Goal: Task Accomplishment & Management: Use online tool/utility

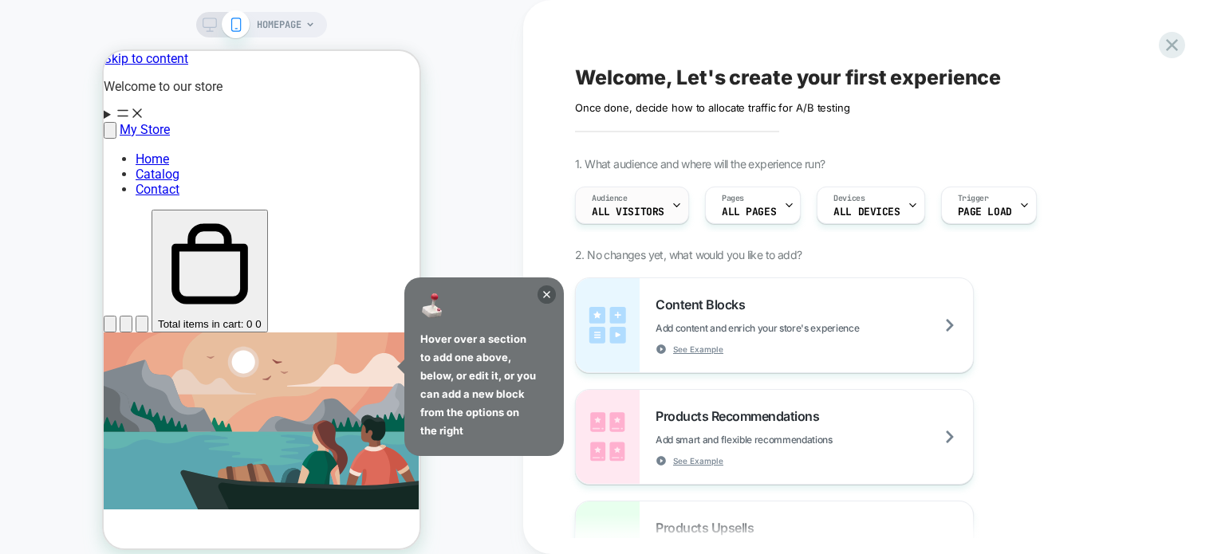
click at [655, 197] on div "Audience All Visitors" at bounding box center [628, 205] width 104 height 36
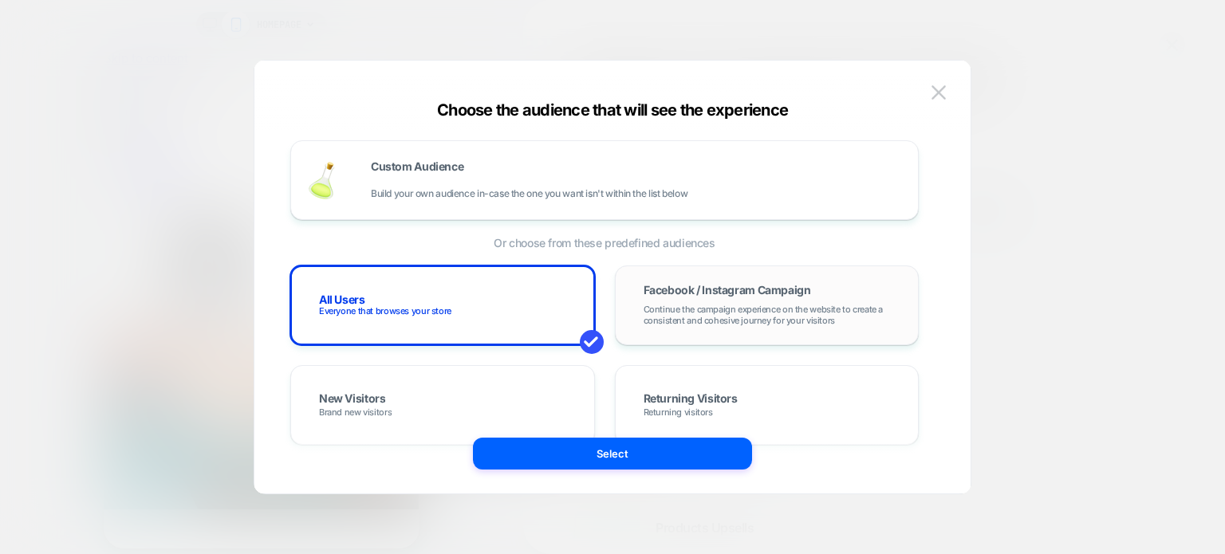
click at [770, 305] on span "Continue the campaign experience on the website to create a consistent and cohe…" at bounding box center [767, 315] width 247 height 22
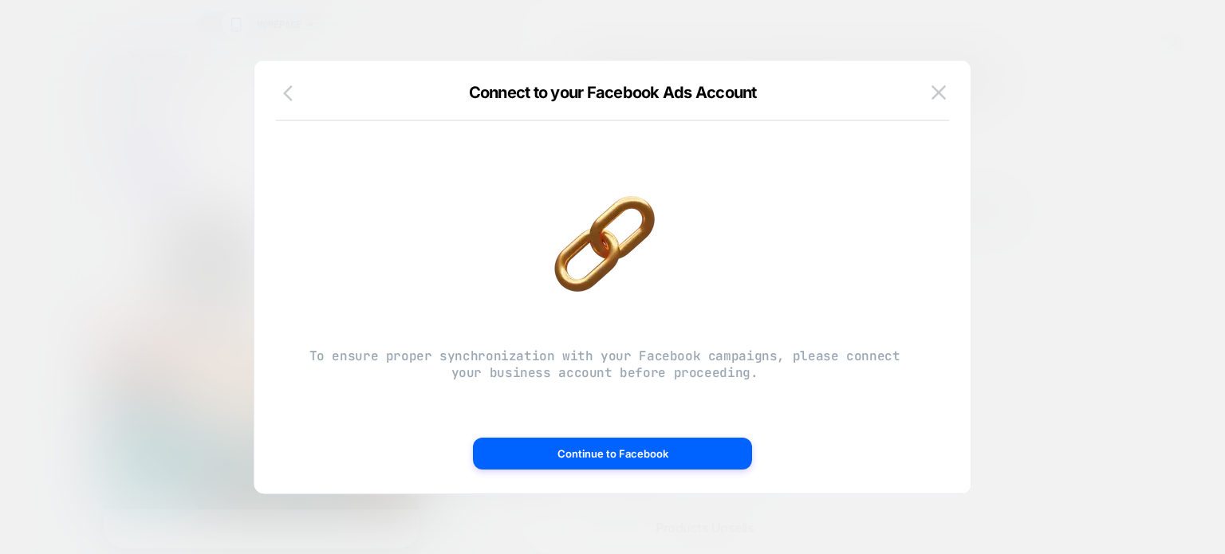
click at [281, 88] on button "button" at bounding box center [292, 94] width 29 height 23
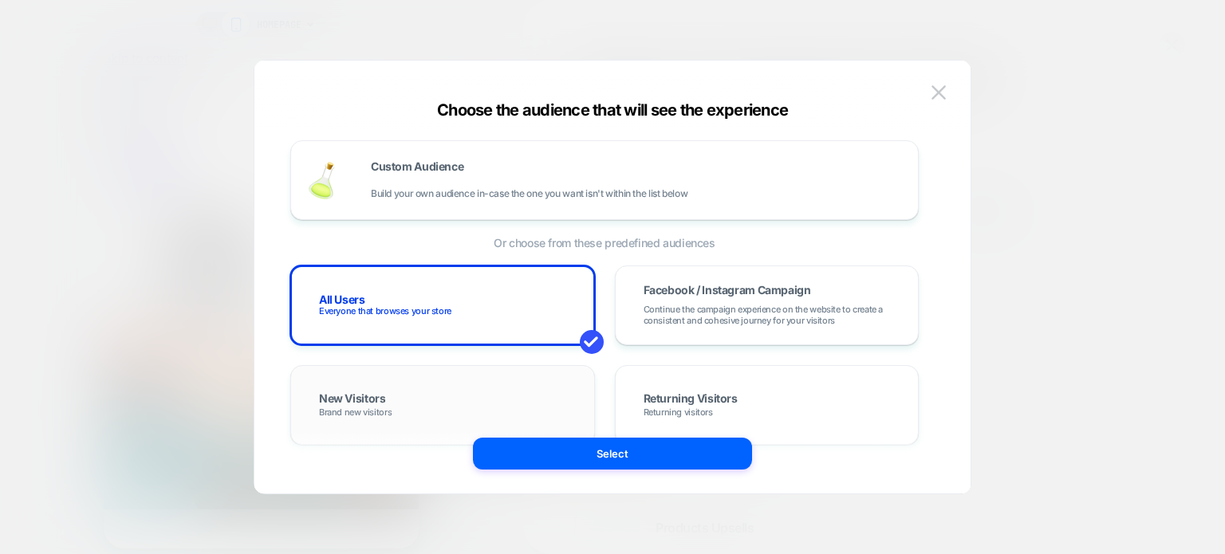
click at [478, 397] on div "New Visitors Brand new visitors" at bounding box center [442, 405] width 271 height 46
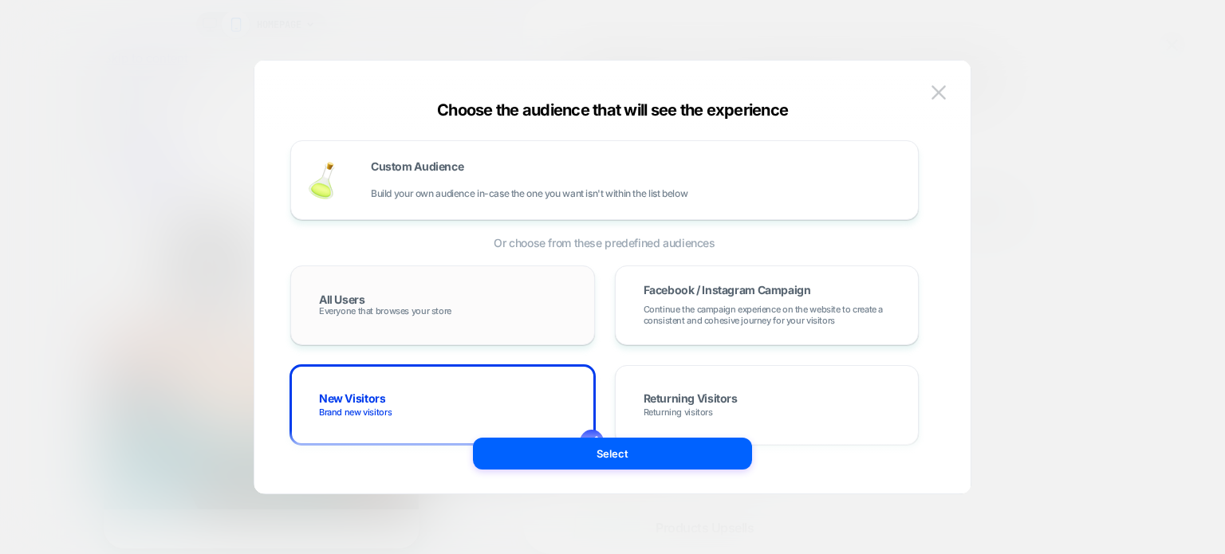
click at [448, 317] on div "All Users Everyone that browses your store" at bounding box center [442, 305] width 271 height 46
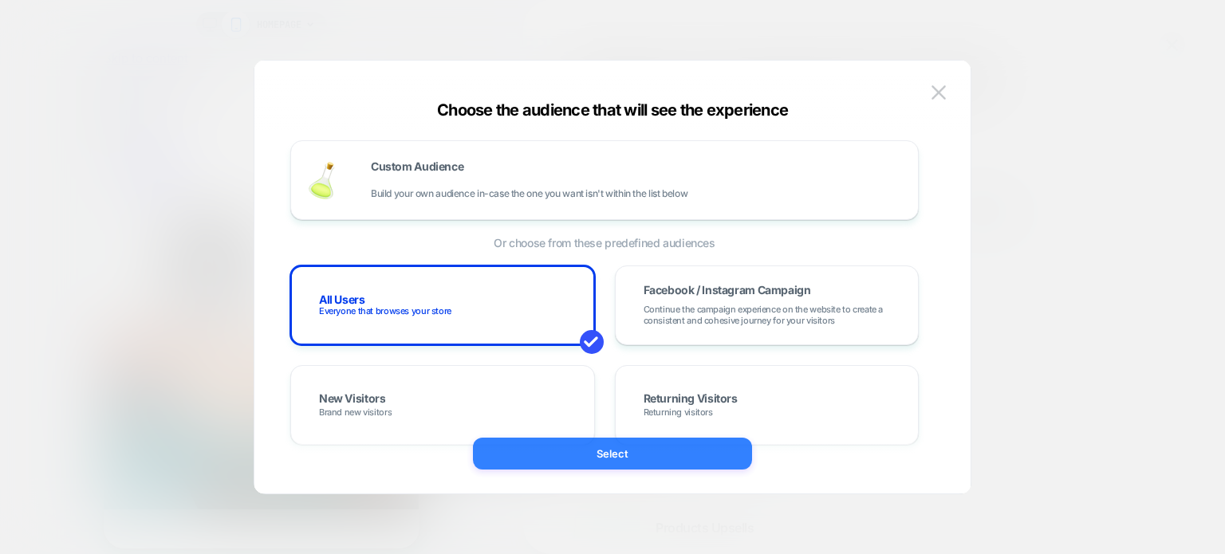
click at [618, 446] on button "Select" at bounding box center [612, 454] width 279 height 32
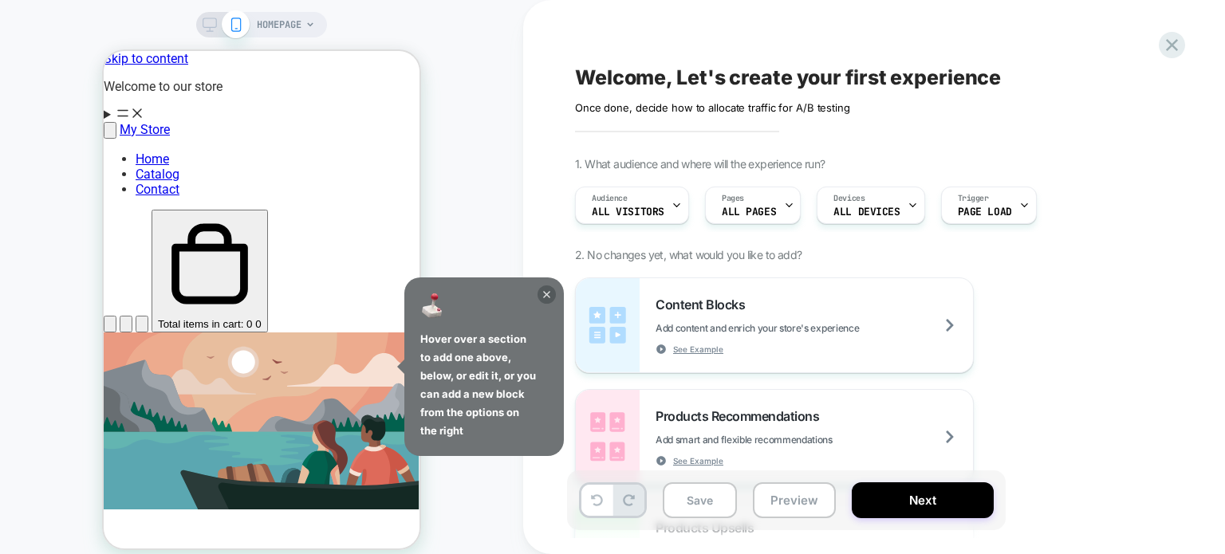
click at [549, 290] on icon at bounding box center [546, 294] width 18 height 18
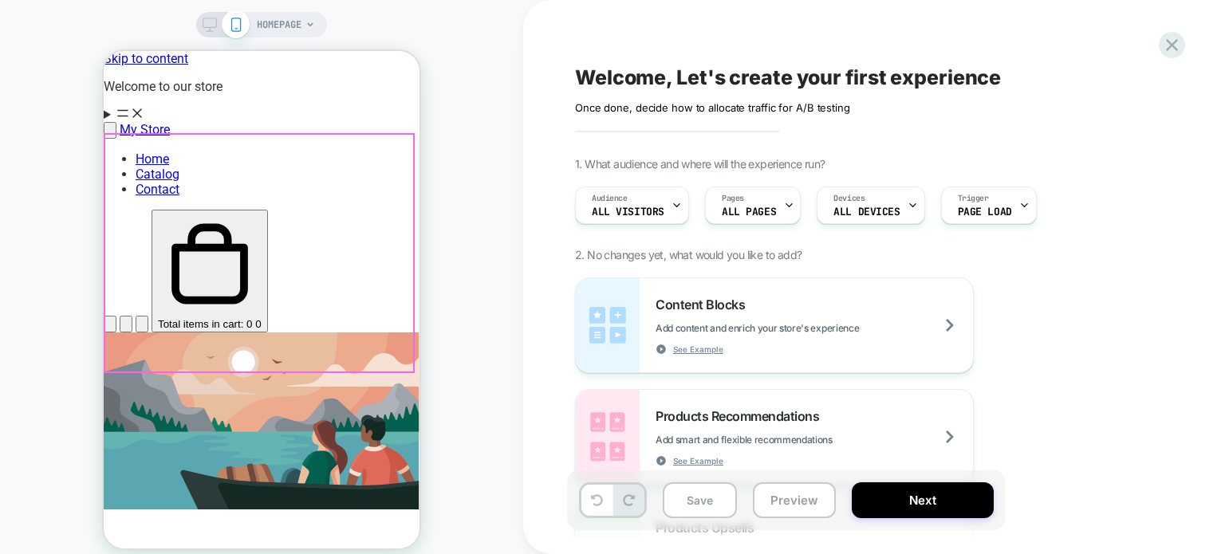
click at [238, 333] on div "Browse our latest products Shop all" at bounding box center [262, 451] width 316 height 236
click at [805, 315] on div "Content Blocks Add content and enrich your store's experience See Example" at bounding box center [813, 326] width 317 height 58
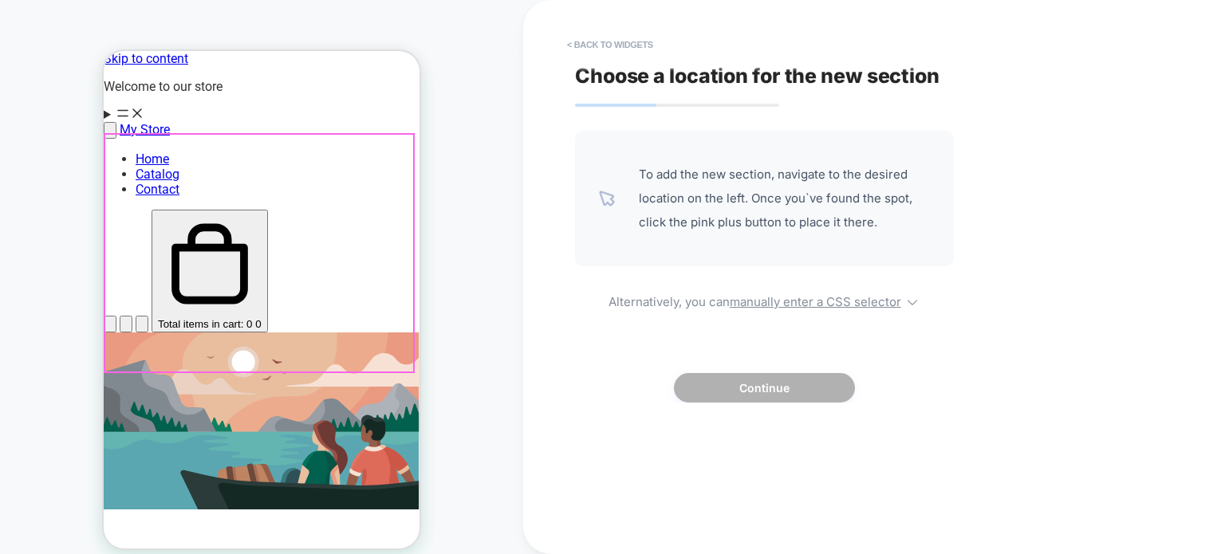
click at [272, 215] on div at bounding box center [259, 253] width 308 height 237
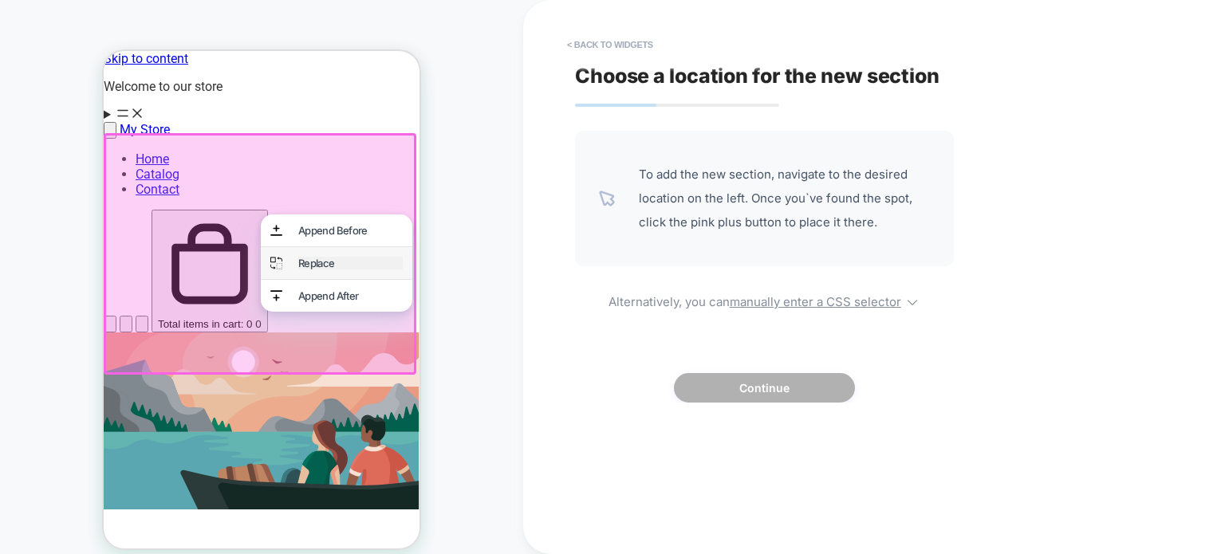
click at [343, 265] on div "Replace" at bounding box center [350, 263] width 104 height 13
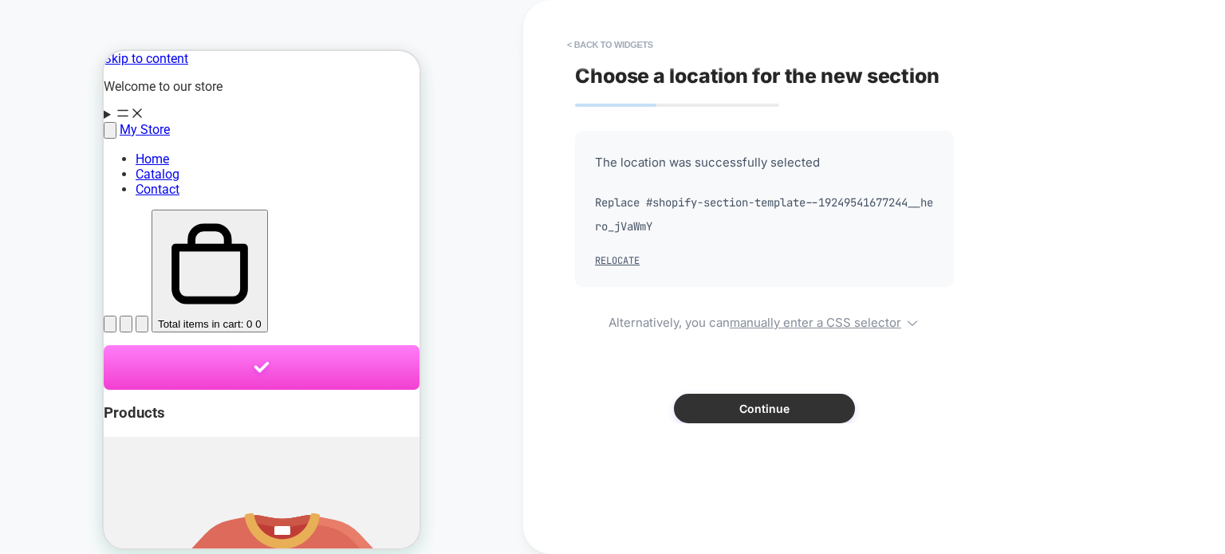
click at [758, 409] on button "Continue" at bounding box center [764, 409] width 181 height 30
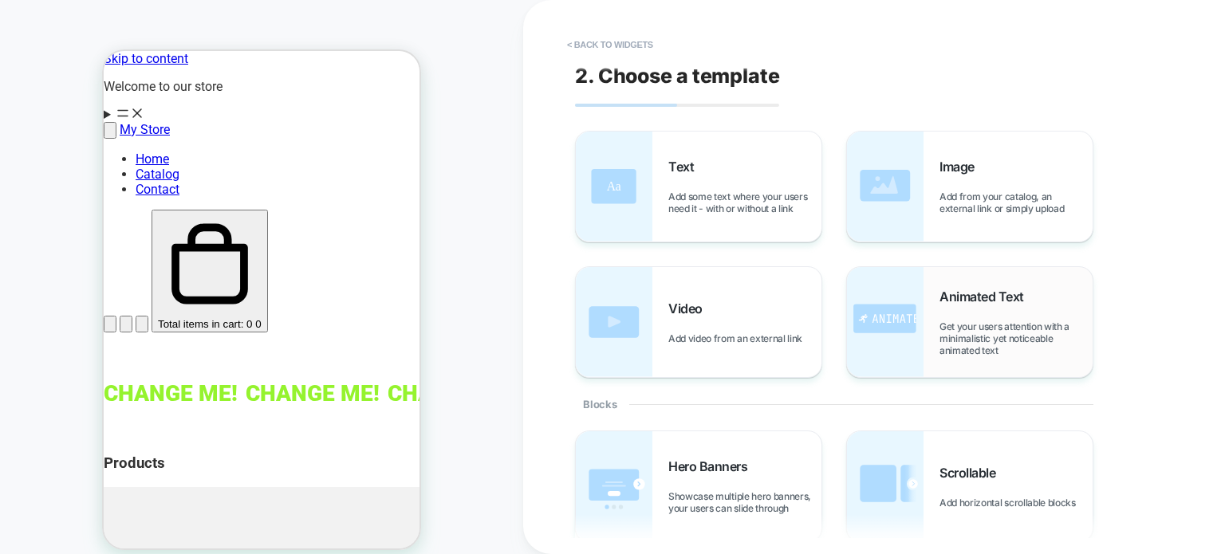
click at [1008, 300] on span "Animated Text" at bounding box center [985, 297] width 93 height 16
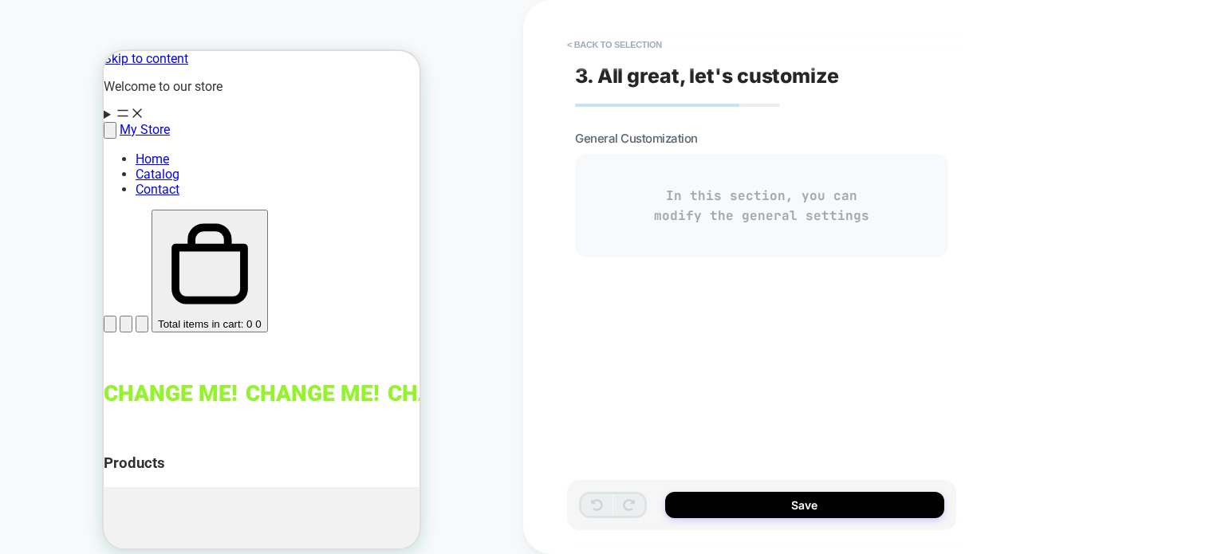
click at [764, 210] on div "In this section, you can modify the general settings" at bounding box center [761, 206] width 373 height 104
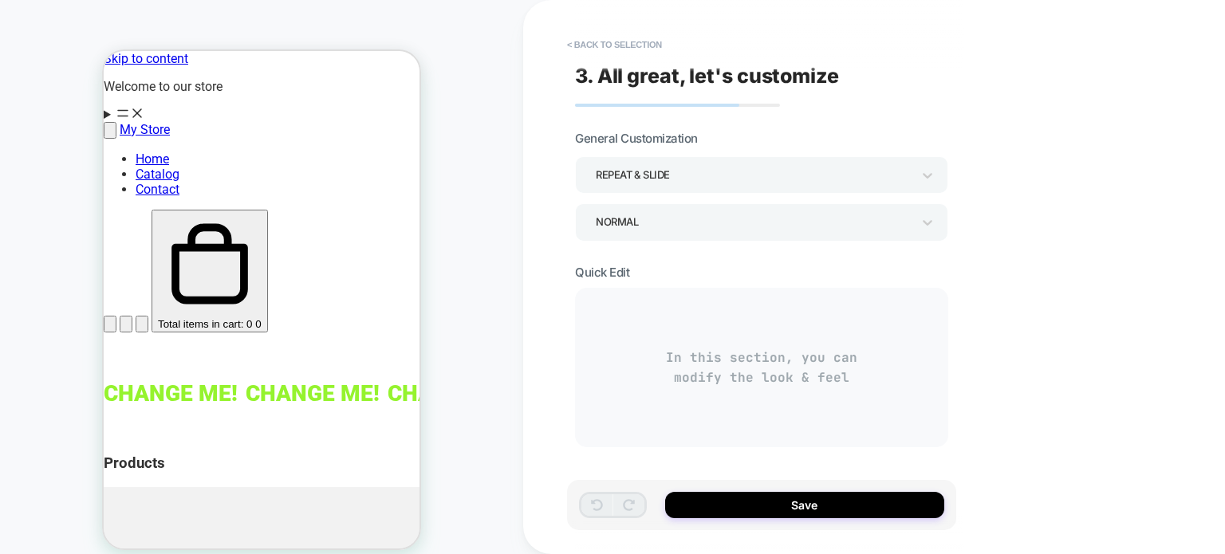
click at [663, 309] on div "In this section, you can modify the look & feel" at bounding box center [761, 367] width 373 height 159
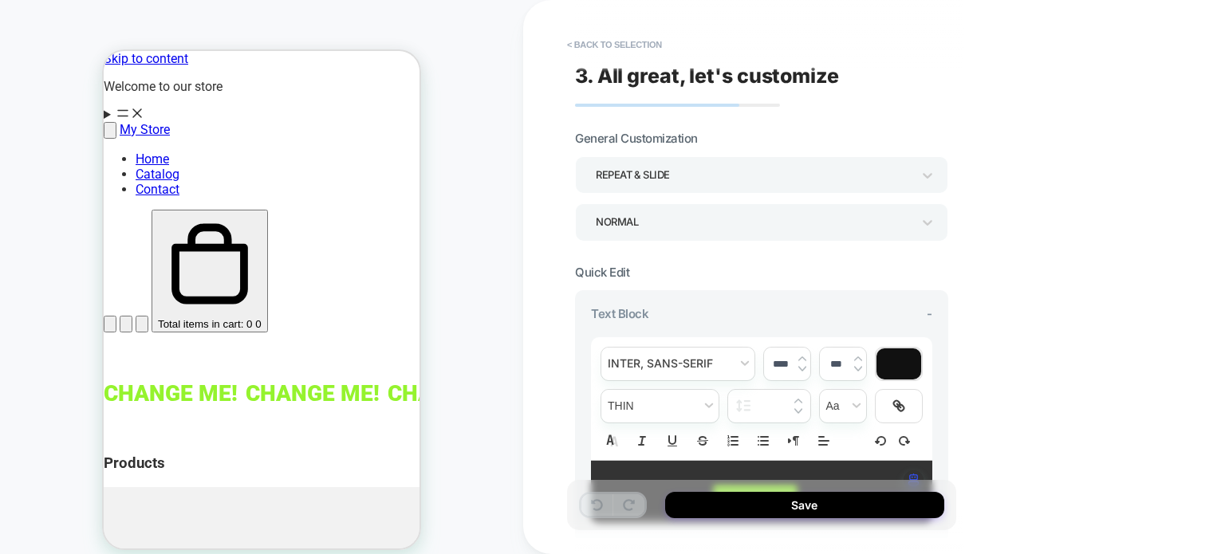
click at [726, 369] on div "In this section, you can modify the look & feel" at bounding box center [761, 367] width 373 height 159
click at [1142, 257] on div "**********" at bounding box center [874, 277] width 702 height 554
click at [821, 498] on button "Save" at bounding box center [804, 505] width 279 height 26
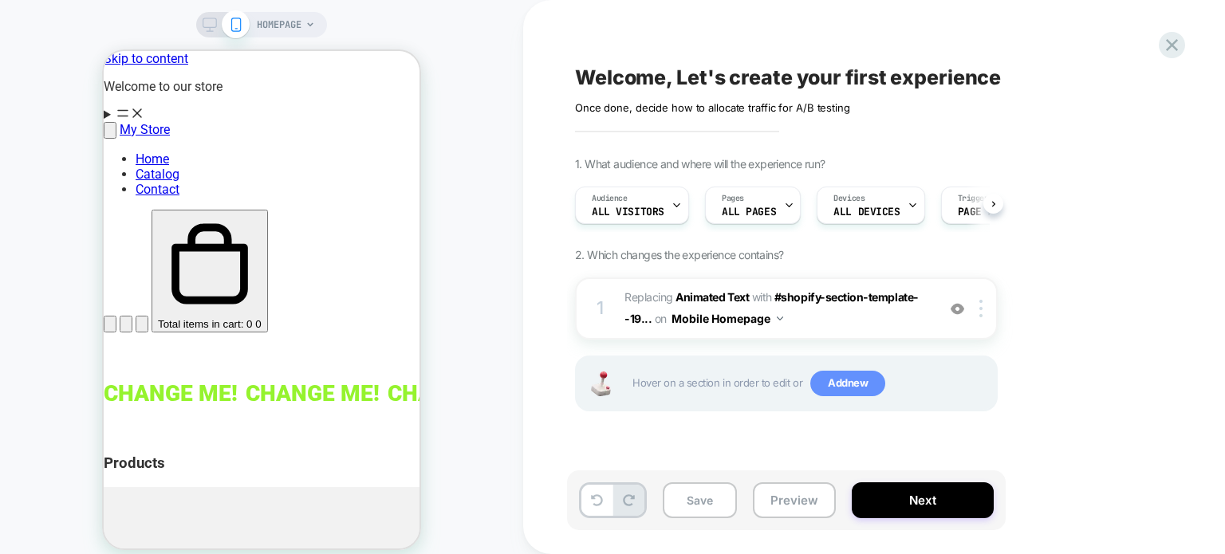
click at [839, 385] on span "Add new" at bounding box center [847, 384] width 75 height 26
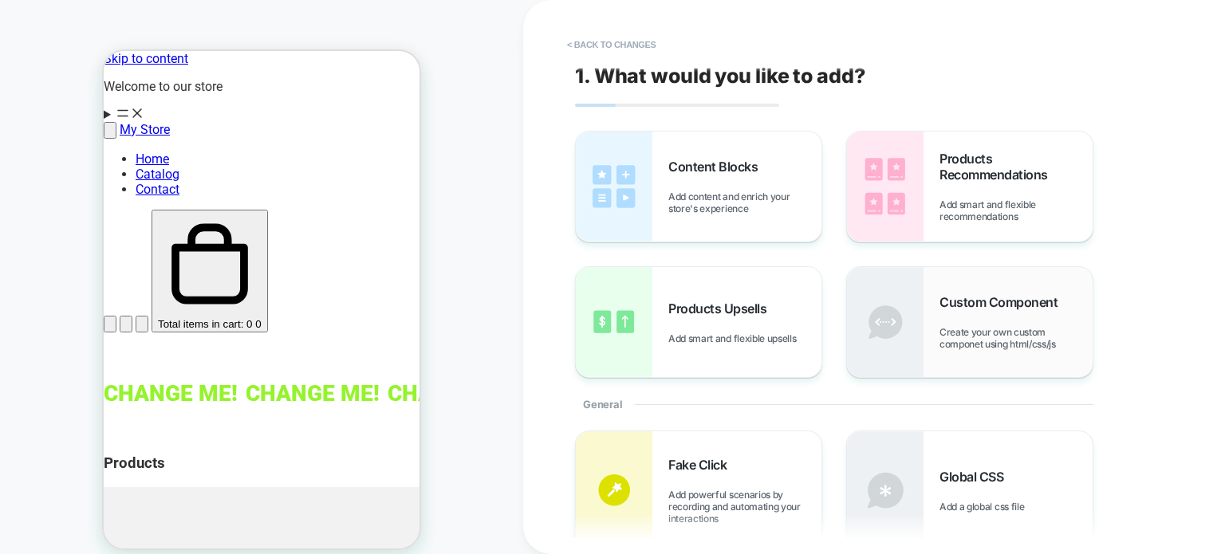
click at [970, 296] on span "Custom Component" at bounding box center [1002, 302] width 126 height 16
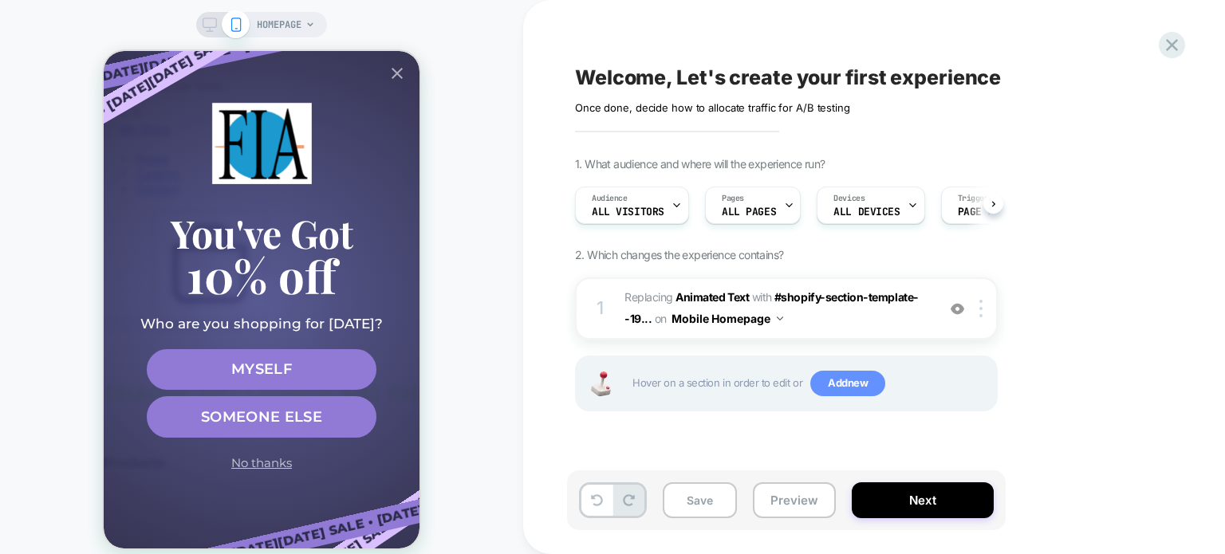
click at [851, 388] on span "Add new" at bounding box center [847, 384] width 75 height 26
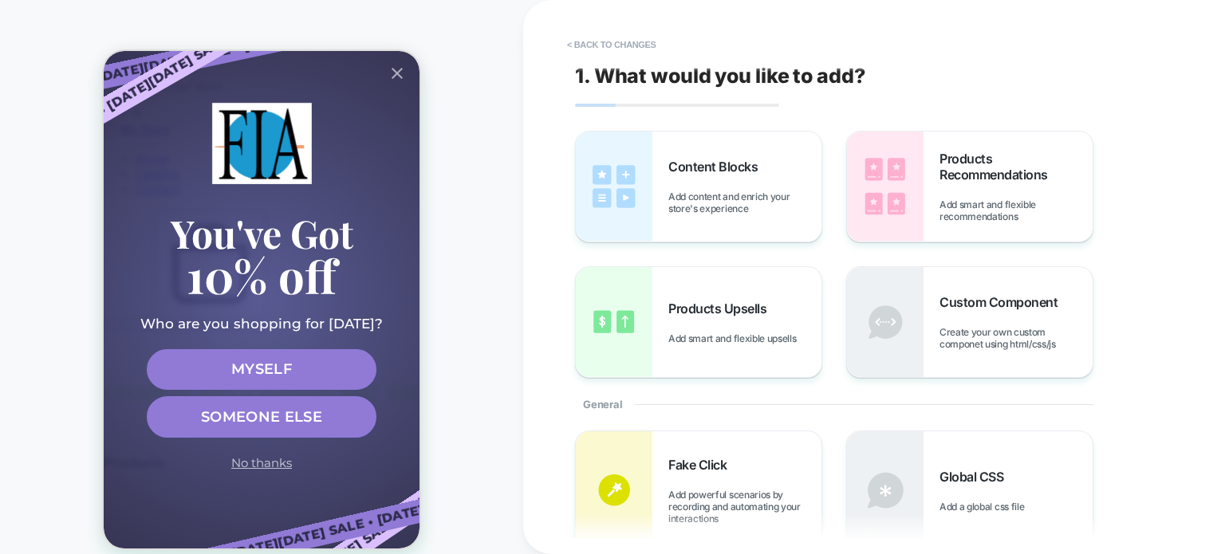
click at [363, 198] on div "You've Got 10% off Who are you shopping for today? Myself Someone else No thanks" at bounding box center [261, 287] width 242 height 369
click at [374, 140] on div "You've Got 10% off Who are you shopping for today? Myself Someone else No thanks" at bounding box center [261, 287] width 242 height 369
click at [175, 476] on div "Black Friday Sale • Black Friday Sale • Black Friday Sale • Black Friday Black …" at bounding box center [262, 300] width 316 height 498
click at [179, 214] on p "You've Got" at bounding box center [262, 233] width 183 height 38
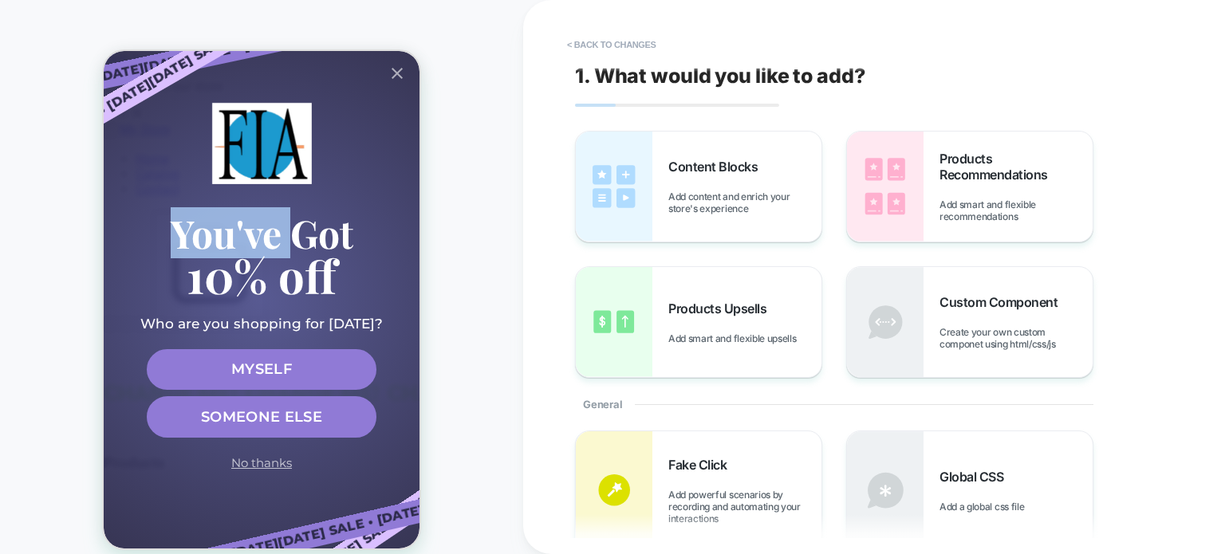
click at [179, 214] on p "You've Got" at bounding box center [262, 233] width 183 height 38
click at [385, 175] on div "Black Friday Sale • Black Friday Sale • Black Friday Sale • Black Friday Black …" at bounding box center [262, 300] width 316 height 498
click at [1033, 341] on span "Create your own custom componet using html/css/js" at bounding box center [1015, 338] width 153 height 24
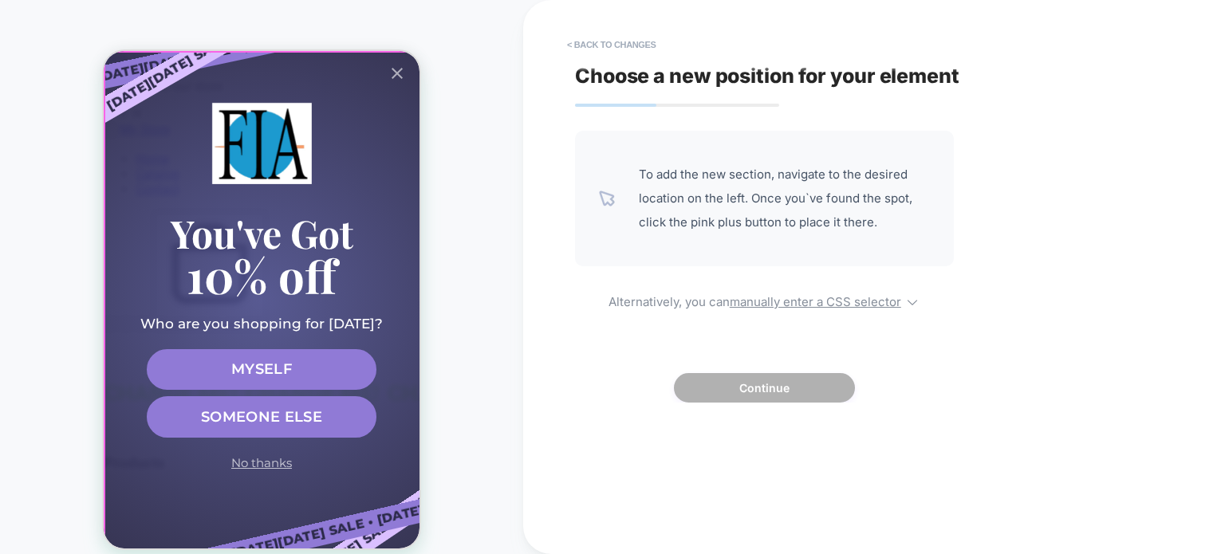
click at [271, 197] on div at bounding box center [263, 302] width 317 height 498
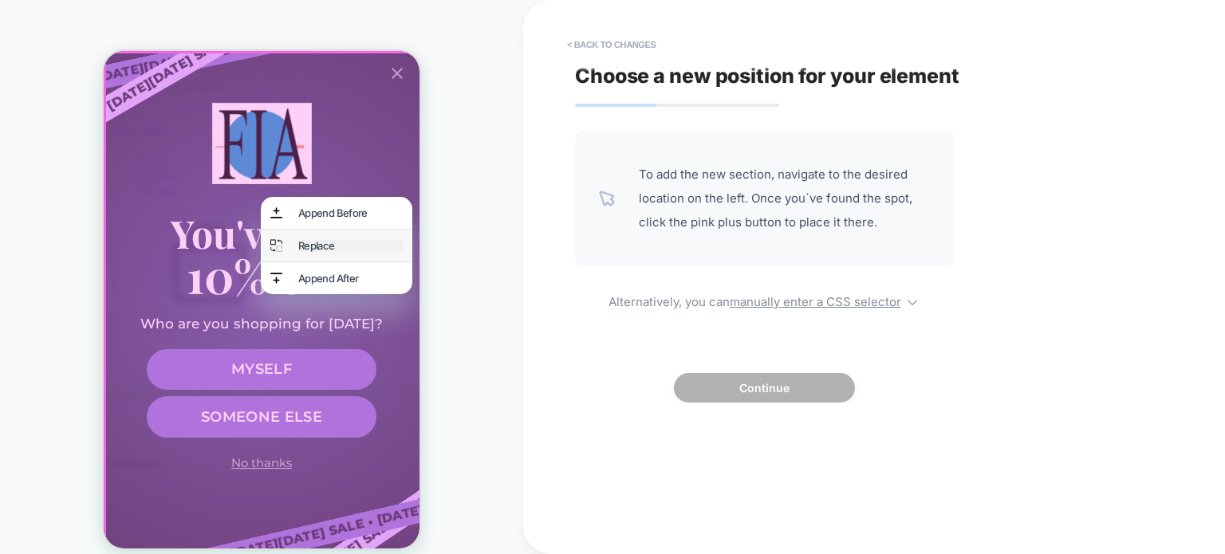
click at [344, 248] on div "Replace" at bounding box center [350, 245] width 104 height 13
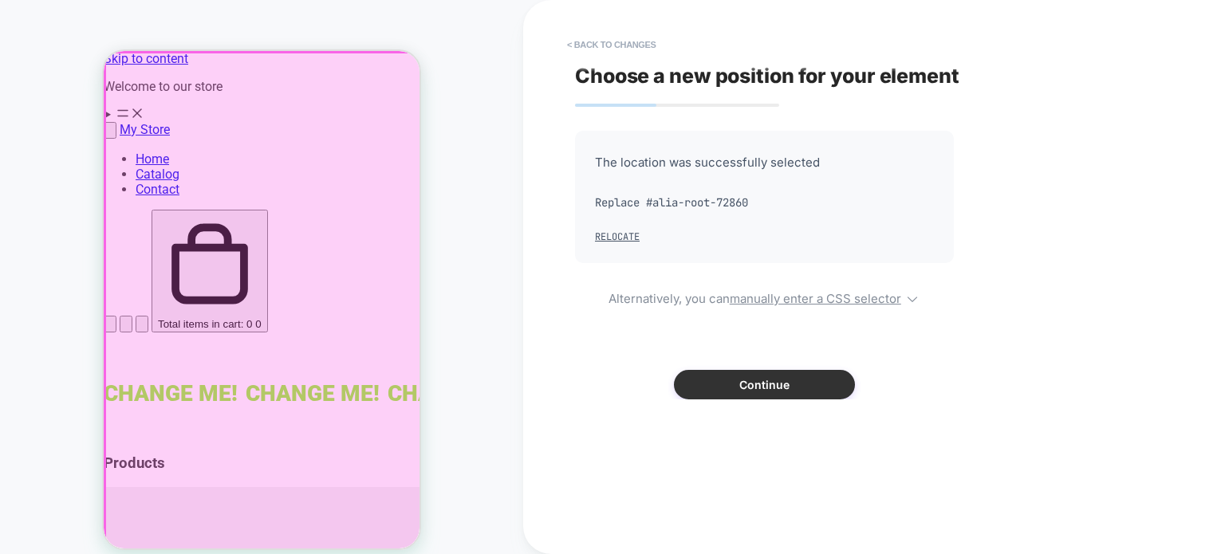
click at [774, 388] on button "Continue" at bounding box center [764, 385] width 181 height 30
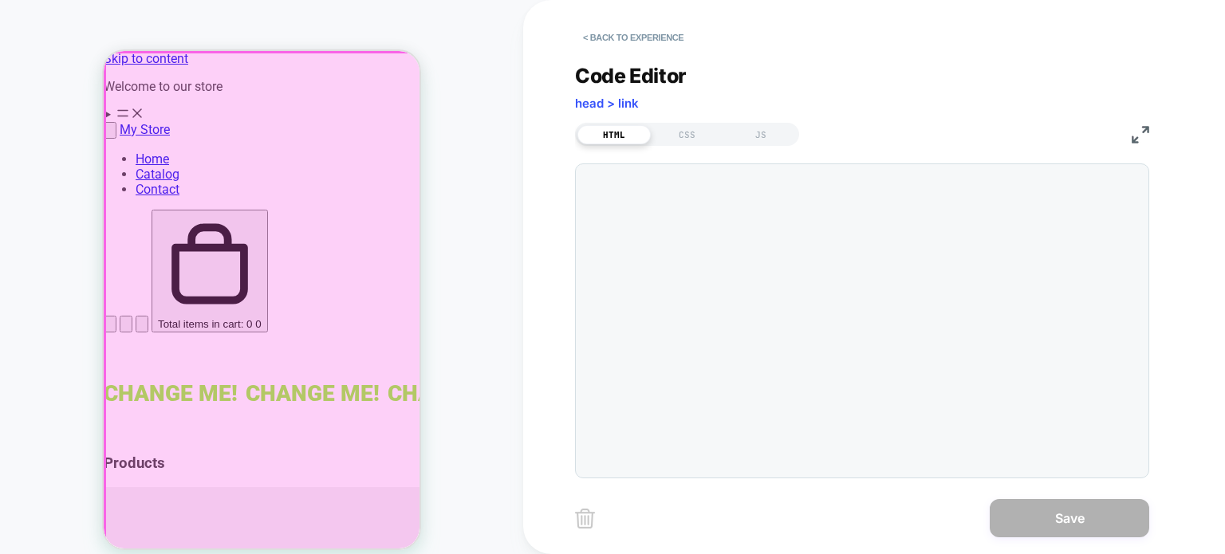
click at [876, 250] on div at bounding box center [862, 320] width 574 height 315
click at [882, 427] on div at bounding box center [862, 320] width 574 height 315
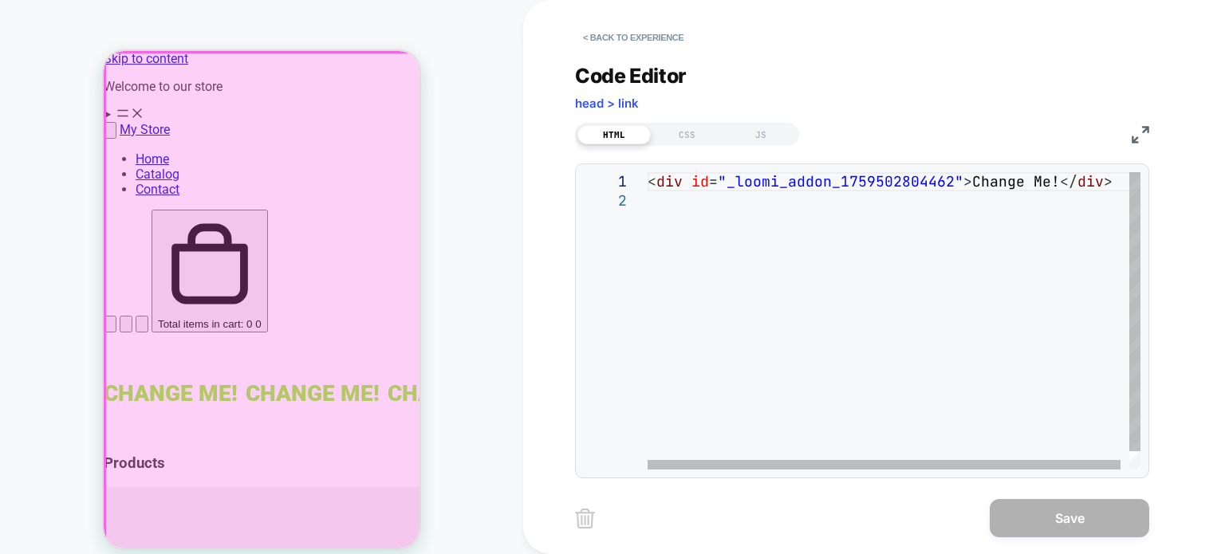
click at [995, 187] on div "< div id = "_loomi_addon_1759502804462" > Change Me! </ div >" at bounding box center [899, 330] width 502 height 317
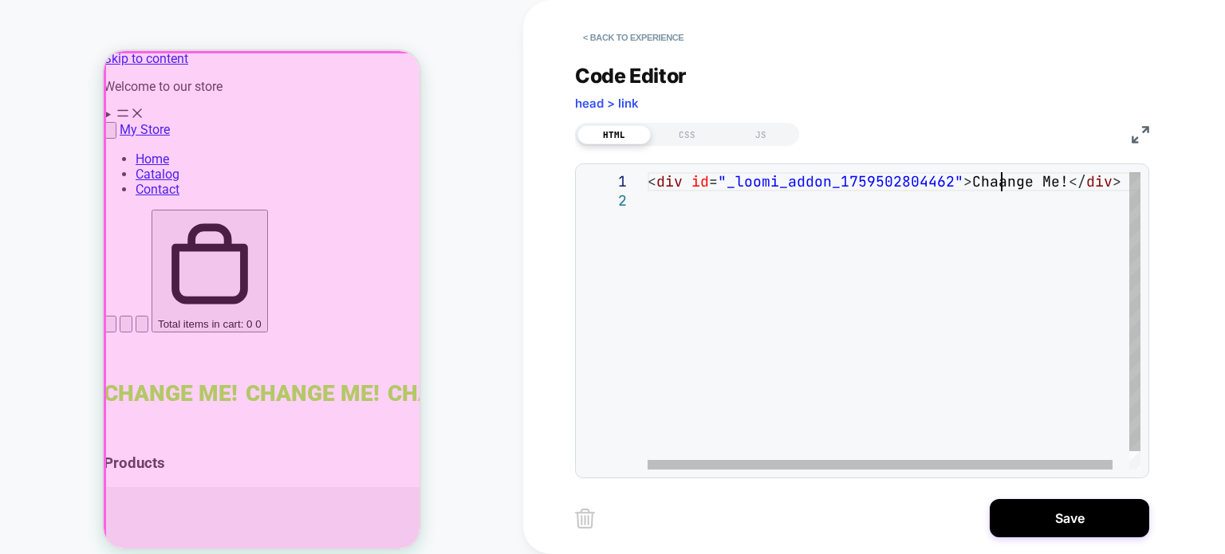
scroll to position [0, 352]
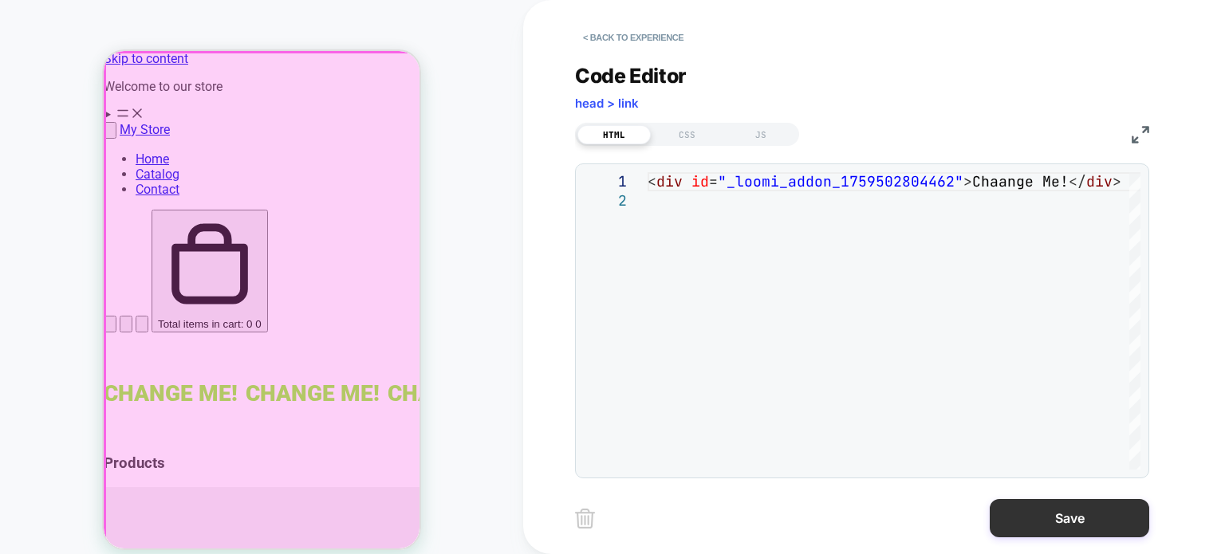
type textarea "**********"
click at [1094, 505] on button "Save" at bounding box center [1069, 518] width 159 height 38
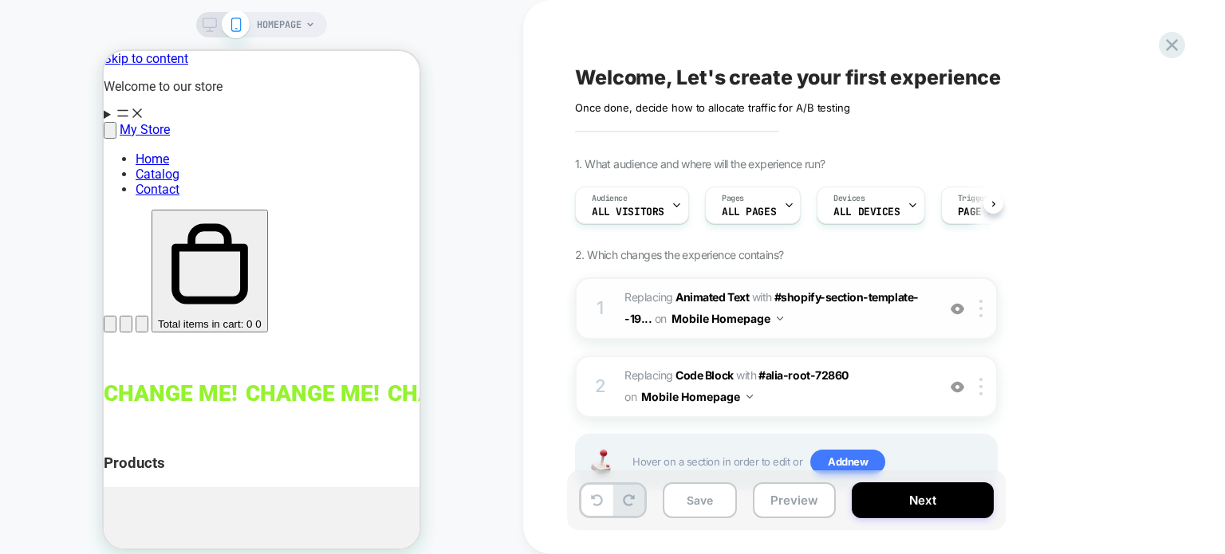
scroll to position [0, 0]
click at [906, 510] on button "Next" at bounding box center [923, 500] width 142 height 36
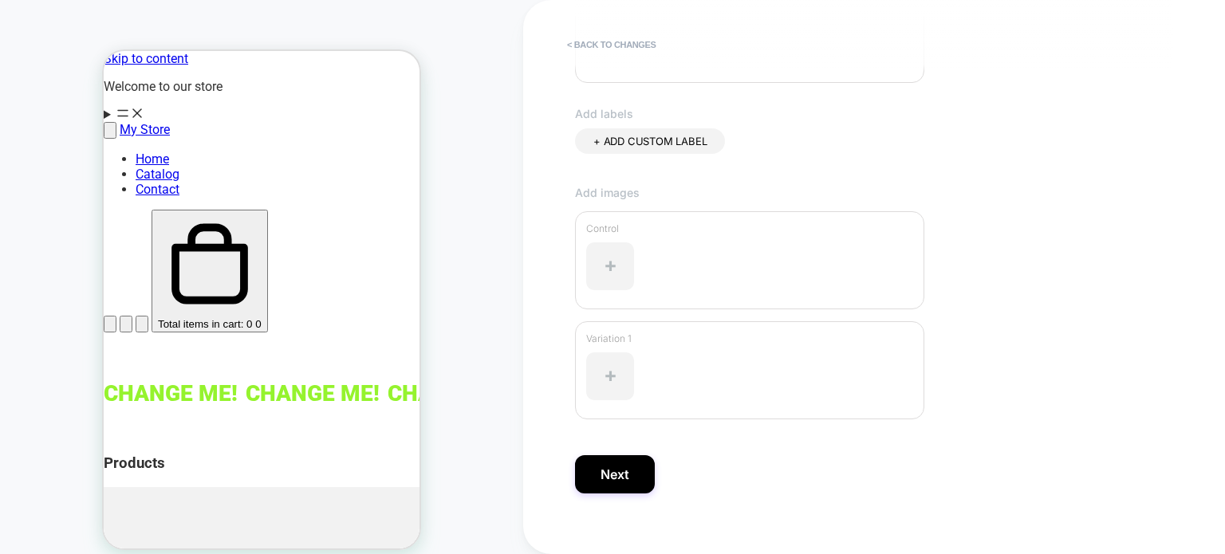
scroll to position [460, 0]
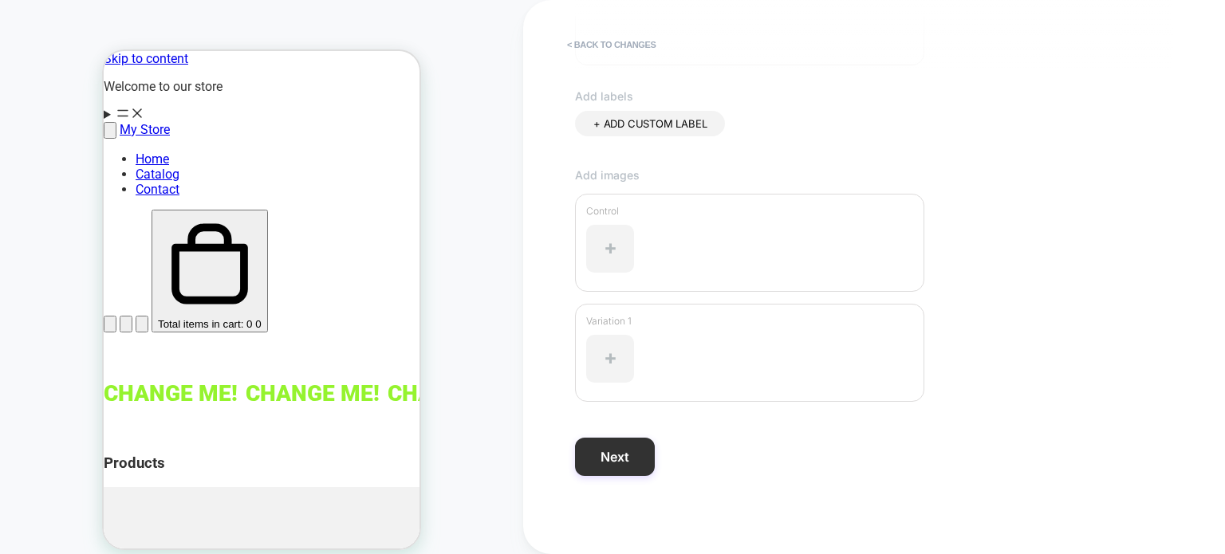
type input "****"
click at [620, 463] on button "Next" at bounding box center [615, 457] width 80 height 38
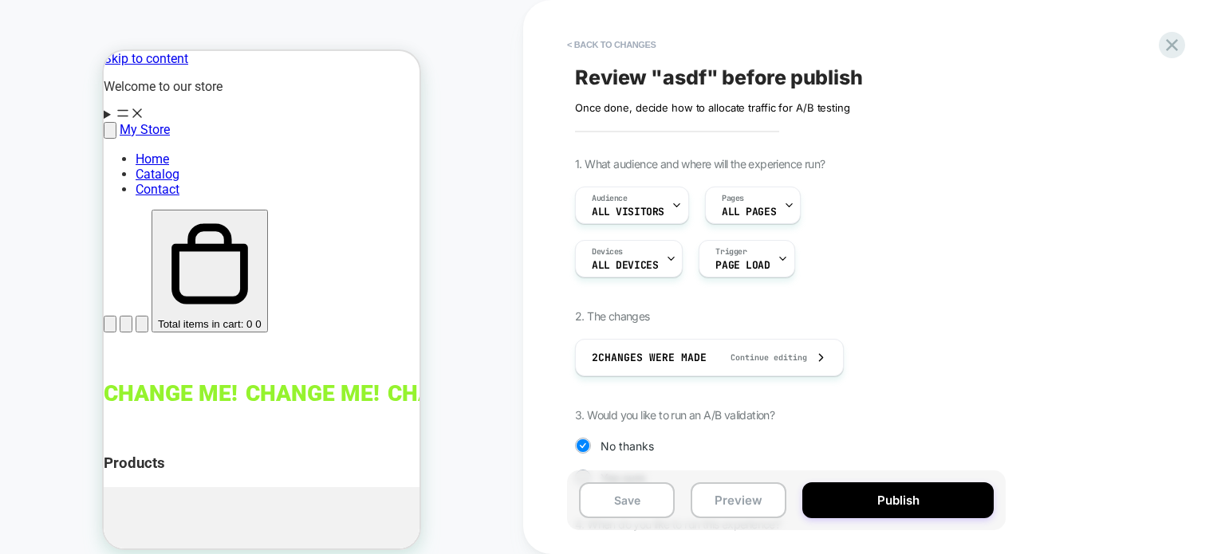
scroll to position [144, 0]
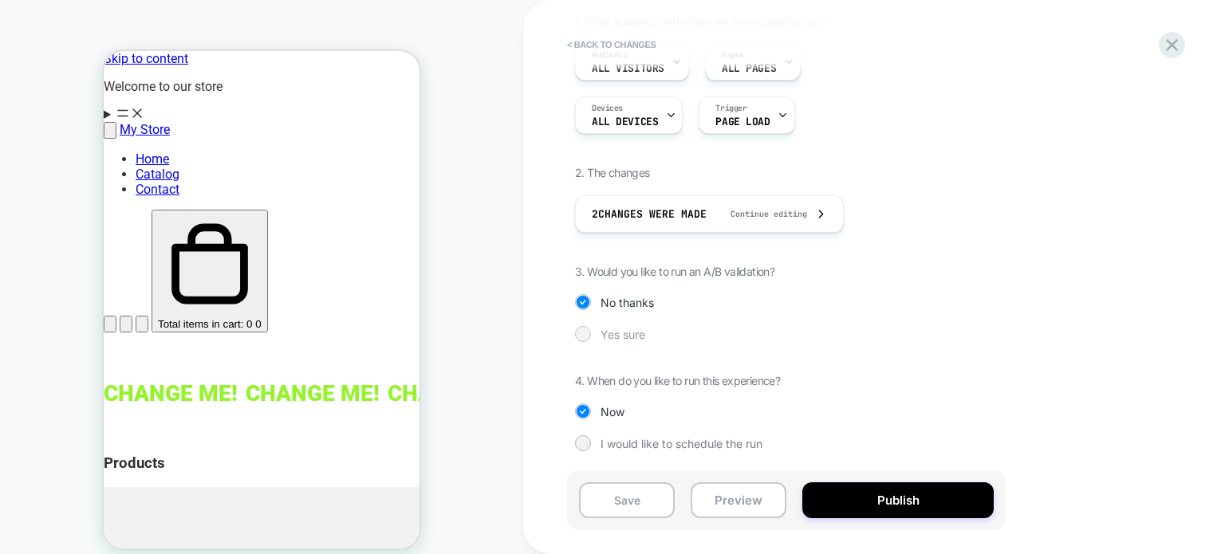
click at [609, 336] on span "Yes sure" at bounding box center [622, 335] width 45 height 14
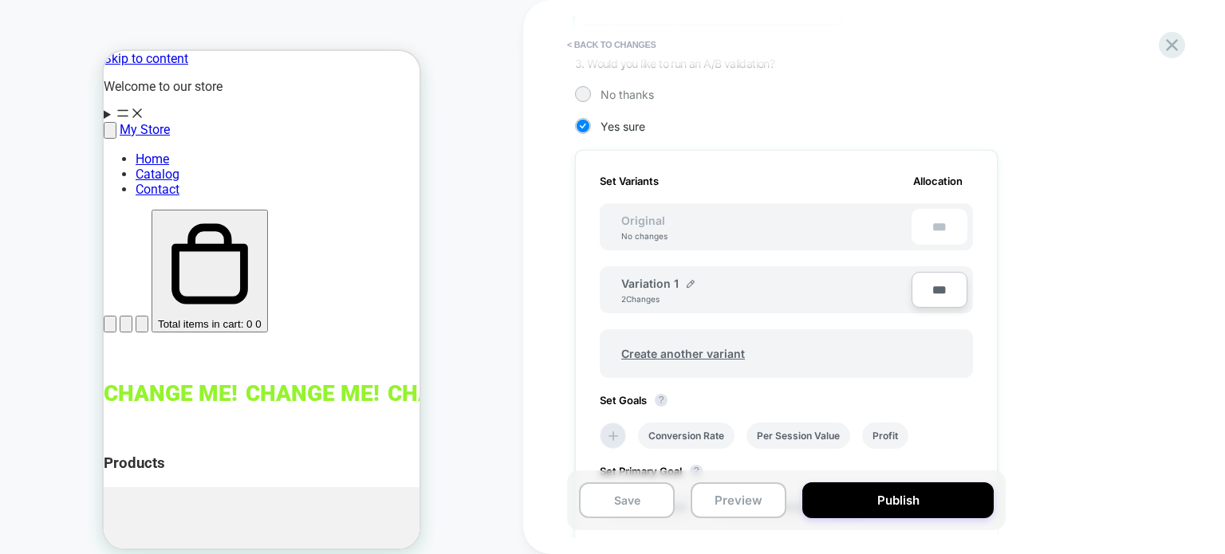
scroll to position [511, 0]
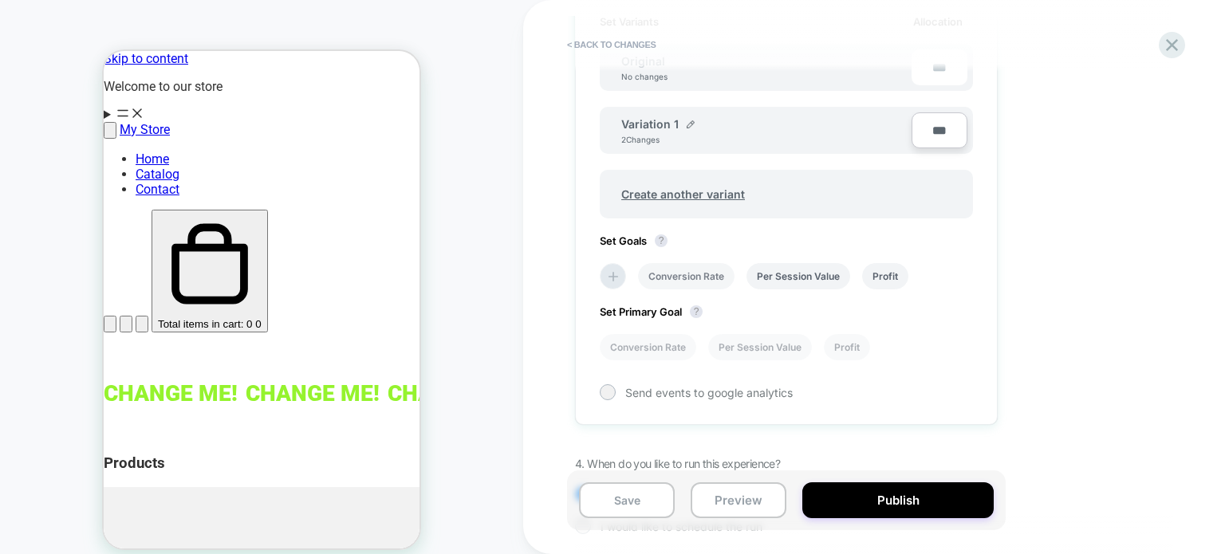
click at [699, 276] on li "Conversion Rate" at bounding box center [686, 276] width 96 height 26
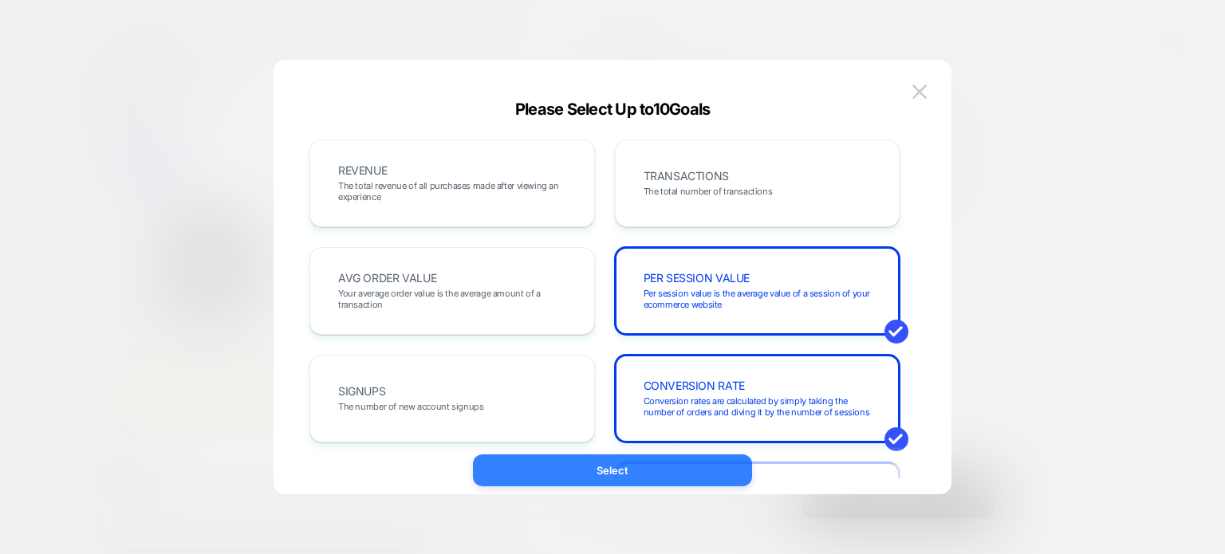
click at [601, 478] on button "Select" at bounding box center [612, 471] width 279 height 32
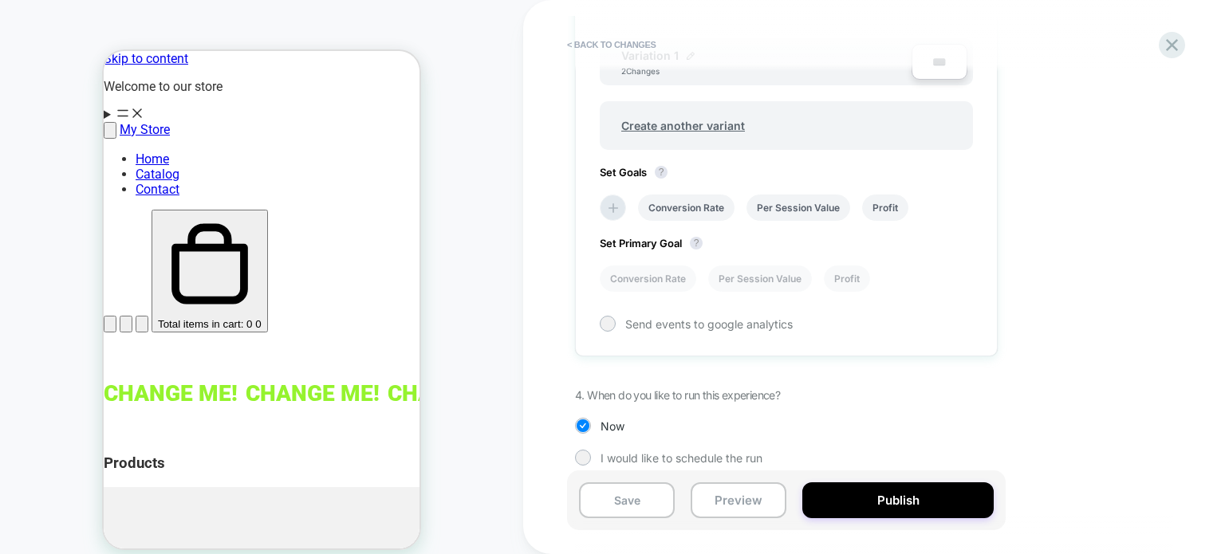
scroll to position [591, 0]
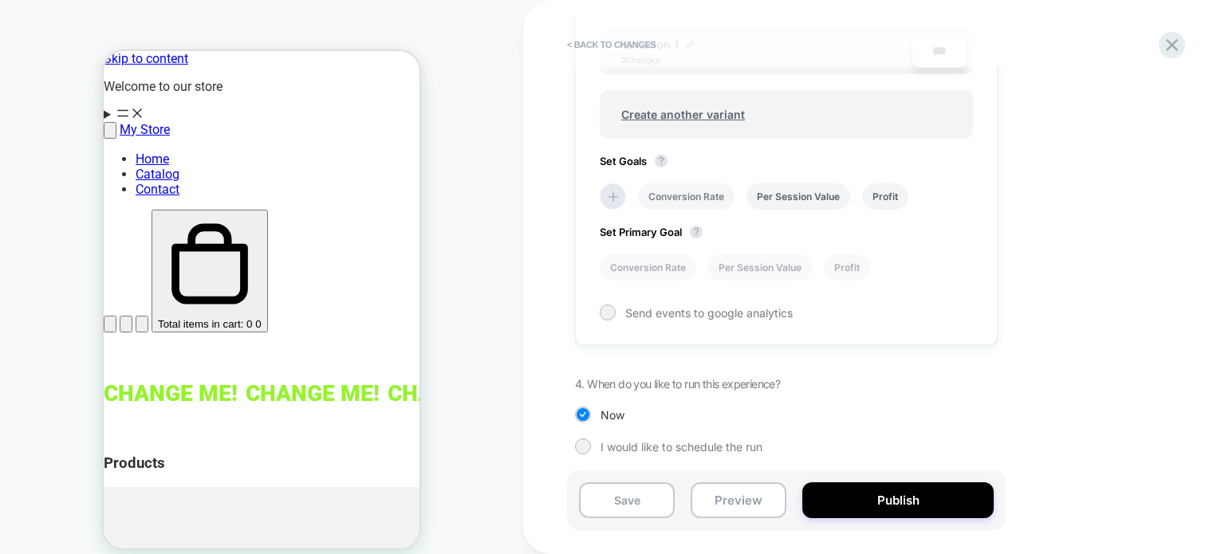
click at [674, 196] on li "Conversion Rate" at bounding box center [686, 196] width 96 height 26
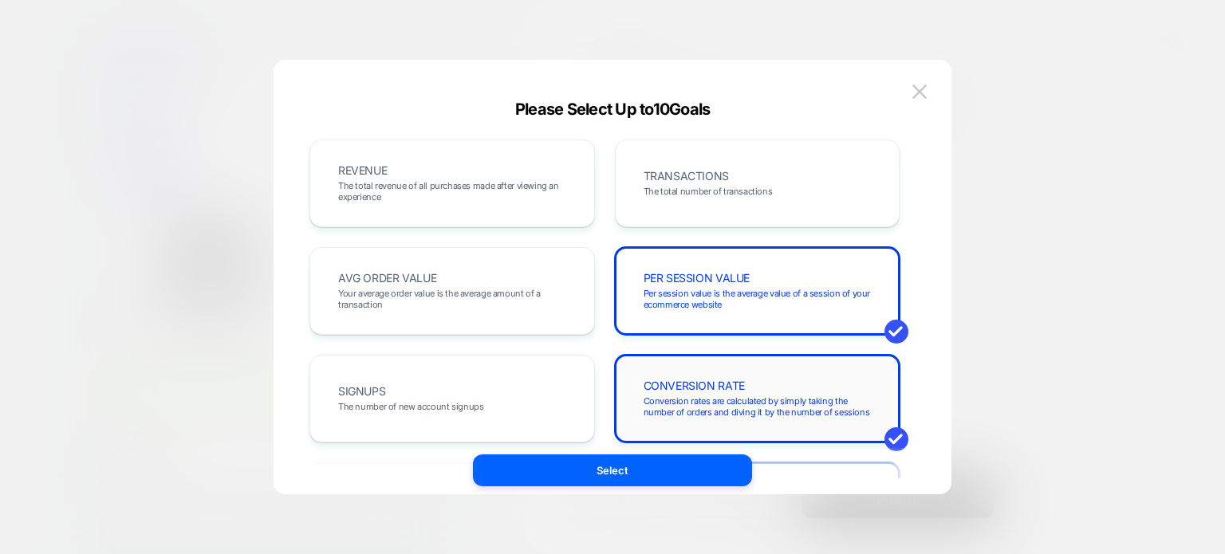
click at [722, 384] on span "CONVERSION RATE" at bounding box center [694, 385] width 101 height 11
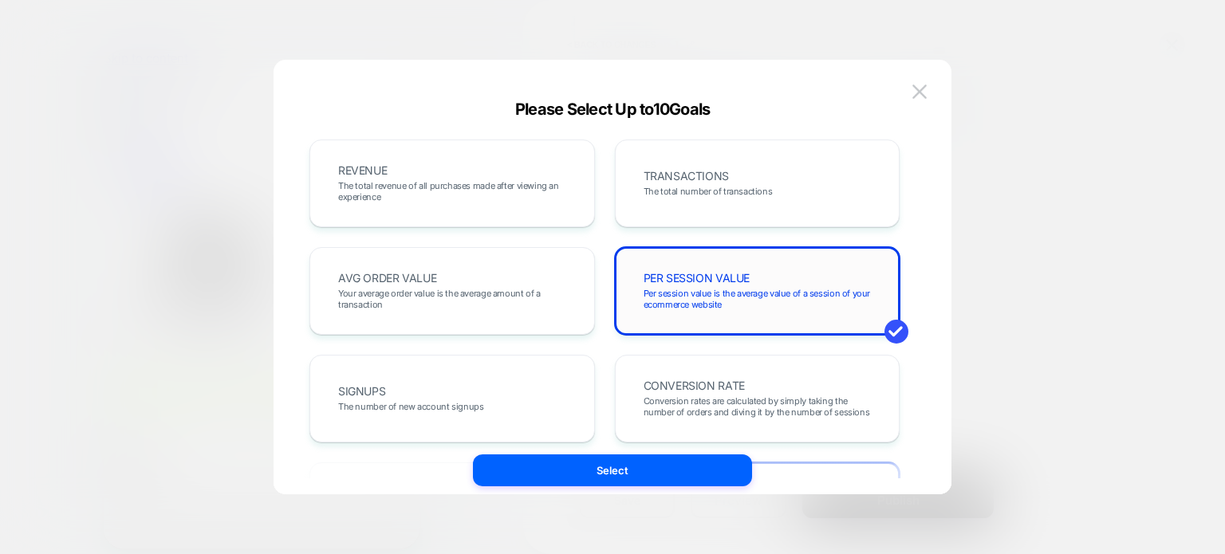
click at [730, 285] on div "PER SESSION VALUE Per session value is the average value of a session of your e…" at bounding box center [758, 291] width 252 height 54
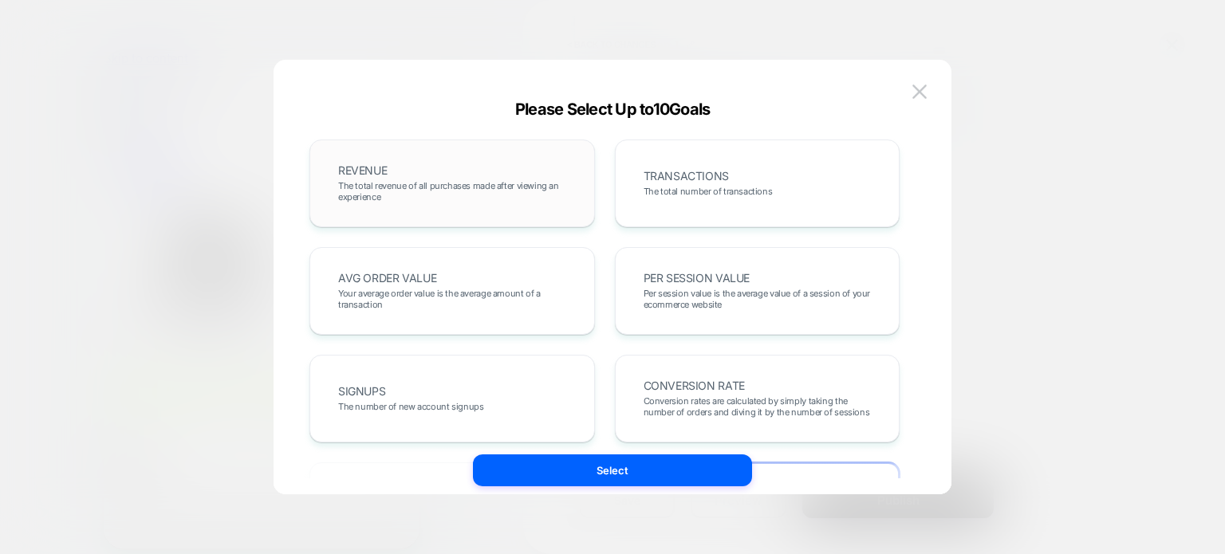
click at [472, 179] on div "REVENUE The total revenue of all purchases made after viewing an experience" at bounding box center [452, 183] width 252 height 54
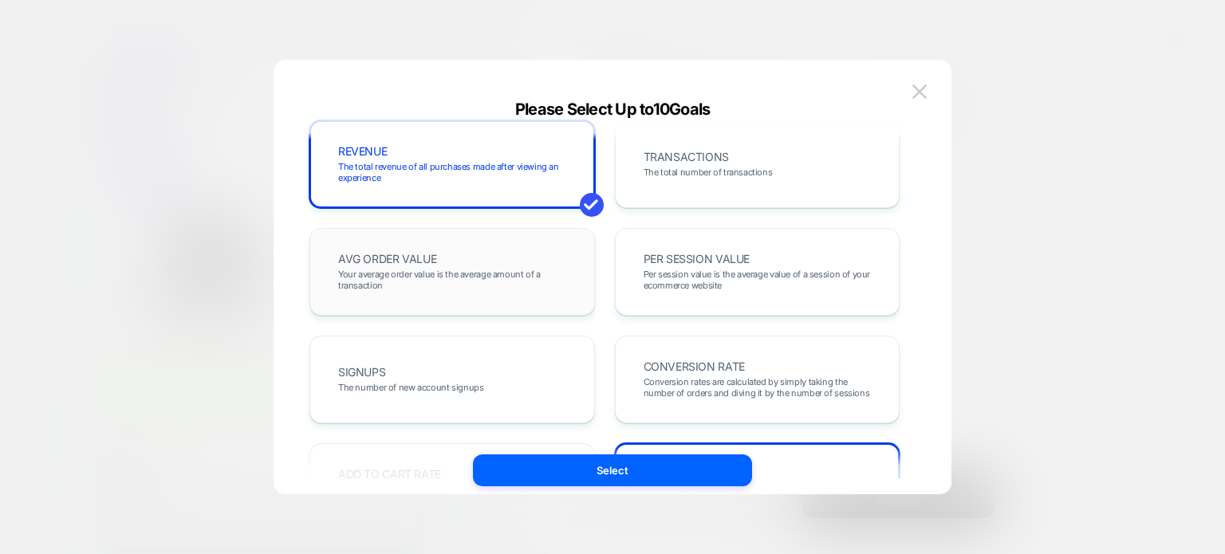
scroll to position [0, 0]
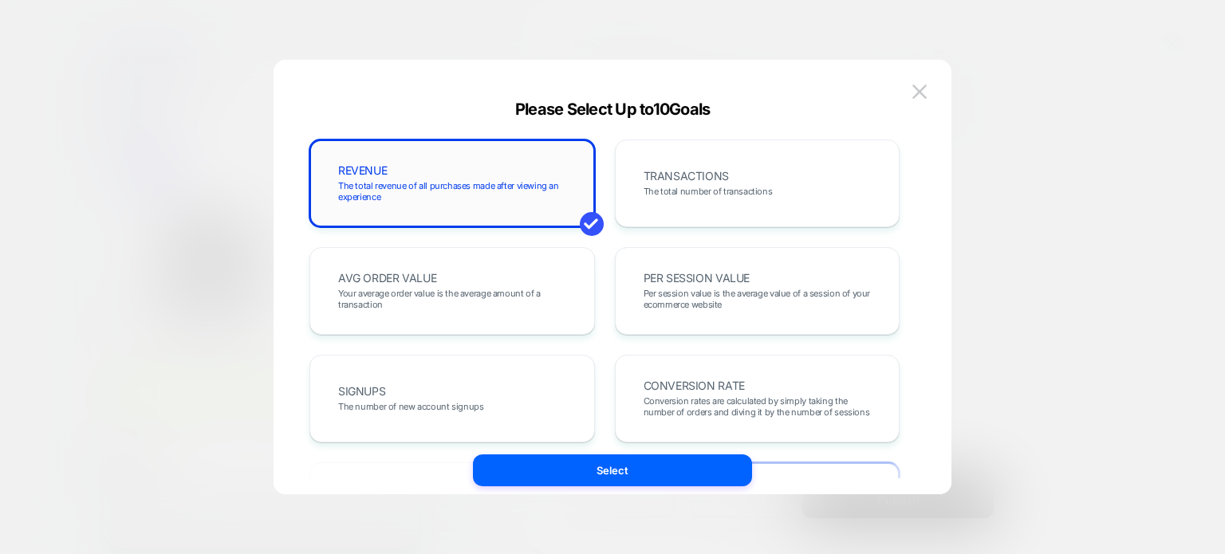
click at [509, 210] on div "REVENUE The total revenue of all purchases made after viewing an experience" at bounding box center [452, 183] width 252 height 54
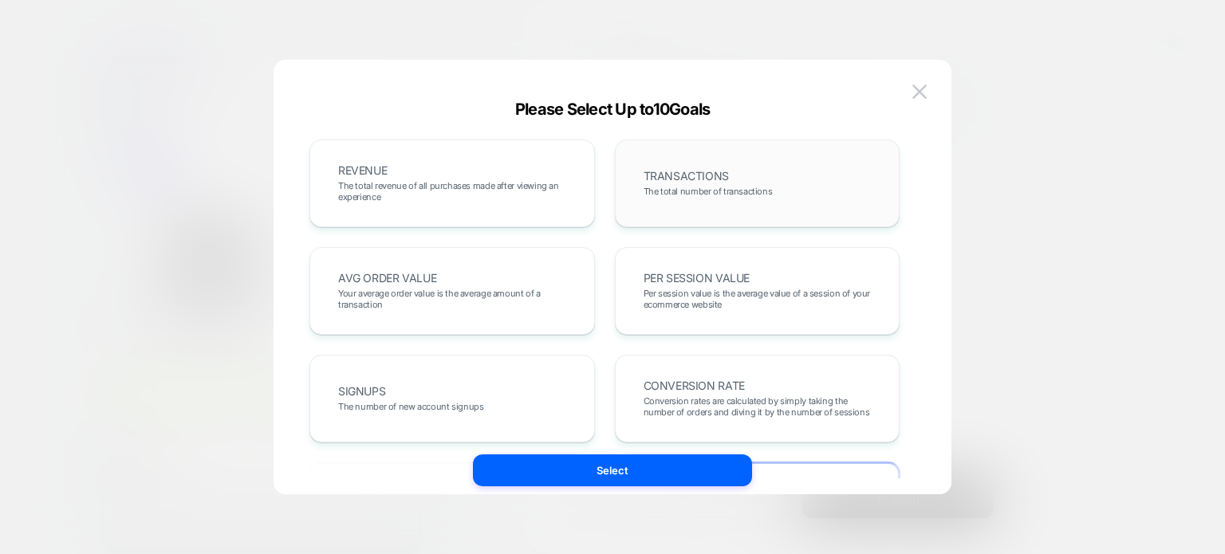
click at [679, 195] on span "The total number of transactions" at bounding box center [708, 191] width 129 height 11
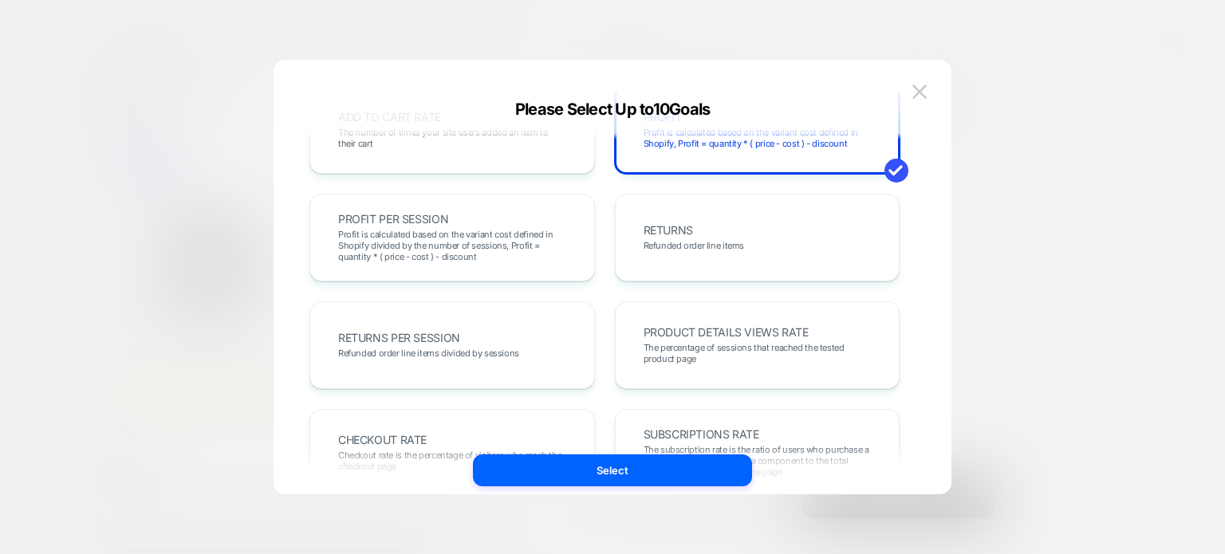
scroll to position [319, 0]
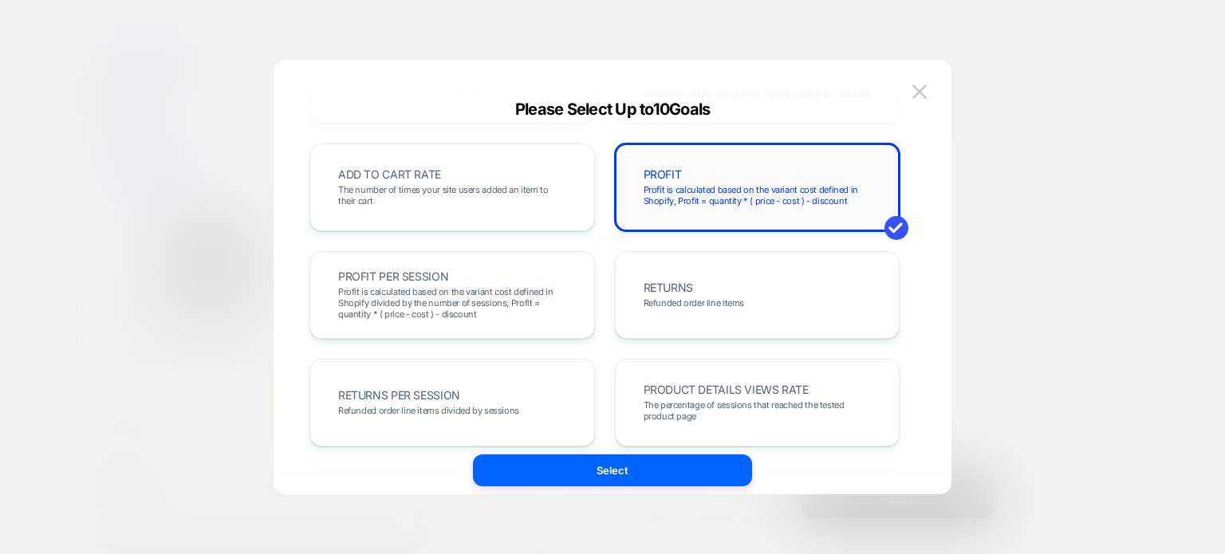
click at [778, 180] on div "PROFIT Profit is calculated based on the variant cost defined in Shopify, Profi…" at bounding box center [758, 187] width 252 height 54
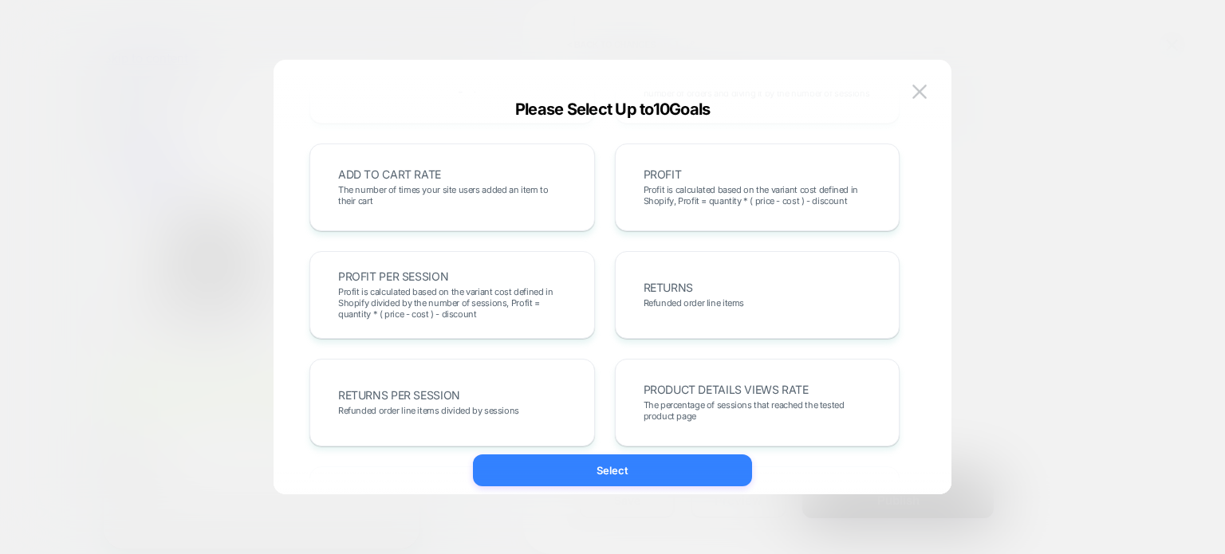
click at [616, 462] on button "Select" at bounding box center [612, 471] width 279 height 32
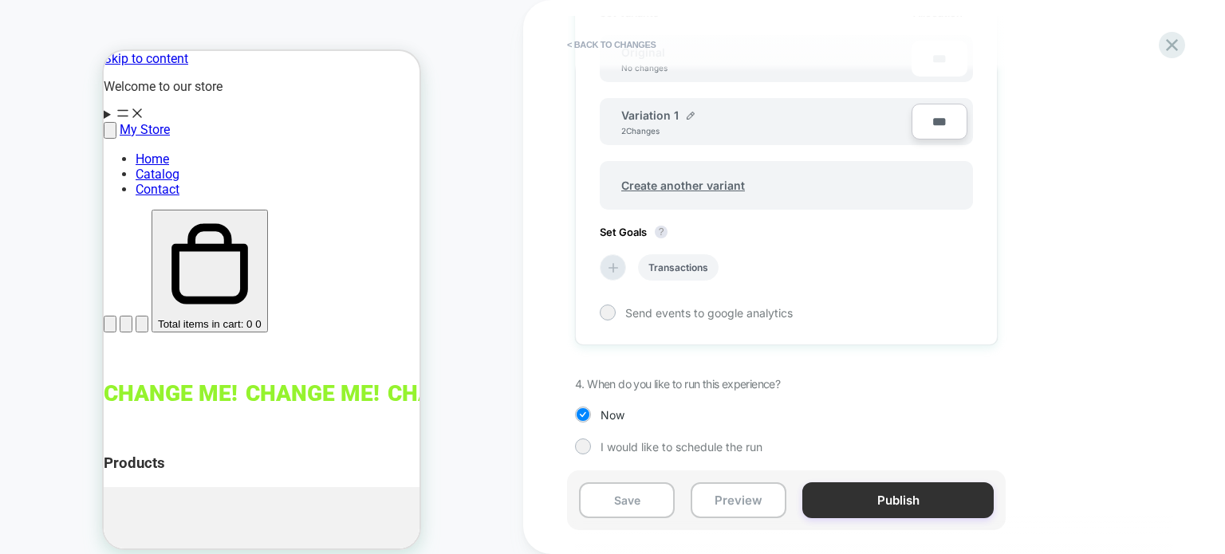
click at [915, 497] on button "Publish" at bounding box center [897, 500] width 191 height 36
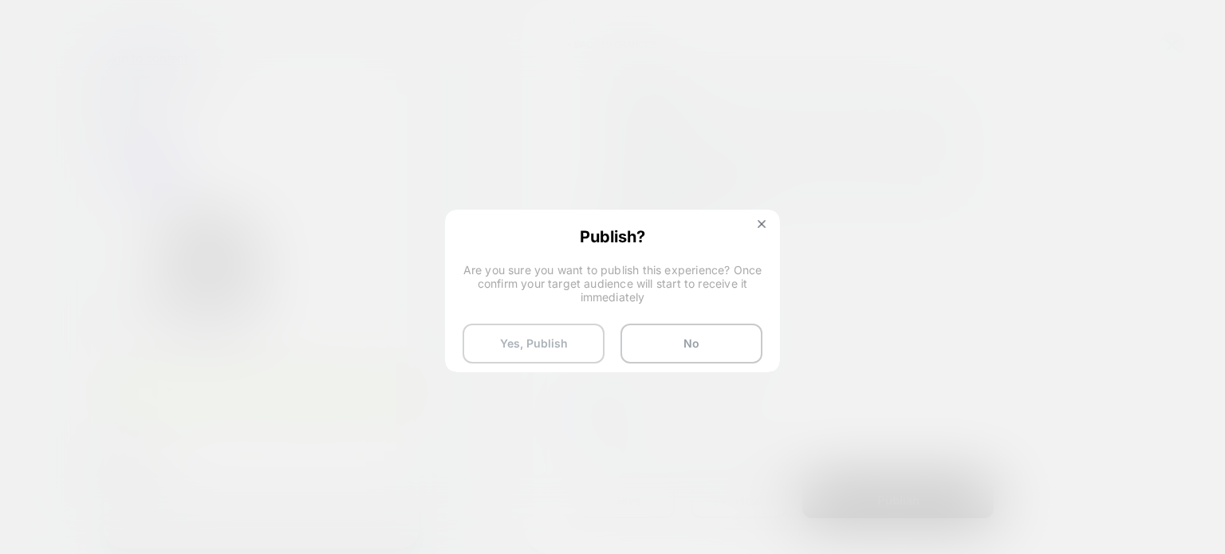
click at [514, 342] on button "Yes, Publish" at bounding box center [534, 344] width 142 height 40
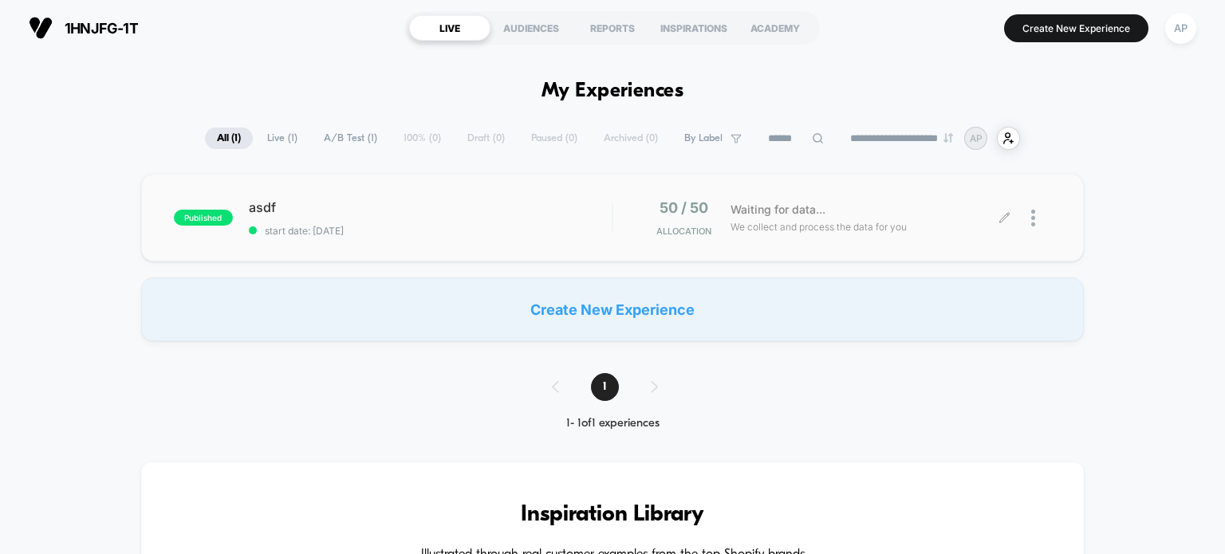
click at [834, 222] on span "We collect and process the data for you" at bounding box center [818, 226] width 176 height 15
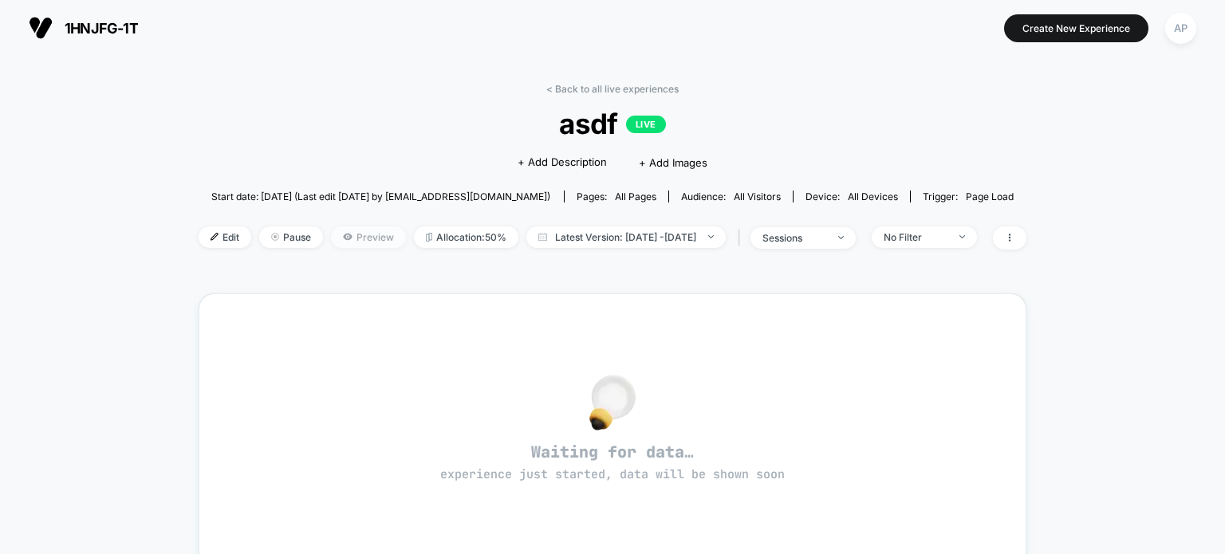
click at [364, 242] on span "Preview" at bounding box center [368, 237] width 75 height 22
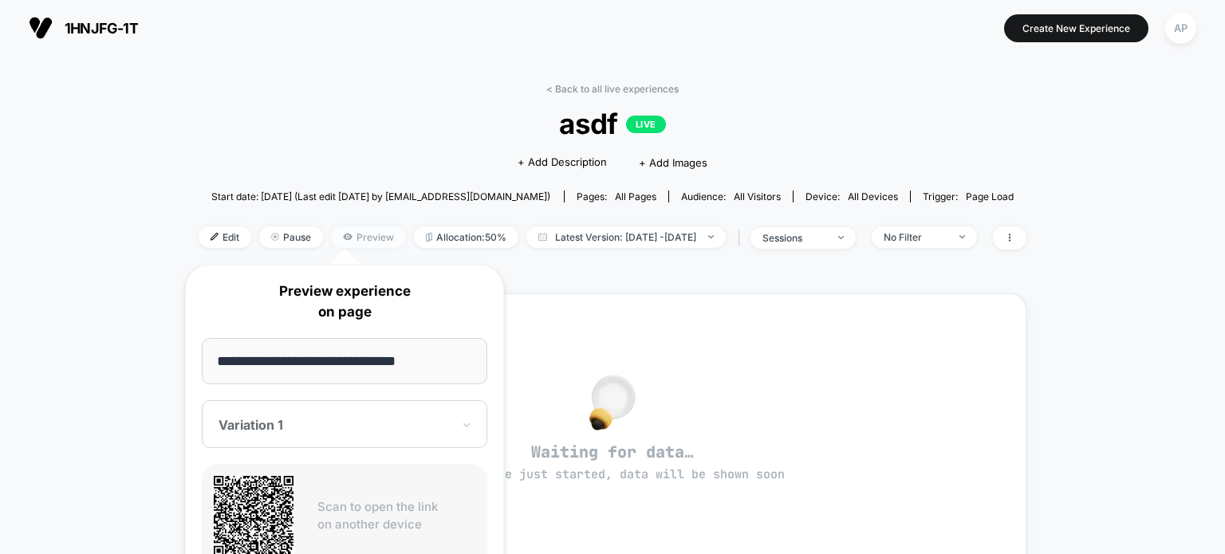
click at [360, 238] on span "Preview" at bounding box center [368, 237] width 75 height 22
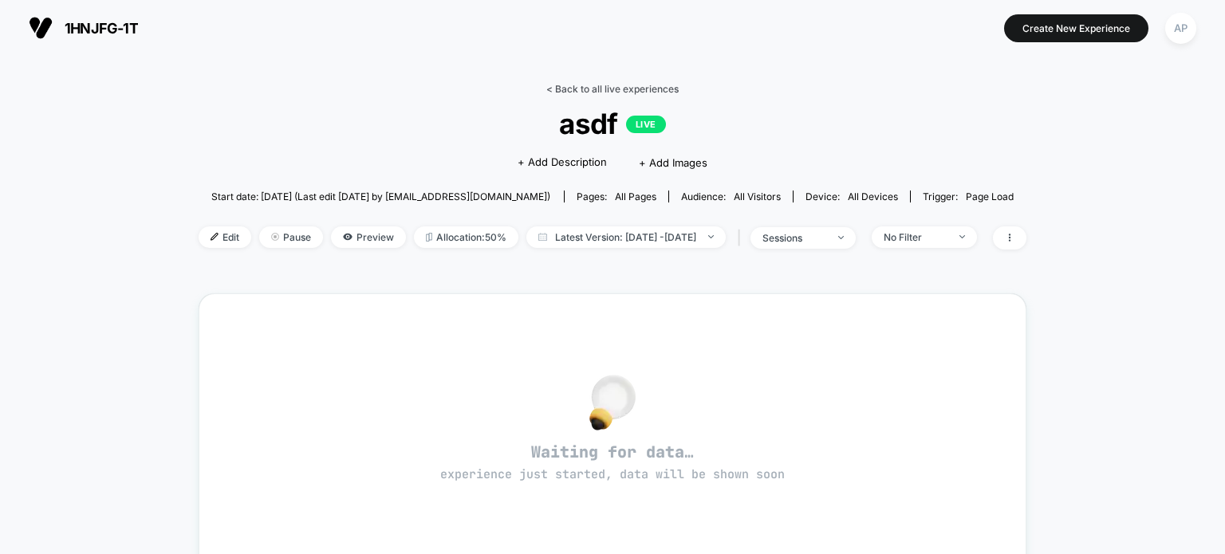
click at [559, 88] on link "< Back to all live experiences" at bounding box center [612, 89] width 132 height 12
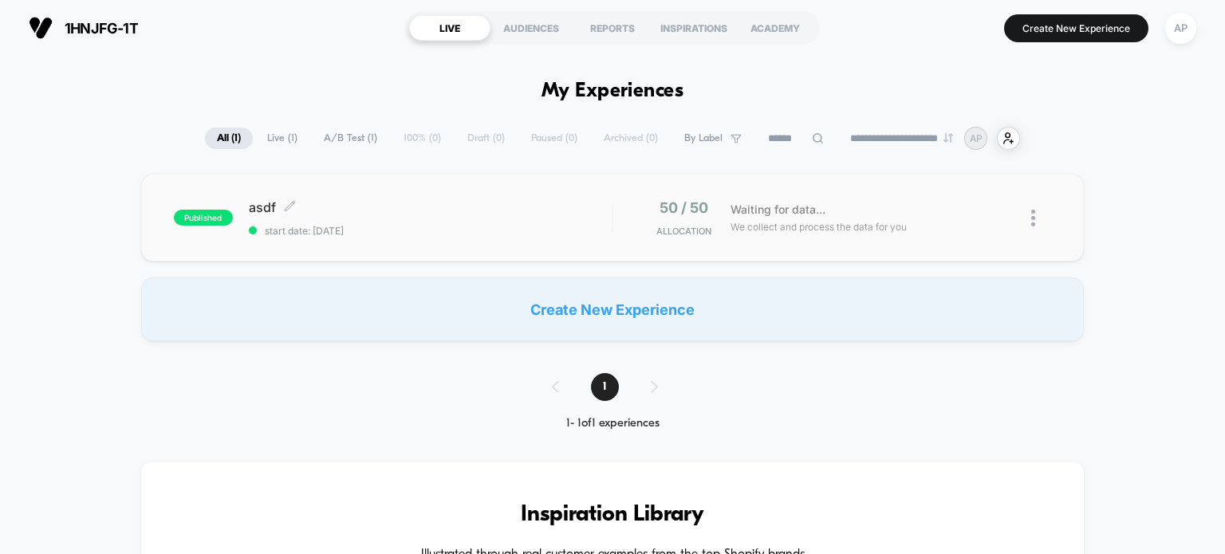
click at [440, 216] on div "asdf Click to edit experience details Click to edit experience details start da…" at bounding box center [431, 217] width 364 height 37
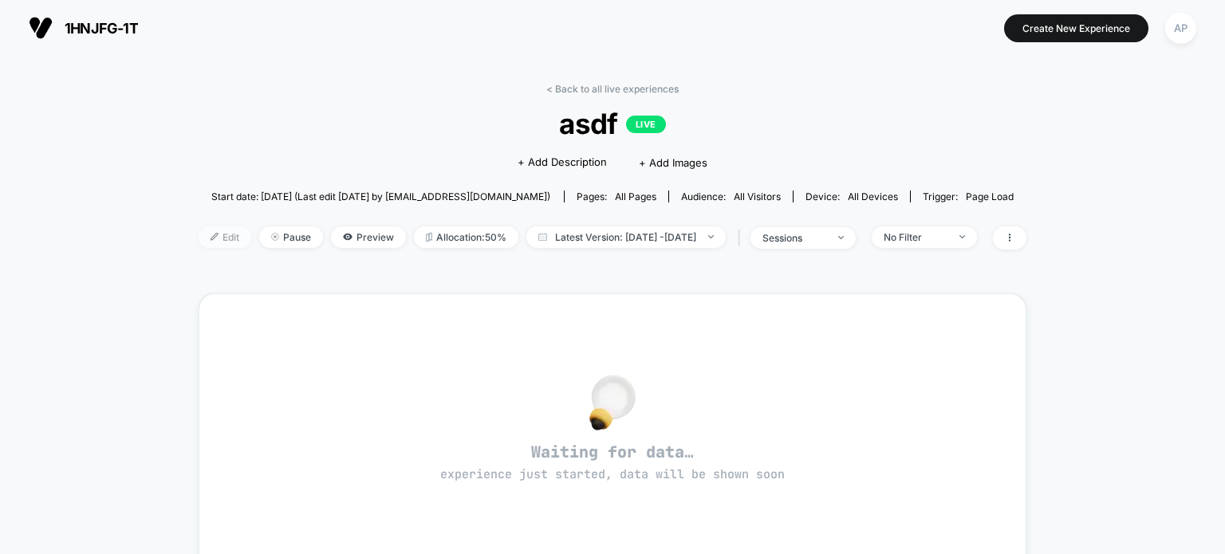
click at [199, 242] on span "Edit" at bounding box center [225, 237] width 53 height 22
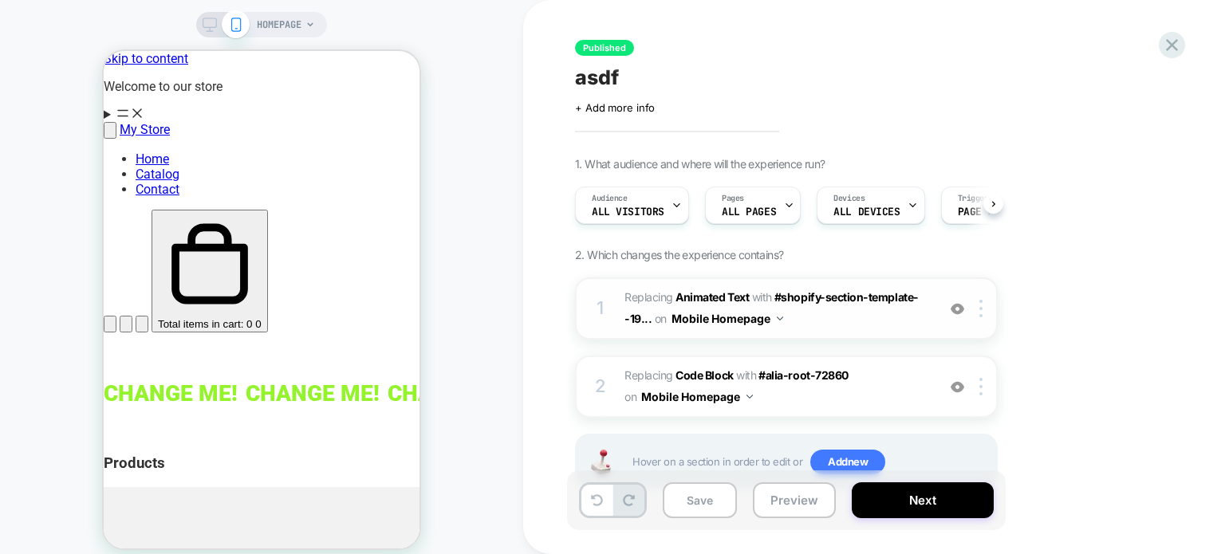
click at [957, 307] on img at bounding box center [958, 309] width 14 height 14
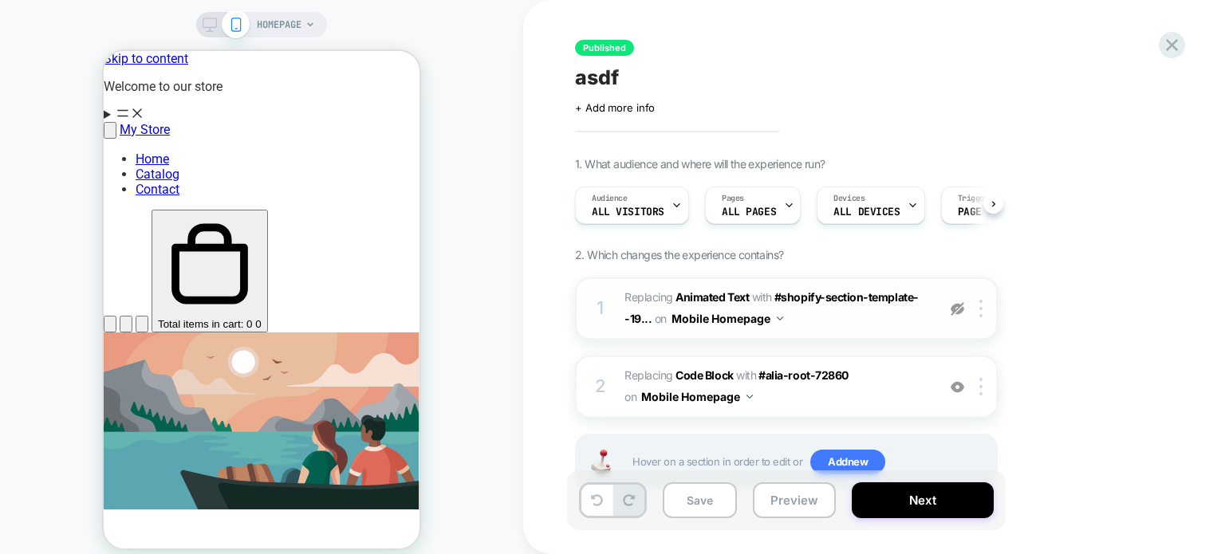
click at [957, 307] on img at bounding box center [958, 309] width 14 height 14
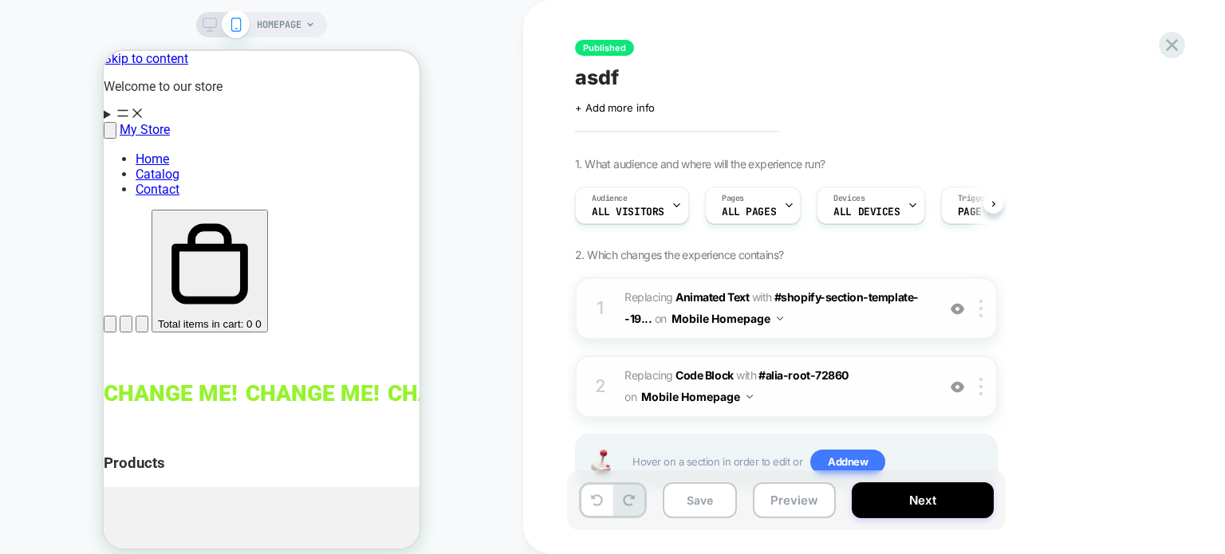
click at [958, 384] on img at bounding box center [958, 387] width 14 height 14
click at [958, 385] on img at bounding box center [958, 387] width 14 height 14
click at [954, 383] on img at bounding box center [958, 387] width 14 height 14
click at [959, 388] on img at bounding box center [958, 387] width 14 height 14
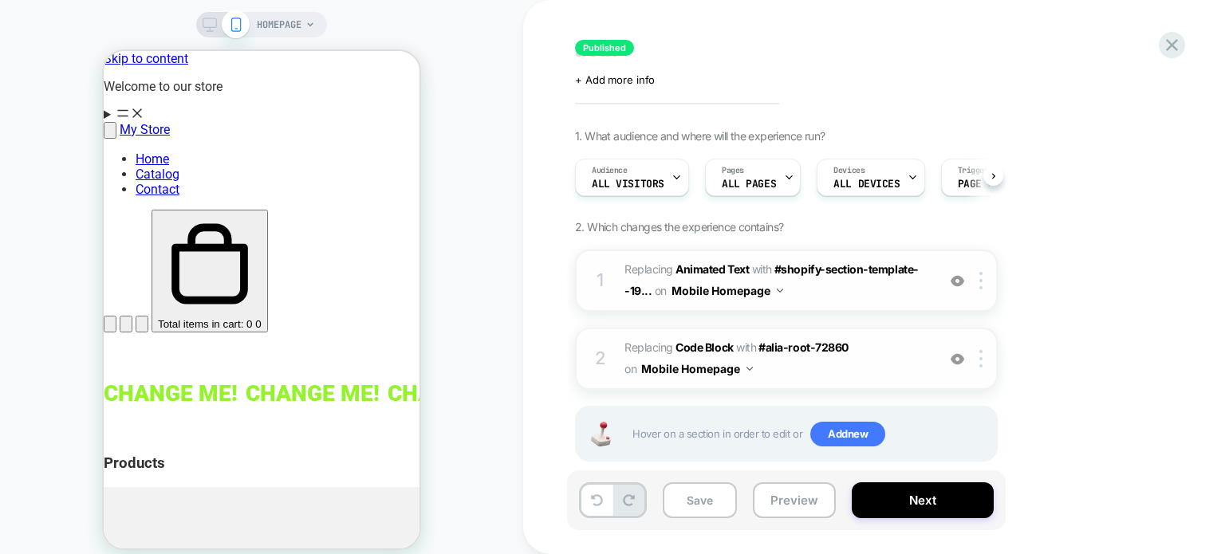
scroll to position [53, 0]
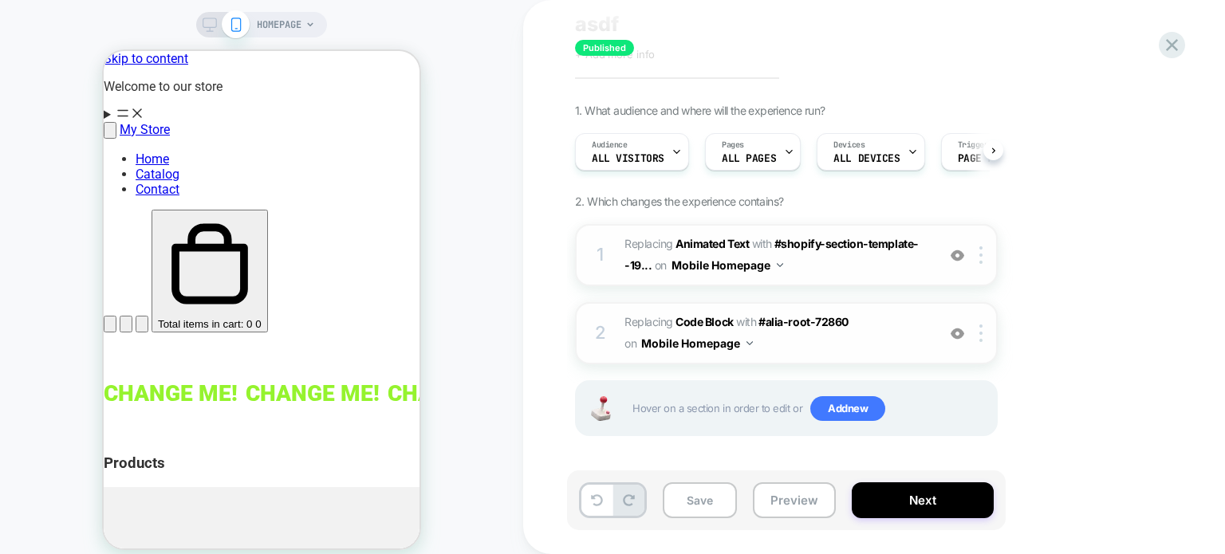
click at [743, 341] on button "Mobile Homepage" at bounding box center [697, 343] width 112 height 23
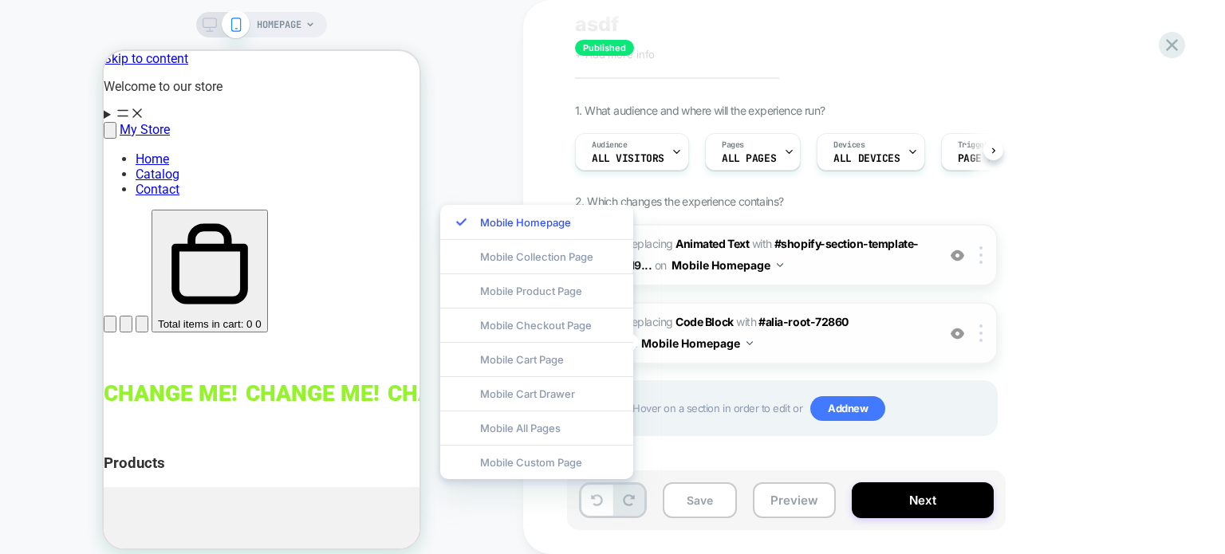
click at [743, 341] on button "Mobile Homepage" at bounding box center [697, 343] width 112 height 23
click at [860, 341] on span "Replacing Code Block WITH #alia-root-72860 #alia-root-72860 on Mobile Homepage" at bounding box center [776, 333] width 304 height 43
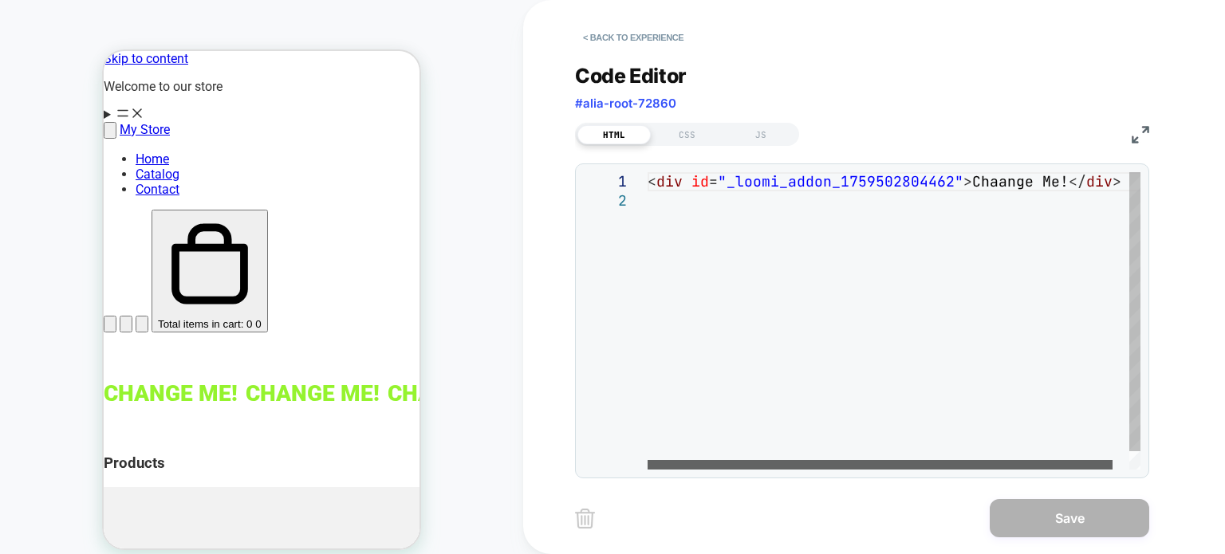
click at [657, 460] on div at bounding box center [880, 465] width 465 height 10
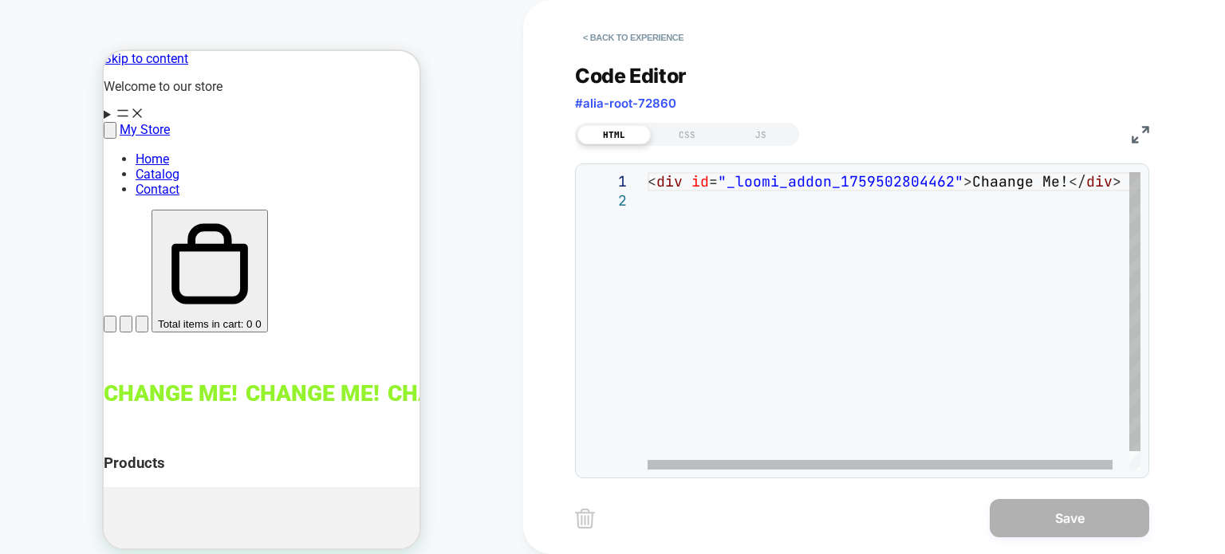
click at [705, 202] on div "< div id = "_loomi_addon_1759502804462" > Chaange Me! </ div >" at bounding box center [903, 330] width 510 height 317
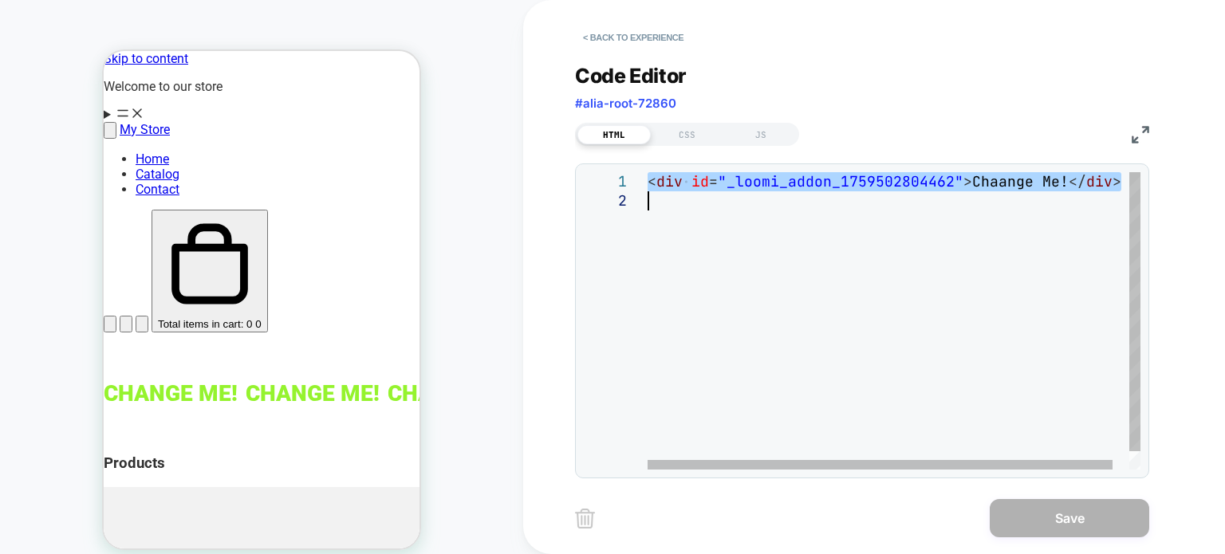
click at [780, 190] on div "< div id = "_loomi_addon_1759502804462" > Chaange Me! </ div >" at bounding box center [903, 330] width 510 height 317
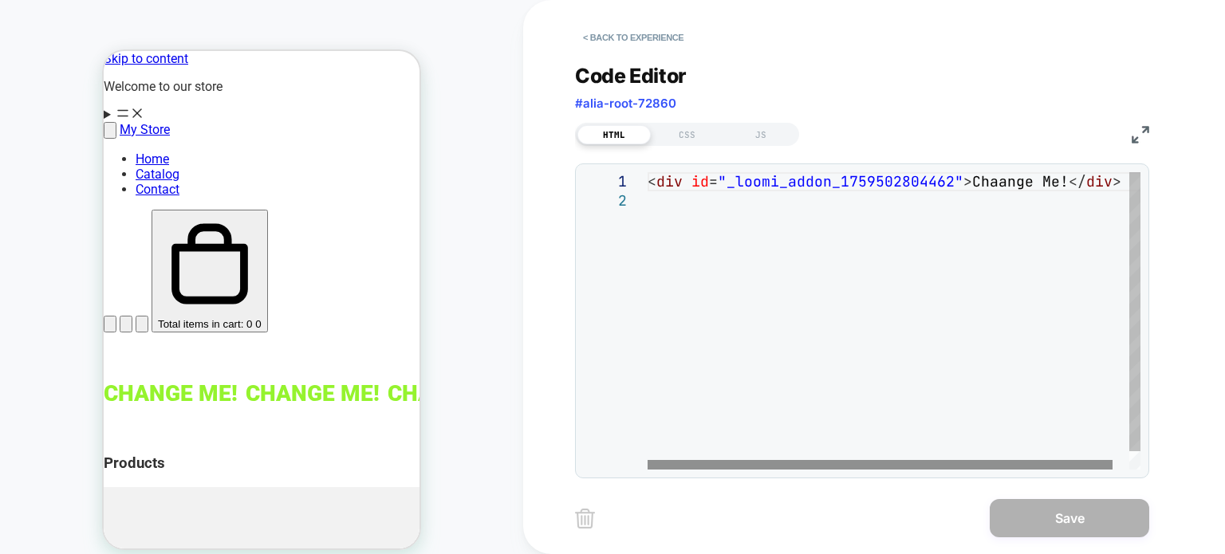
drag, startPoint x: 799, startPoint y: 470, endPoint x: 686, endPoint y: 468, distance: 113.3
click at [686, 468] on div "**********" at bounding box center [862, 320] width 574 height 315
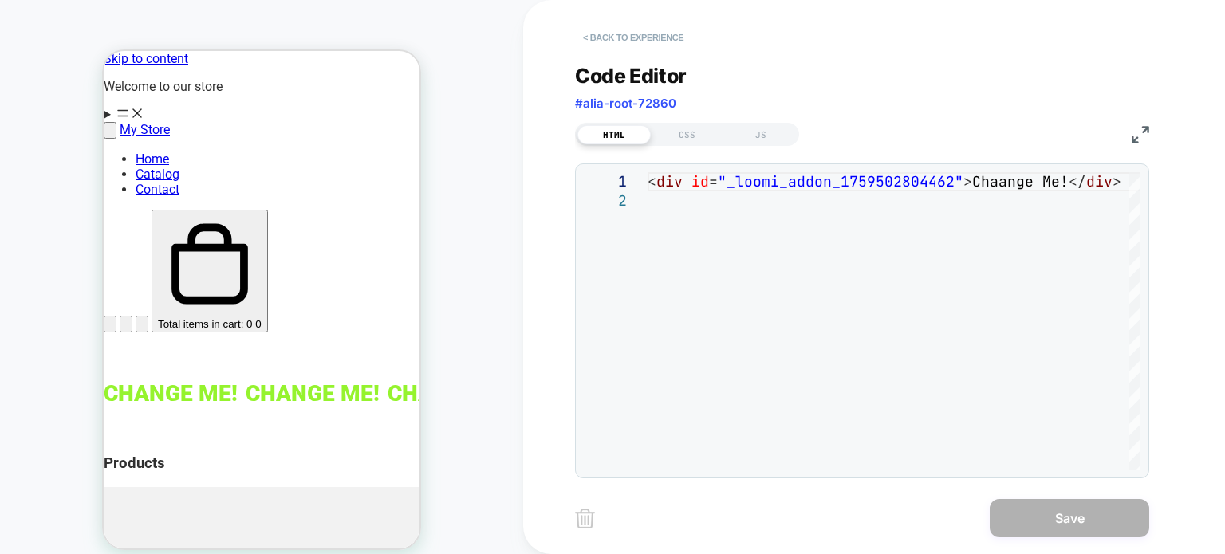
click at [600, 37] on button "< Back to experience" at bounding box center [633, 38] width 116 height 26
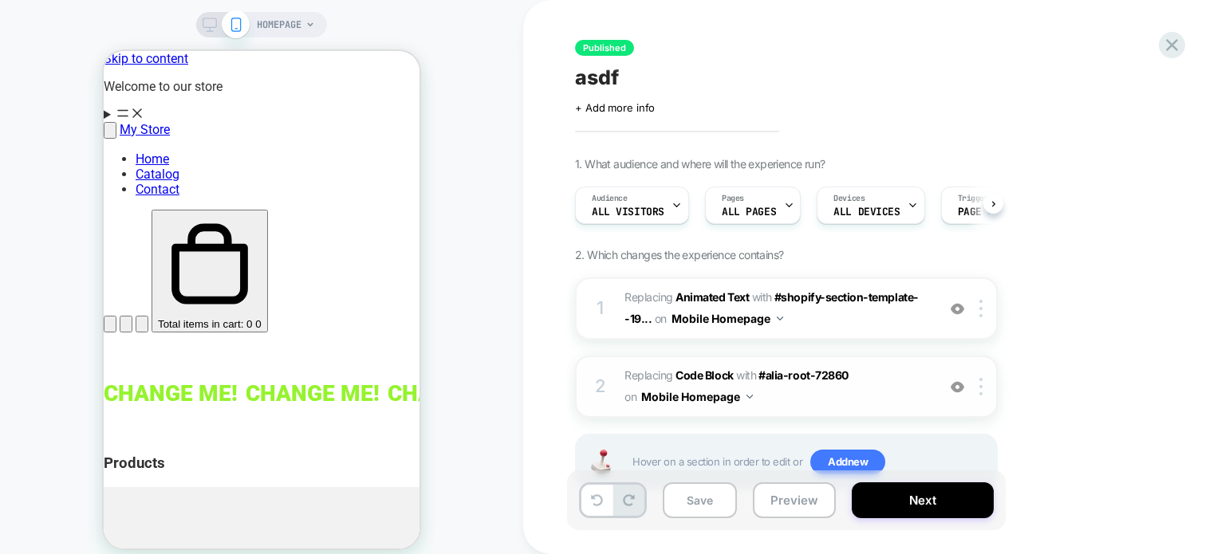
click at [960, 392] on img at bounding box center [958, 387] width 14 height 14
click at [959, 390] on img at bounding box center [958, 387] width 14 height 14
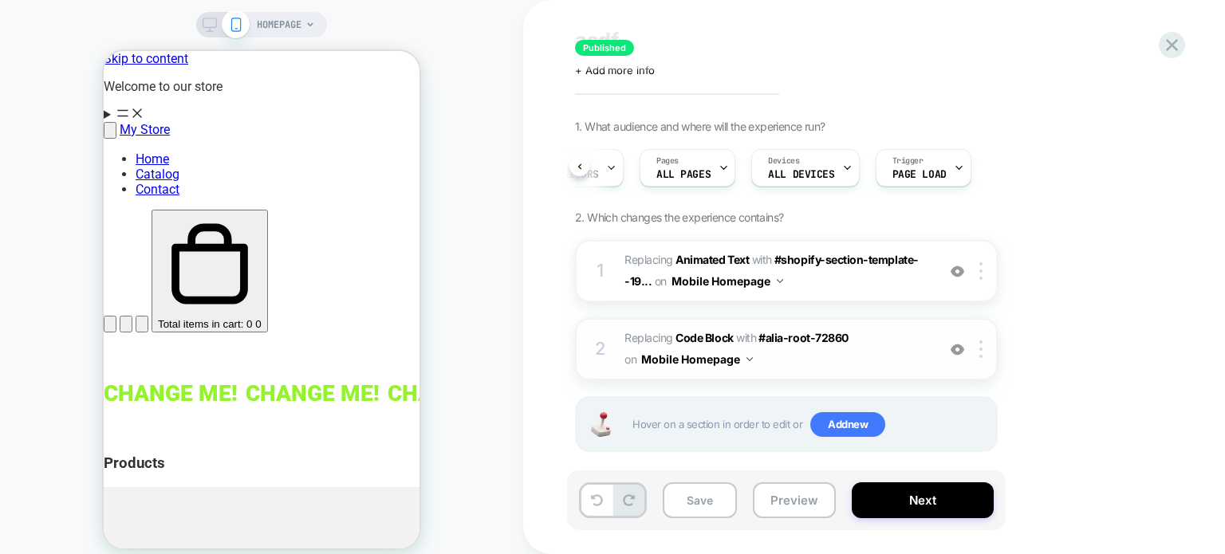
scroll to position [53, 0]
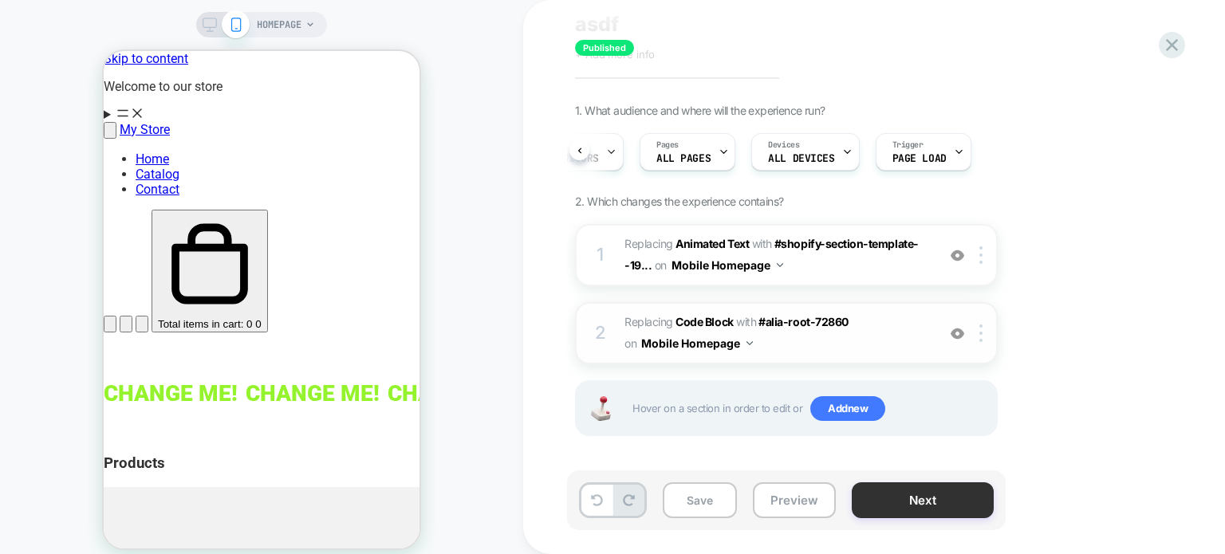
click at [908, 508] on button "Next" at bounding box center [923, 500] width 142 height 36
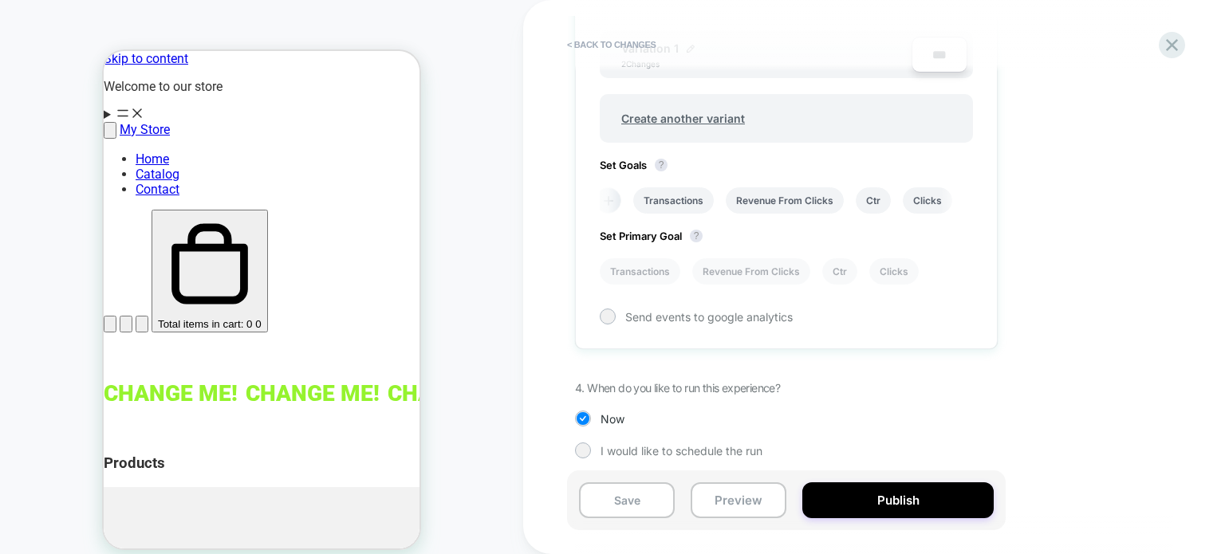
scroll to position [591, 0]
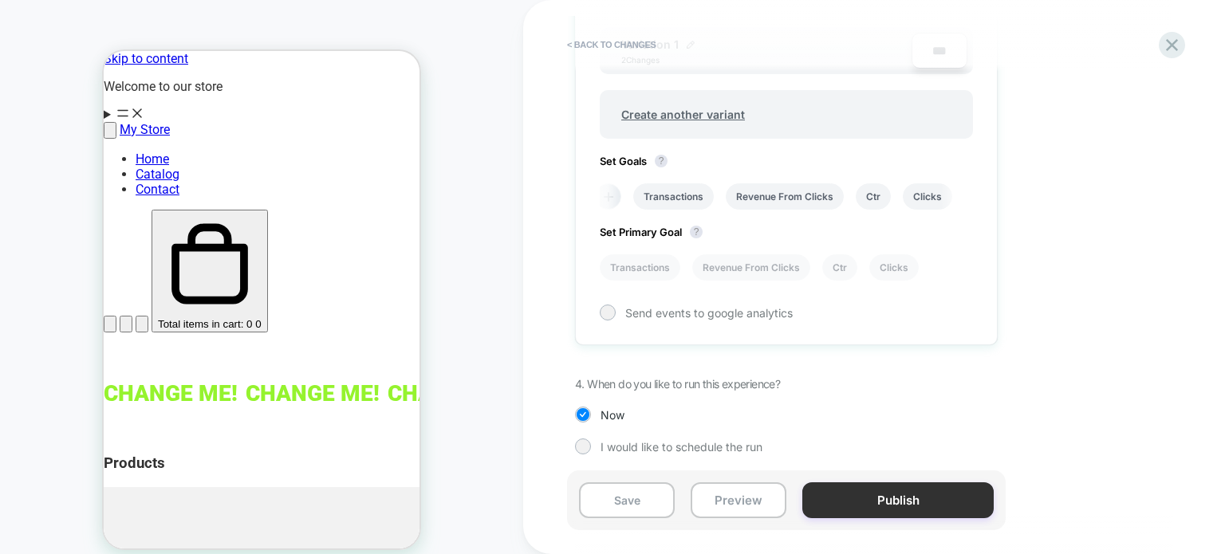
click at [907, 506] on button "Publish" at bounding box center [897, 500] width 191 height 36
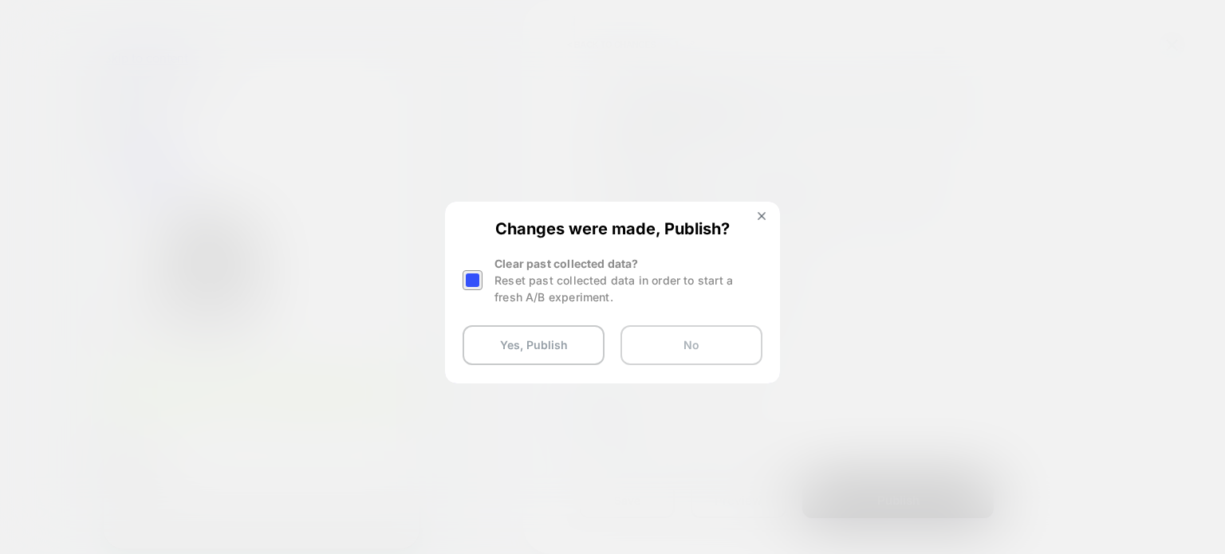
click at [650, 350] on button "No" at bounding box center [691, 345] width 142 height 40
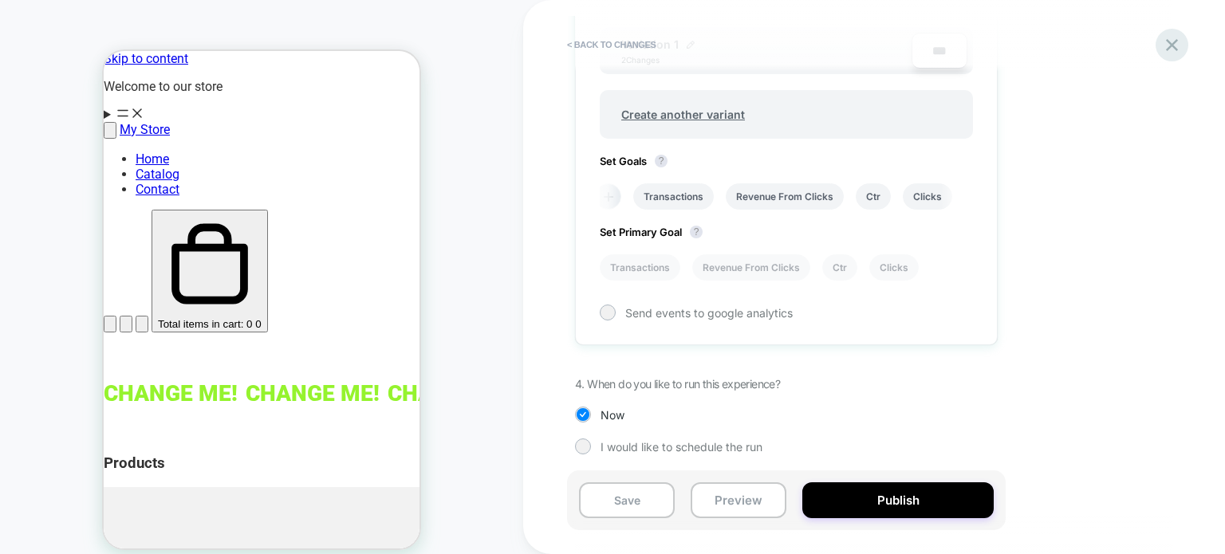
click at [1177, 43] on icon at bounding box center [1172, 45] width 22 height 22
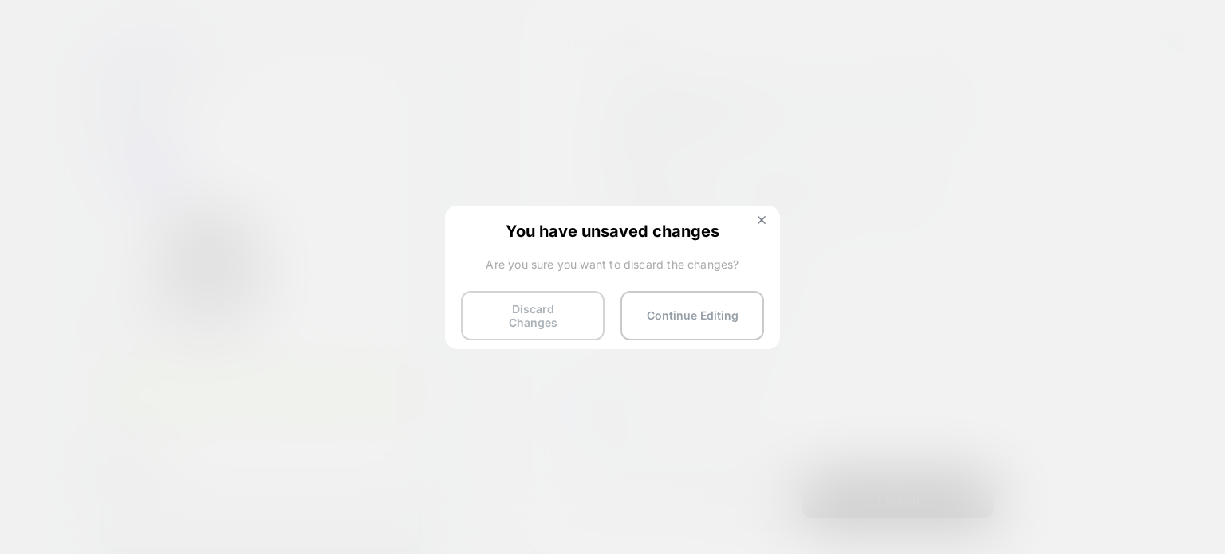
click at [555, 313] on button "Discard Changes" at bounding box center [533, 315] width 144 height 49
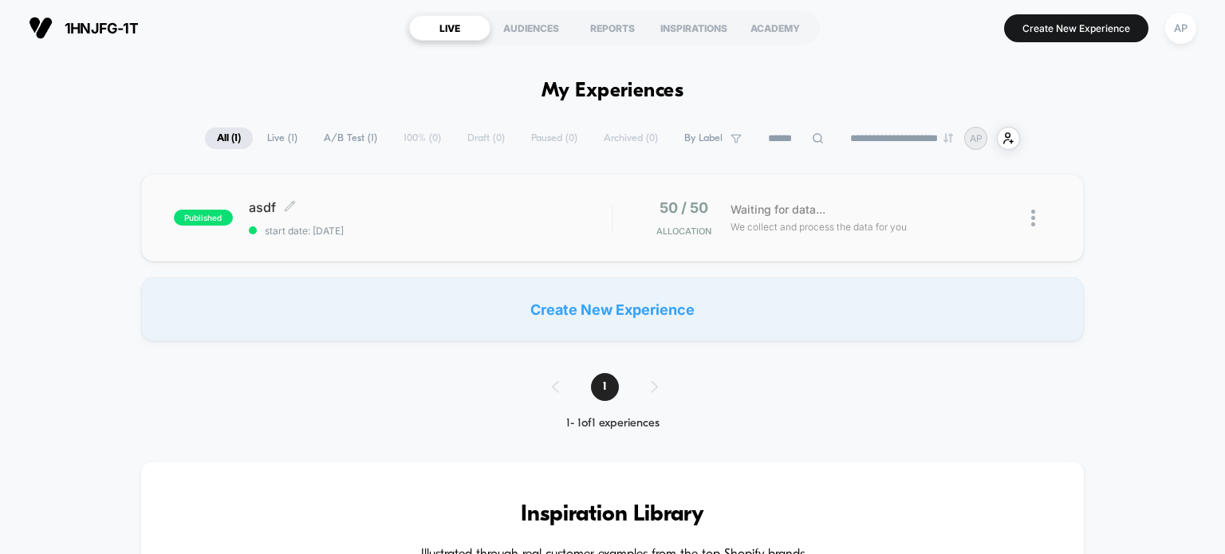
click at [580, 215] on div "asdf Click to edit experience details Click to edit experience details start da…" at bounding box center [431, 217] width 364 height 37
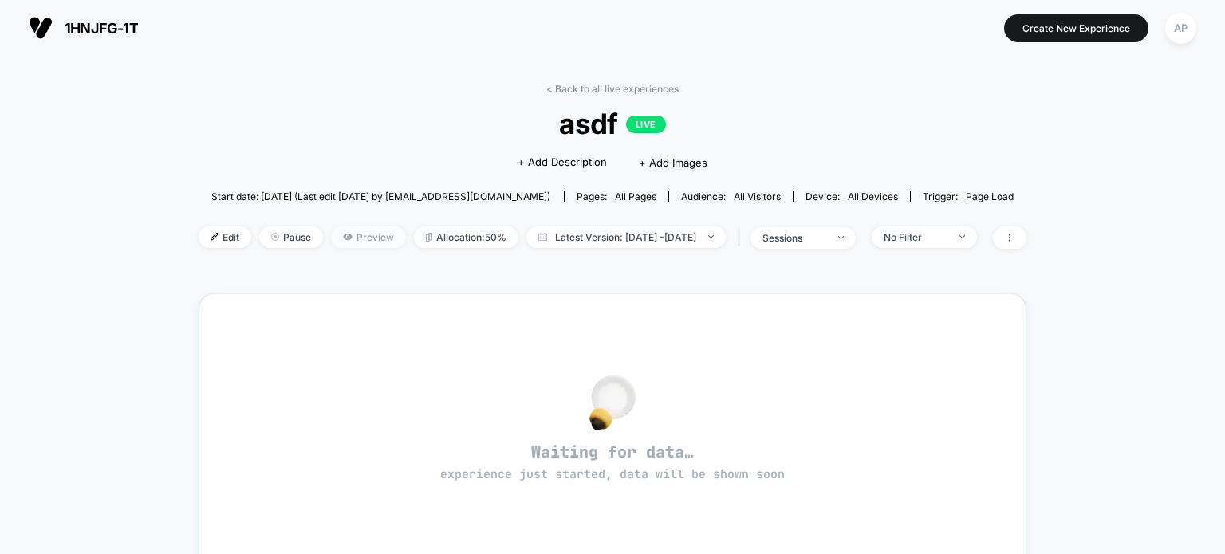
click at [365, 238] on span "Preview" at bounding box center [368, 237] width 75 height 22
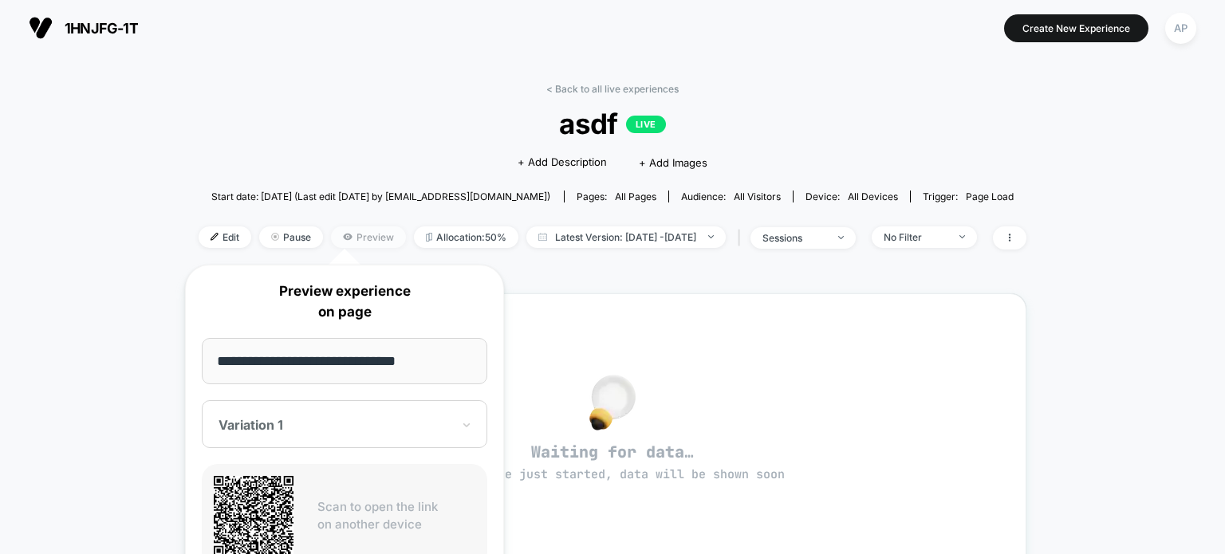
click at [351, 238] on span "Preview" at bounding box center [368, 237] width 75 height 22
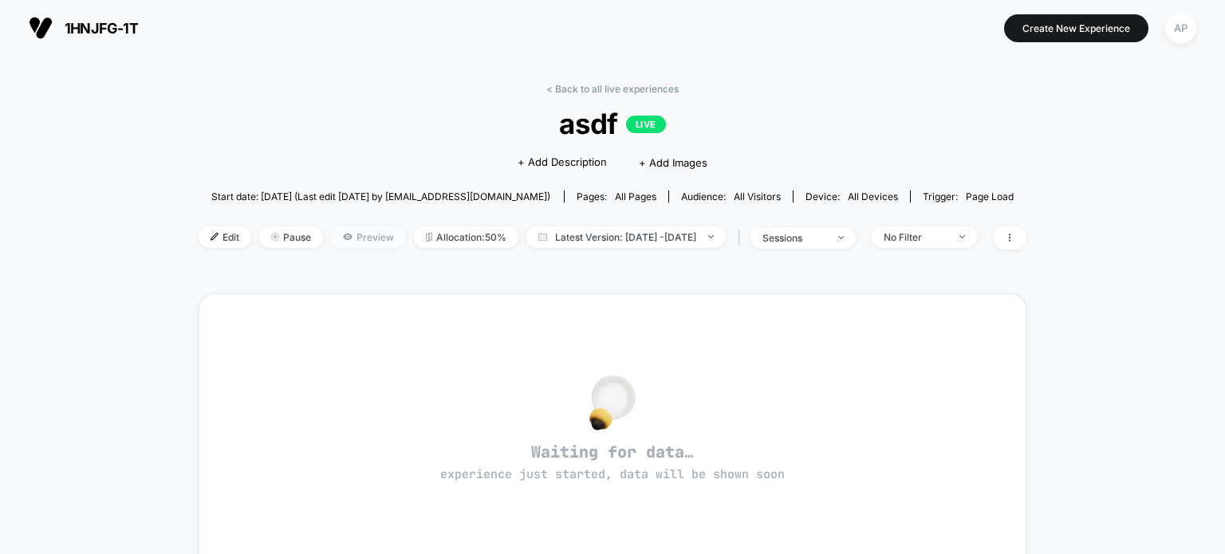
click at [357, 237] on span "Preview" at bounding box center [368, 237] width 75 height 22
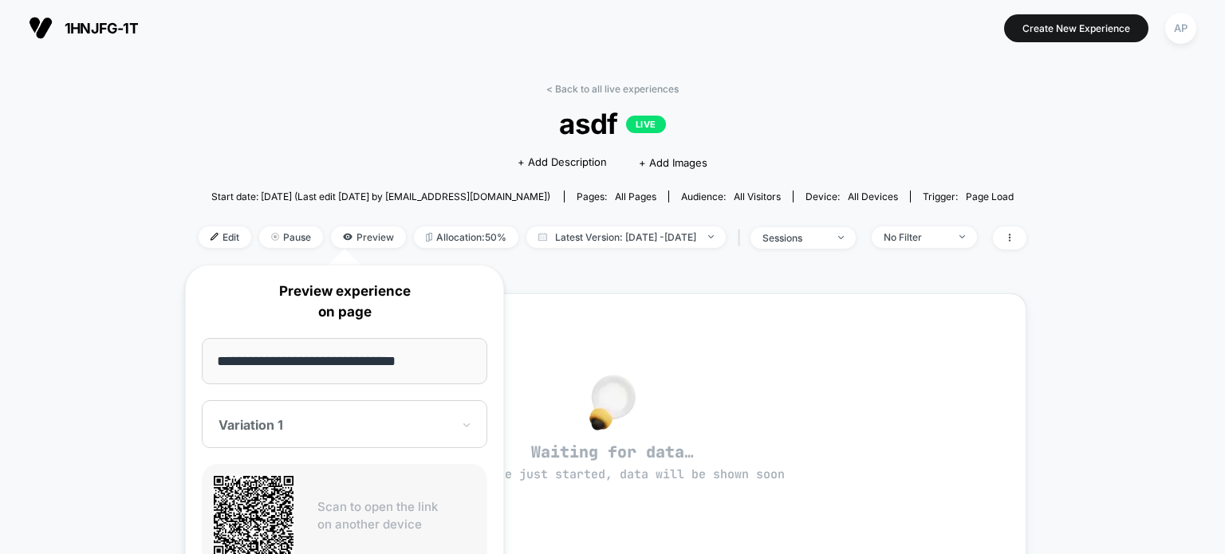
click at [341, 420] on div at bounding box center [334, 425] width 233 height 16
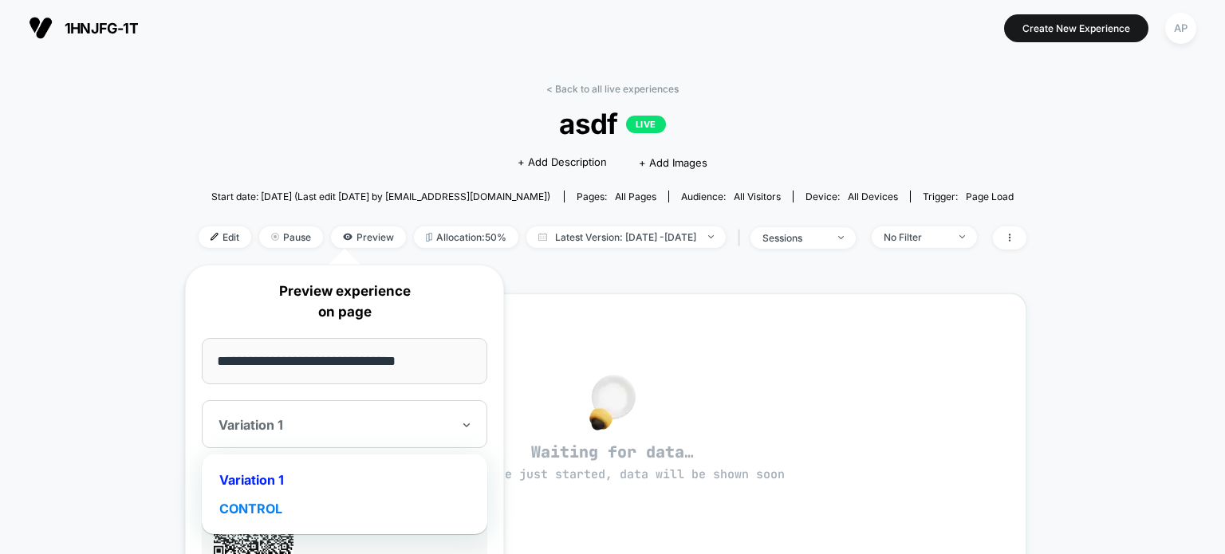
click at [333, 511] on div "CONTROL" at bounding box center [345, 508] width 270 height 29
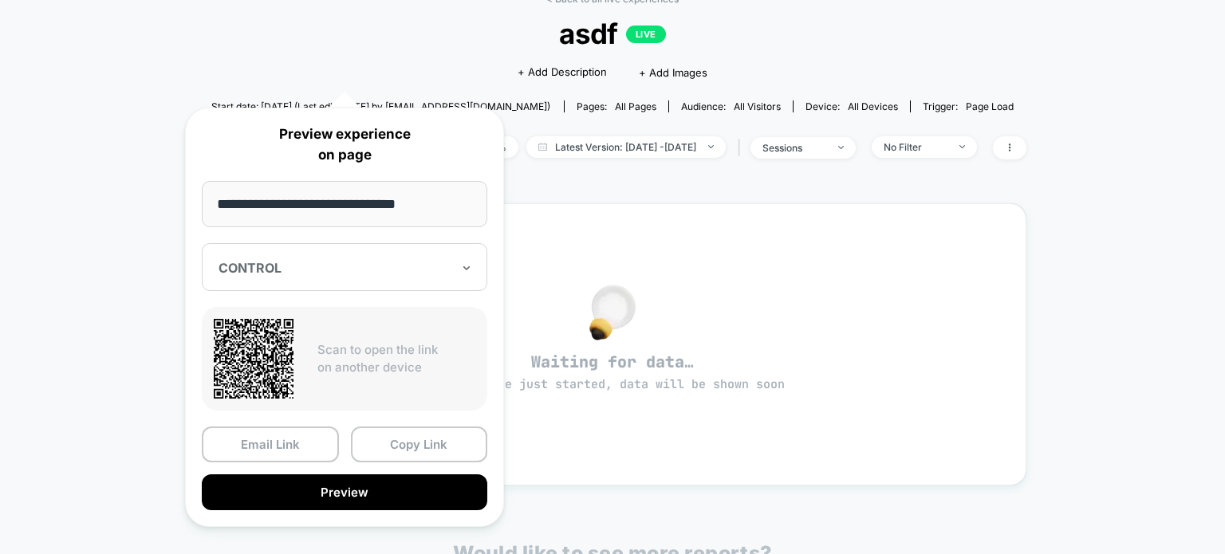
scroll to position [159, 0]
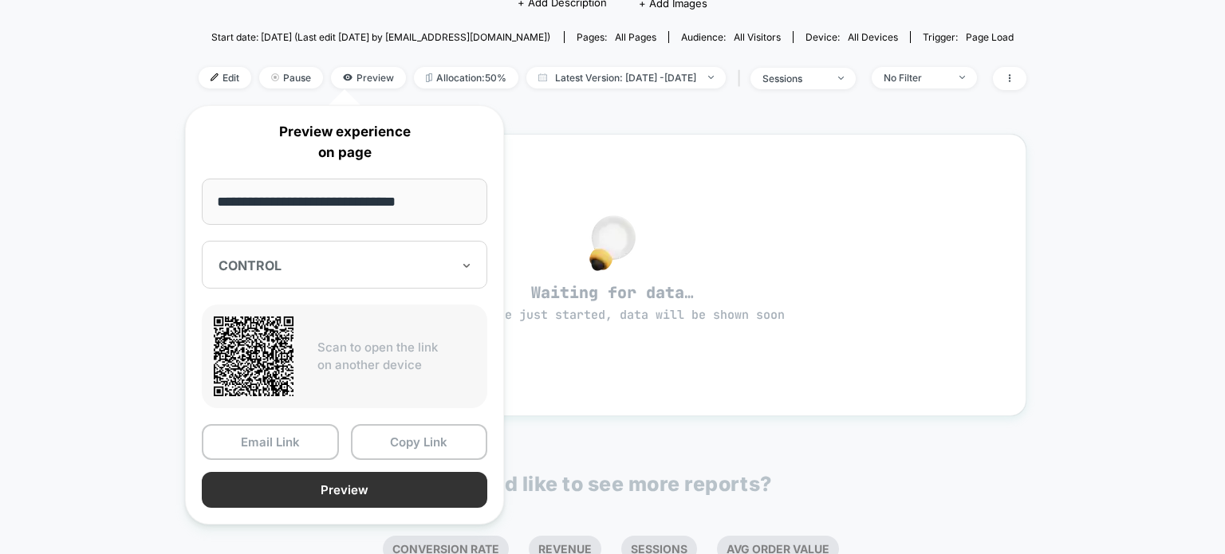
click at [344, 492] on button "Preview" at bounding box center [344, 490] width 285 height 36
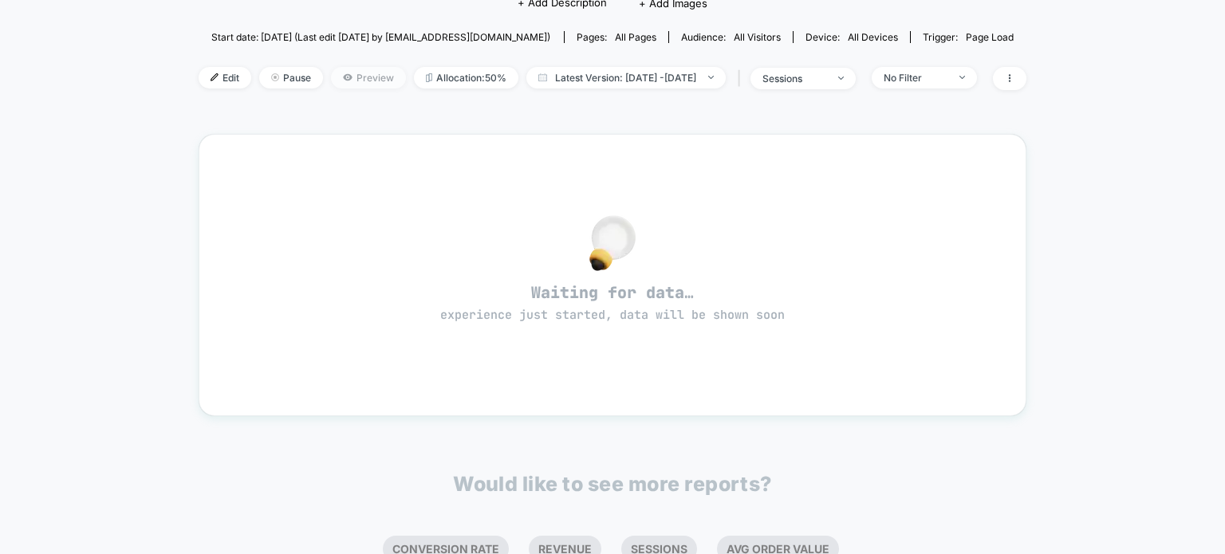
click at [341, 81] on span "Preview" at bounding box center [368, 78] width 75 height 22
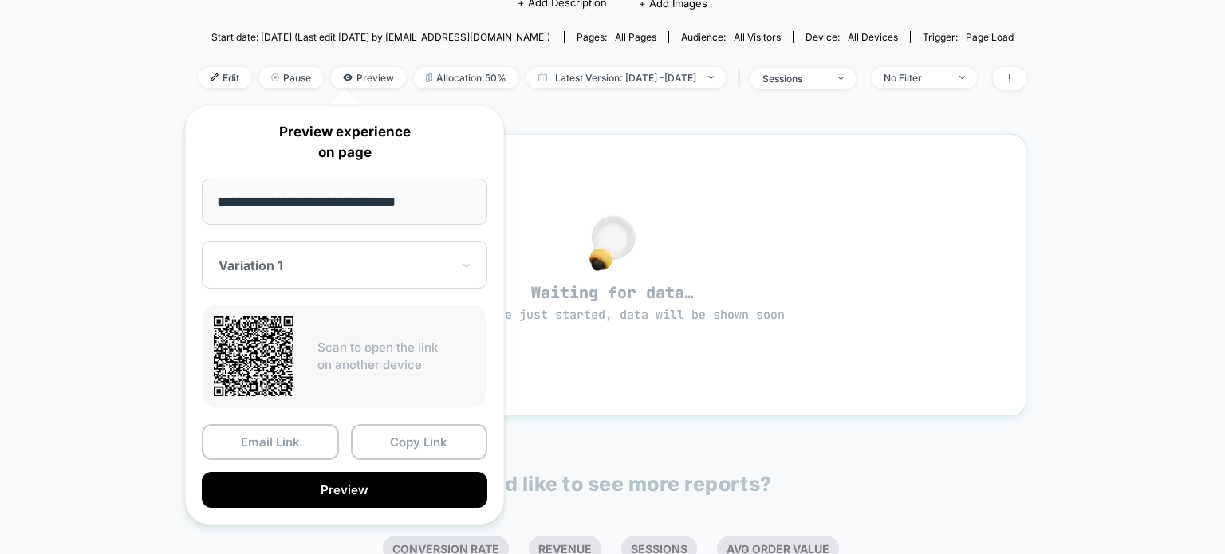
click at [349, 269] on div at bounding box center [334, 266] width 233 height 16
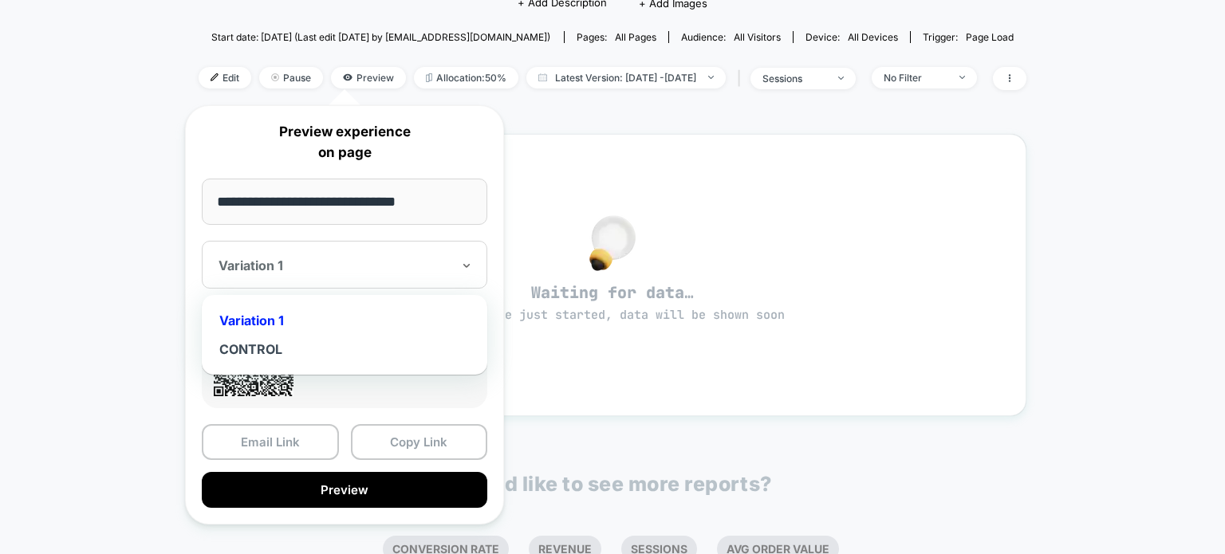
click at [349, 269] on div at bounding box center [334, 266] width 233 height 16
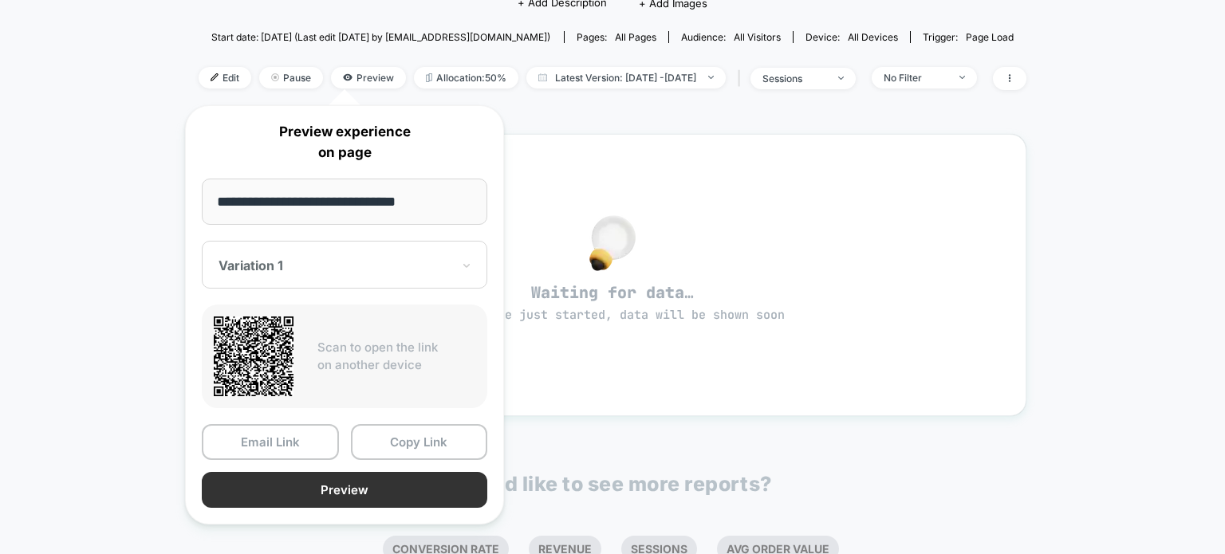
click at [302, 489] on button "Preview" at bounding box center [344, 490] width 285 height 36
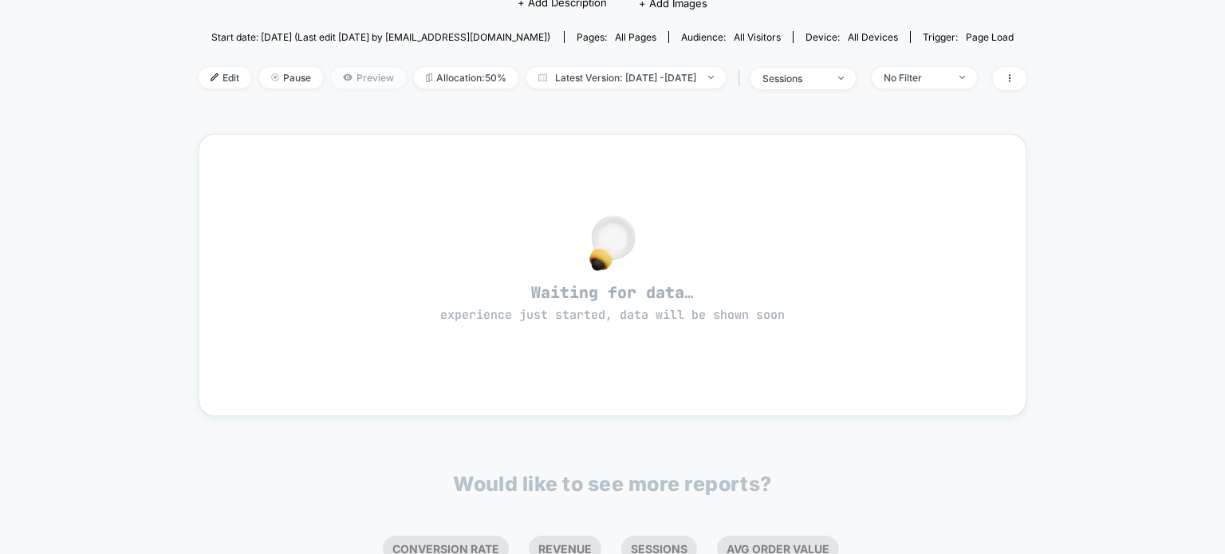
click at [332, 83] on span "Preview" at bounding box center [368, 78] width 75 height 22
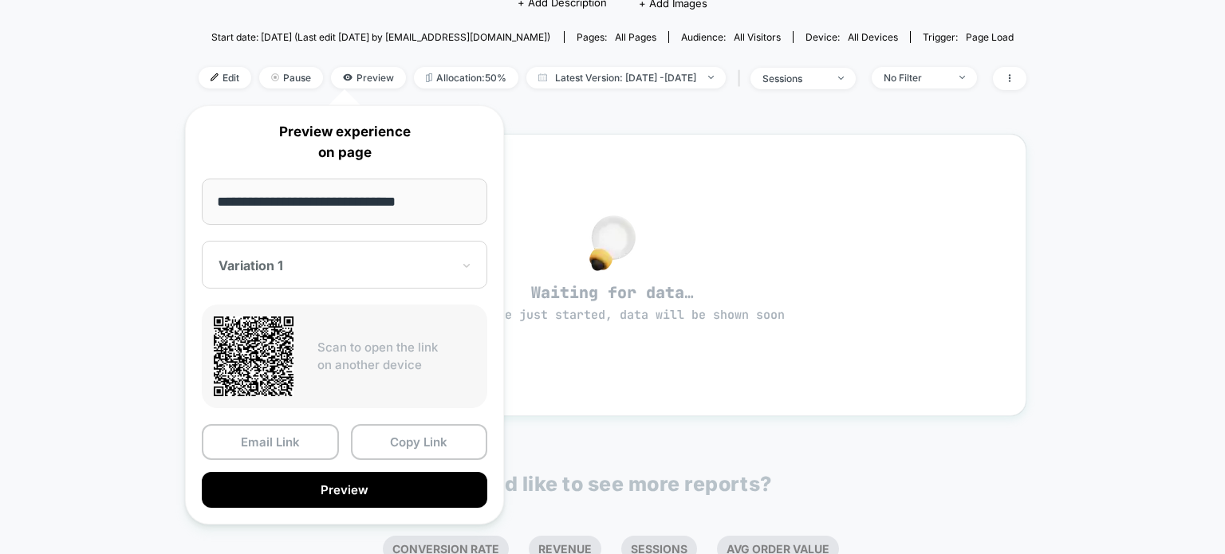
click at [404, 275] on div "Variation 1" at bounding box center [344, 265] width 285 height 48
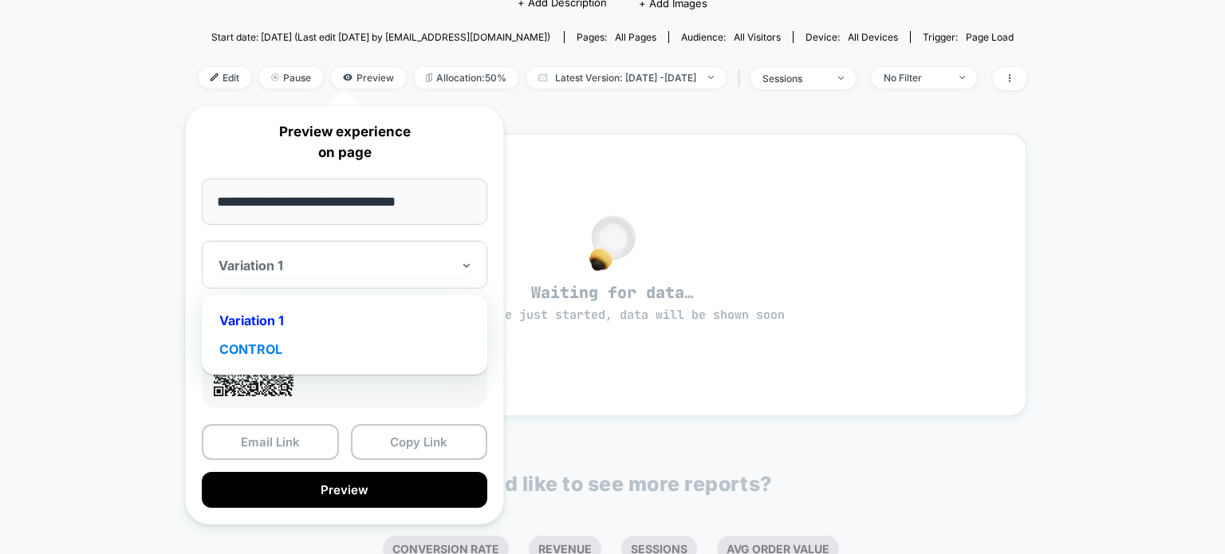
click at [286, 341] on div "CONTROL" at bounding box center [345, 349] width 270 height 29
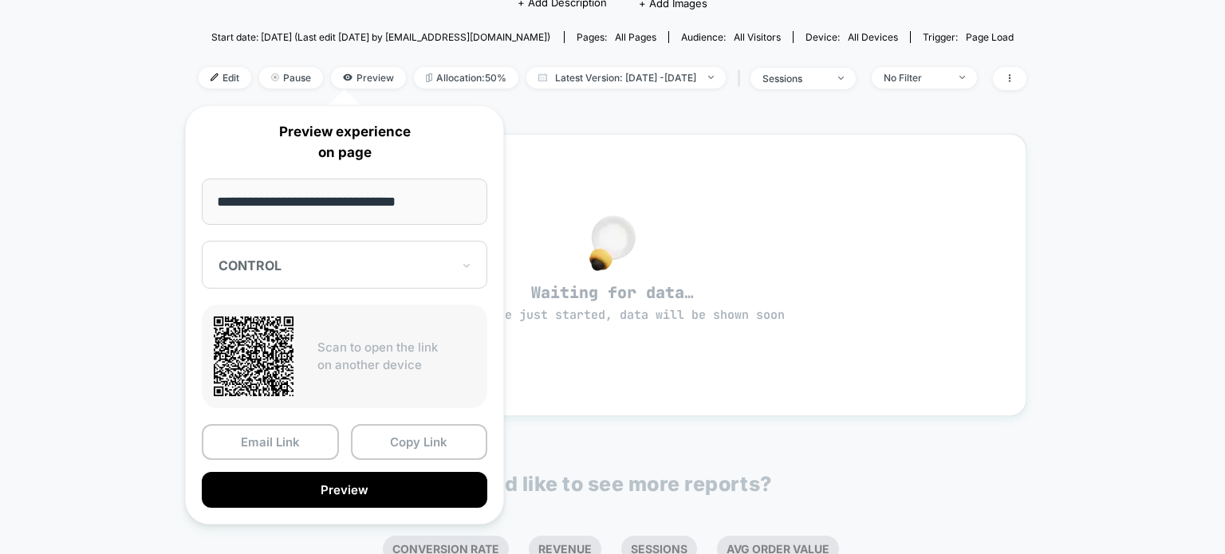
click at [262, 333] on icon at bounding box center [254, 357] width 80 height 80
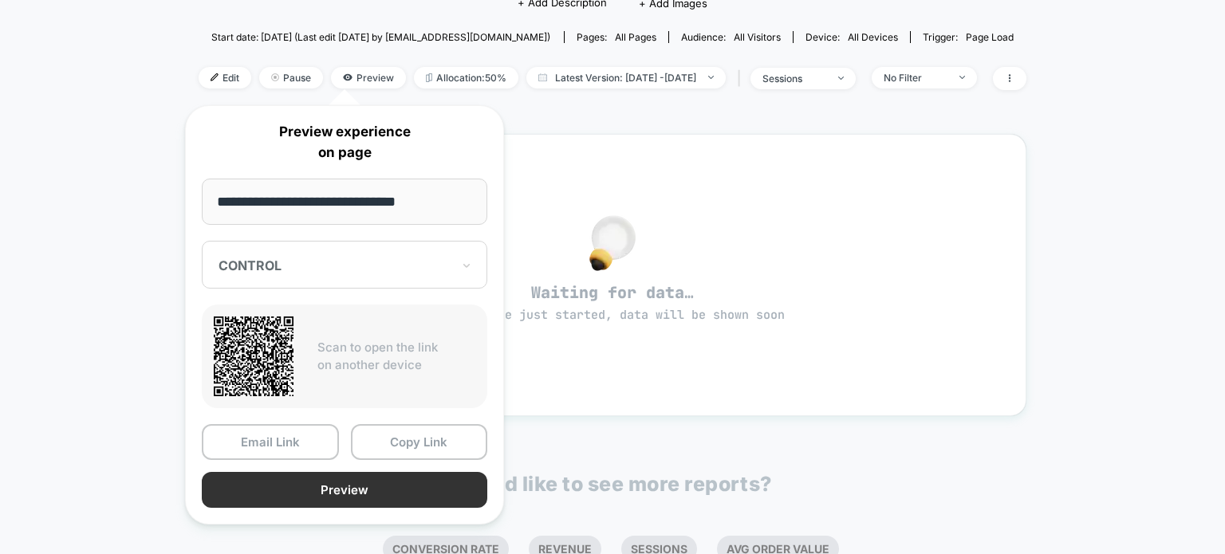
click at [289, 494] on button "Preview" at bounding box center [344, 490] width 285 height 36
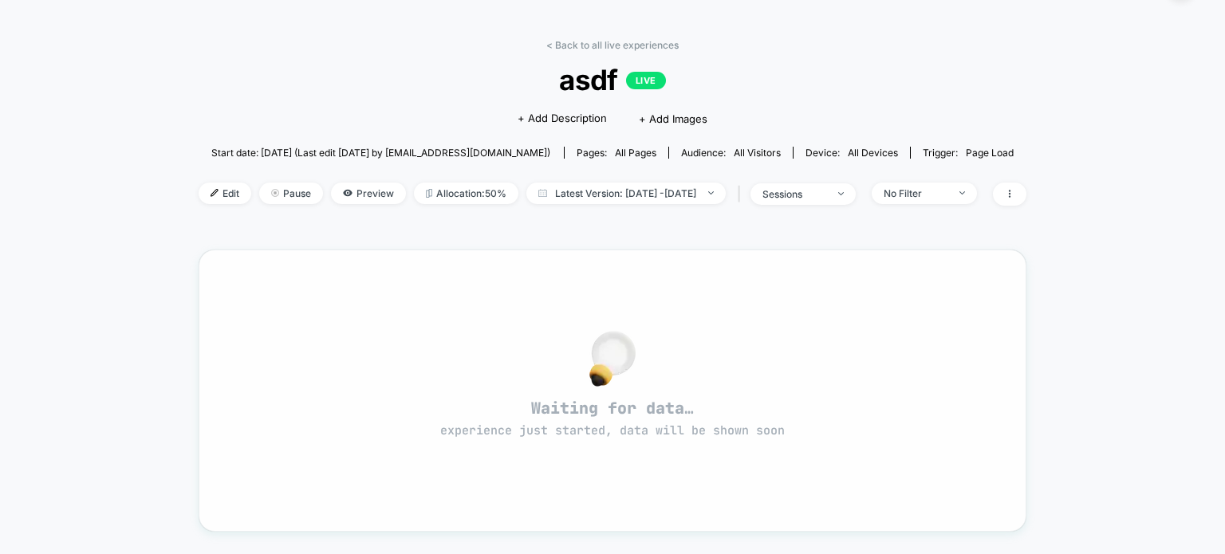
scroll to position [0, 0]
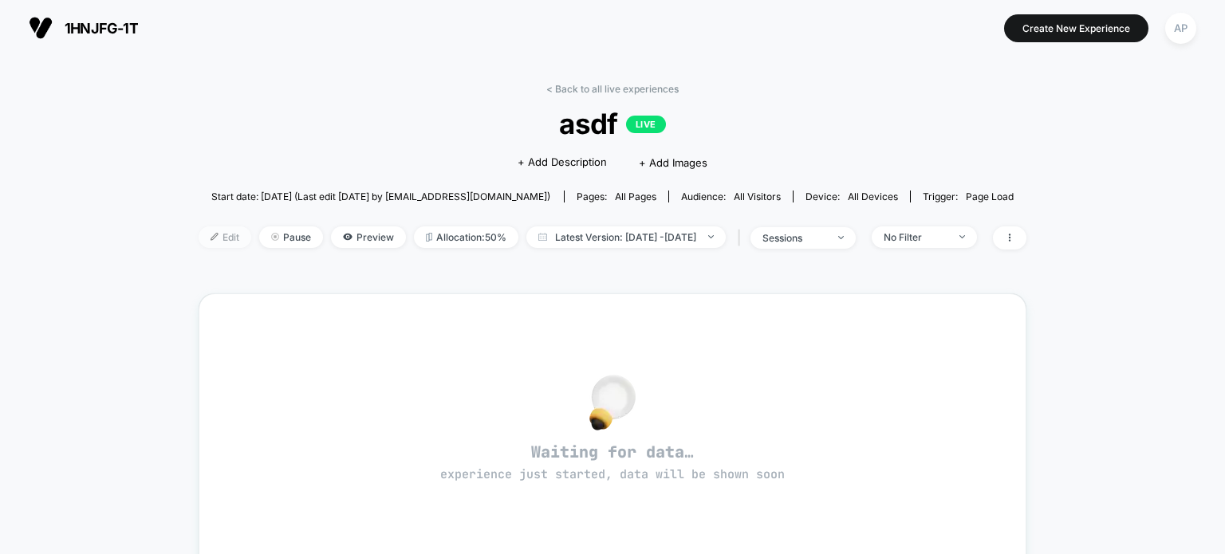
click at [211, 238] on img at bounding box center [215, 237] width 8 height 8
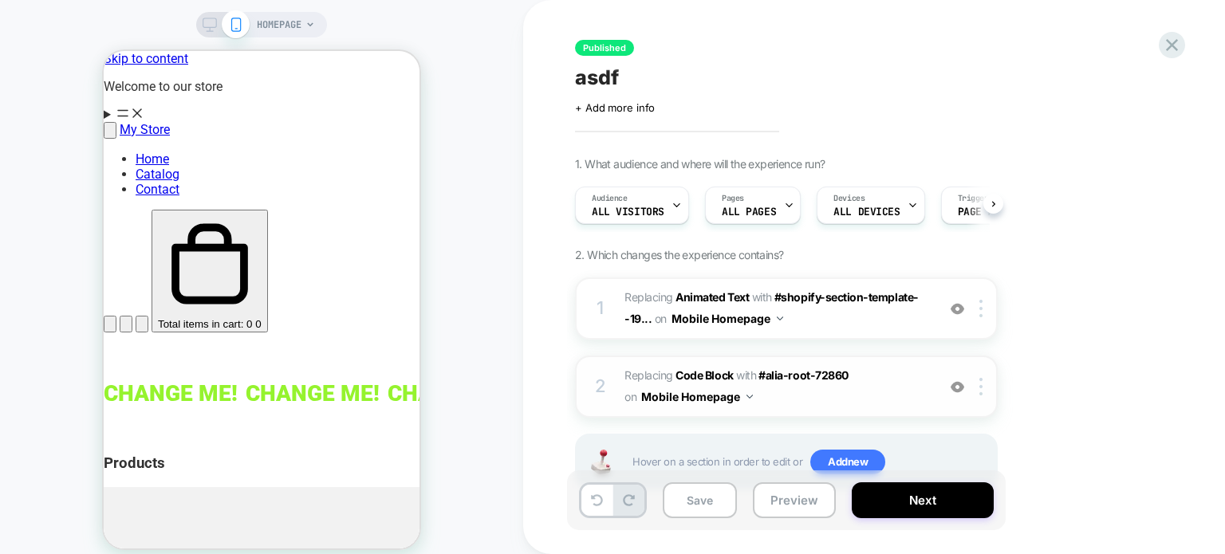
click at [959, 385] on img at bounding box center [958, 387] width 14 height 14
click at [922, 511] on button "Next" at bounding box center [923, 500] width 142 height 36
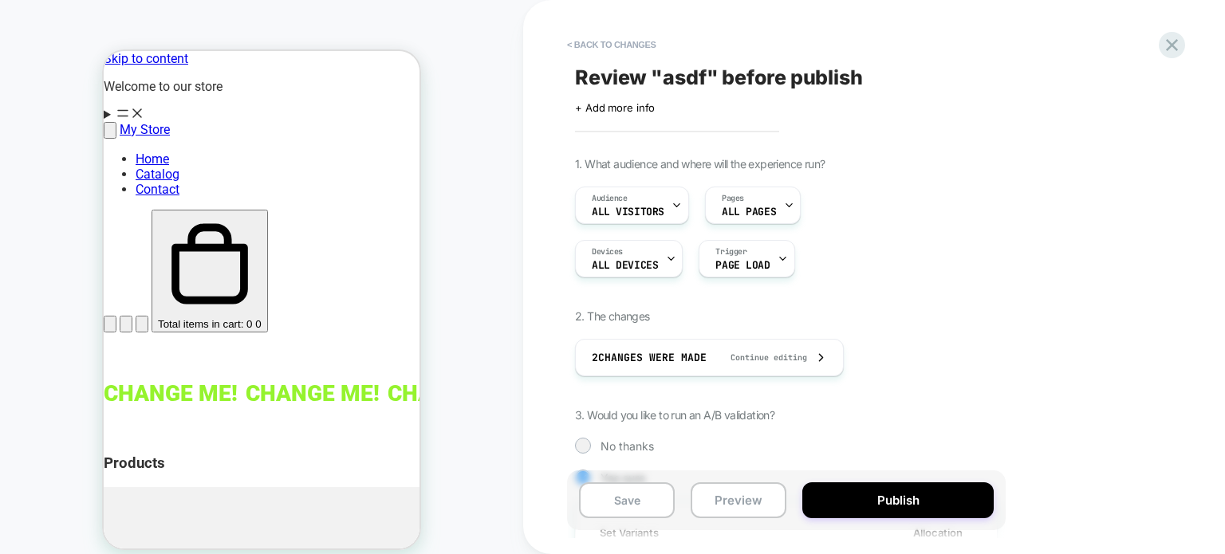
scroll to position [0, 1]
click at [922, 511] on button "Publish" at bounding box center [897, 500] width 191 height 36
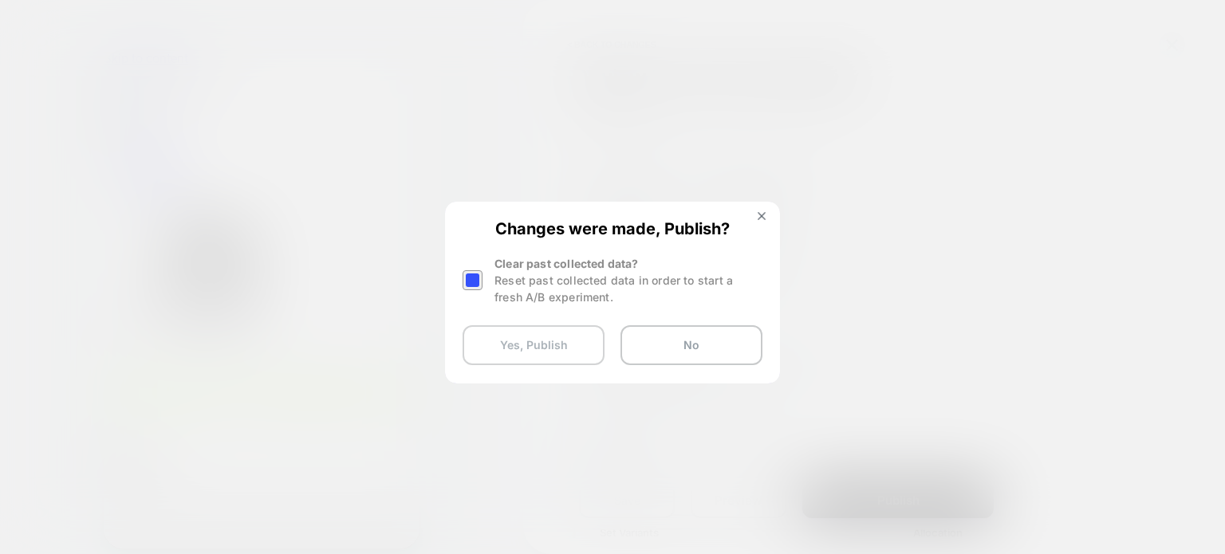
click at [536, 350] on button "Yes, Publish" at bounding box center [534, 345] width 142 height 40
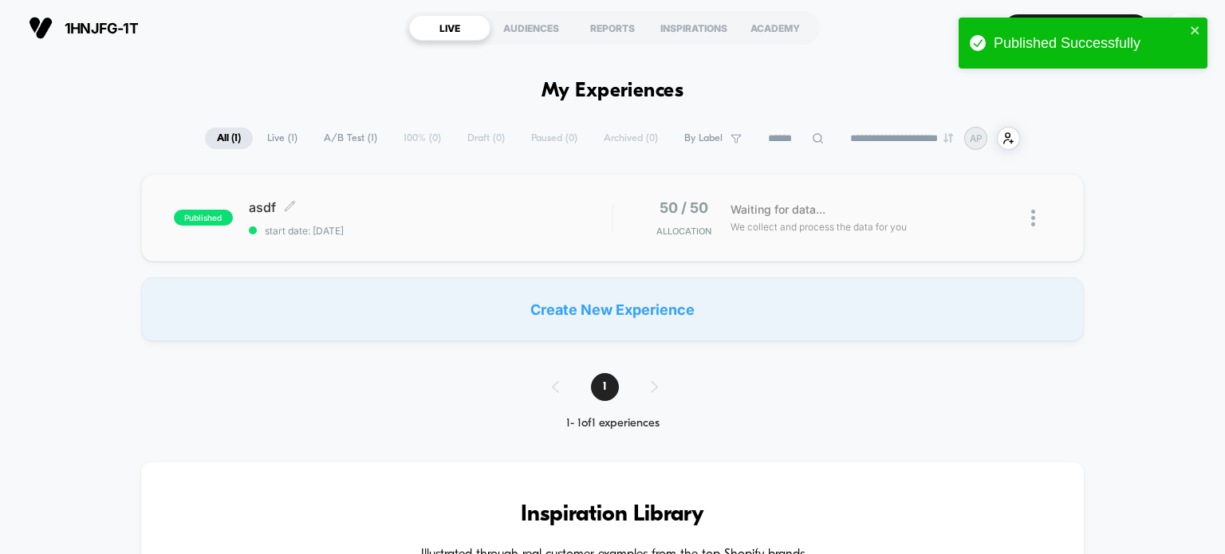
click at [320, 227] on span "start date: 03/10/2025" at bounding box center [431, 231] width 364 height 12
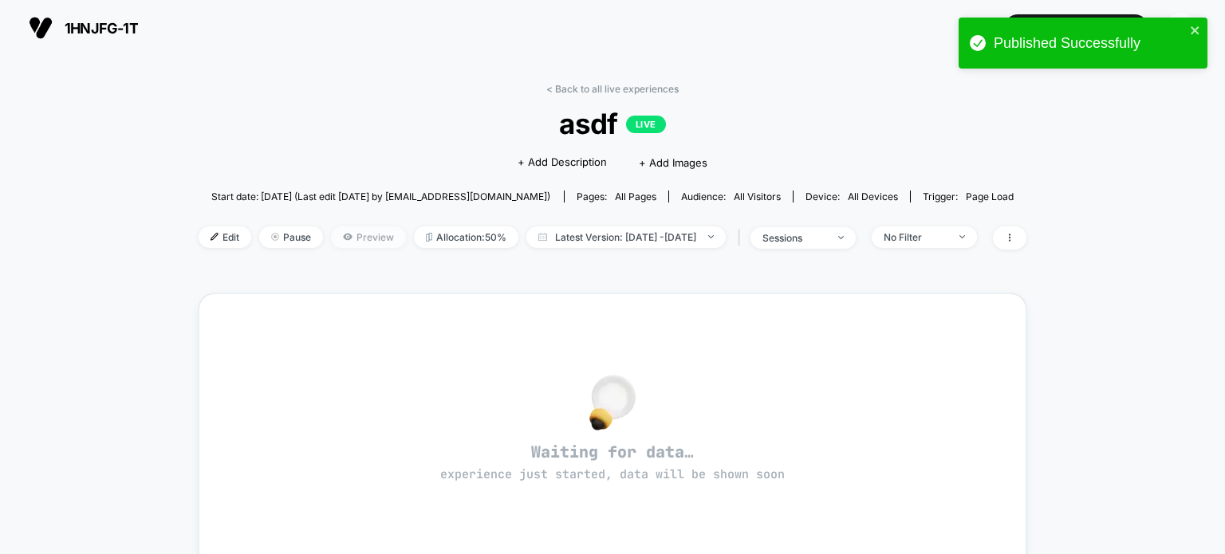
click at [346, 242] on span "Preview" at bounding box center [368, 237] width 75 height 22
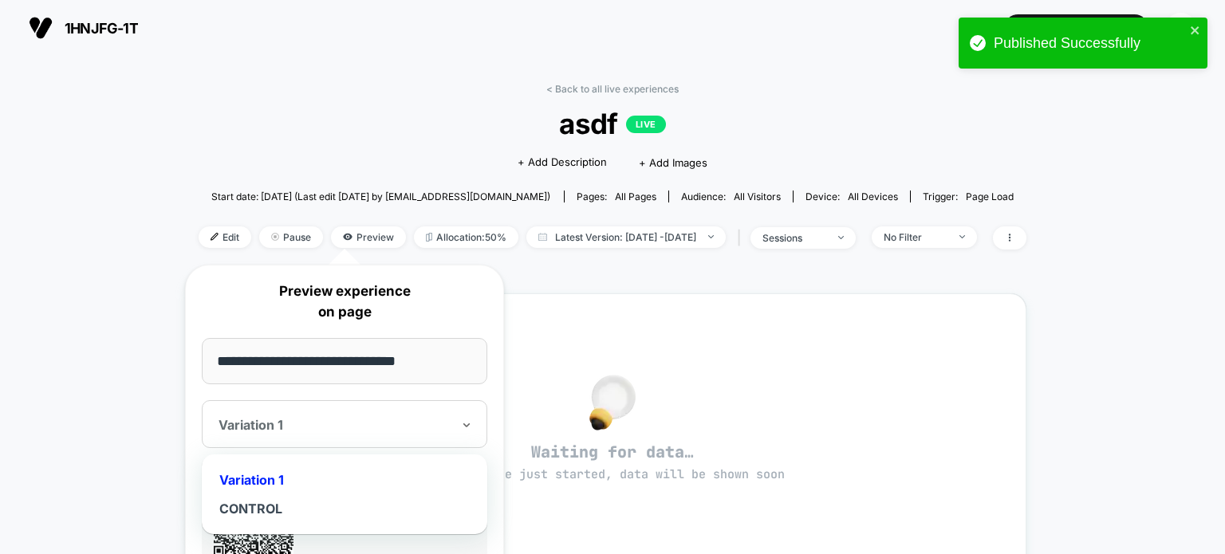
click at [333, 428] on div at bounding box center [334, 425] width 233 height 16
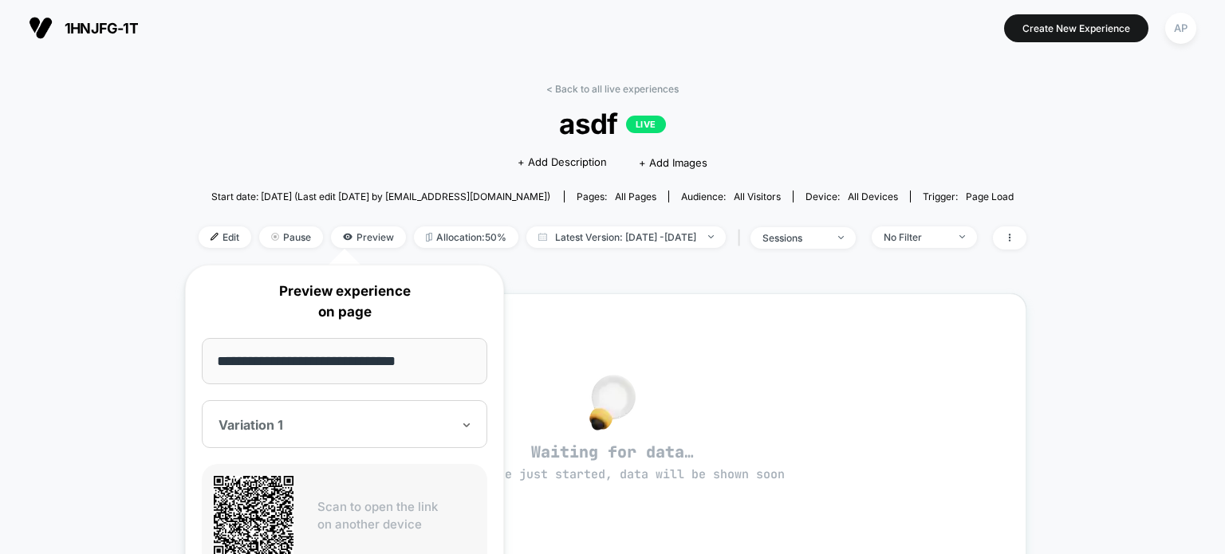
click at [333, 428] on div at bounding box center [334, 425] width 233 height 16
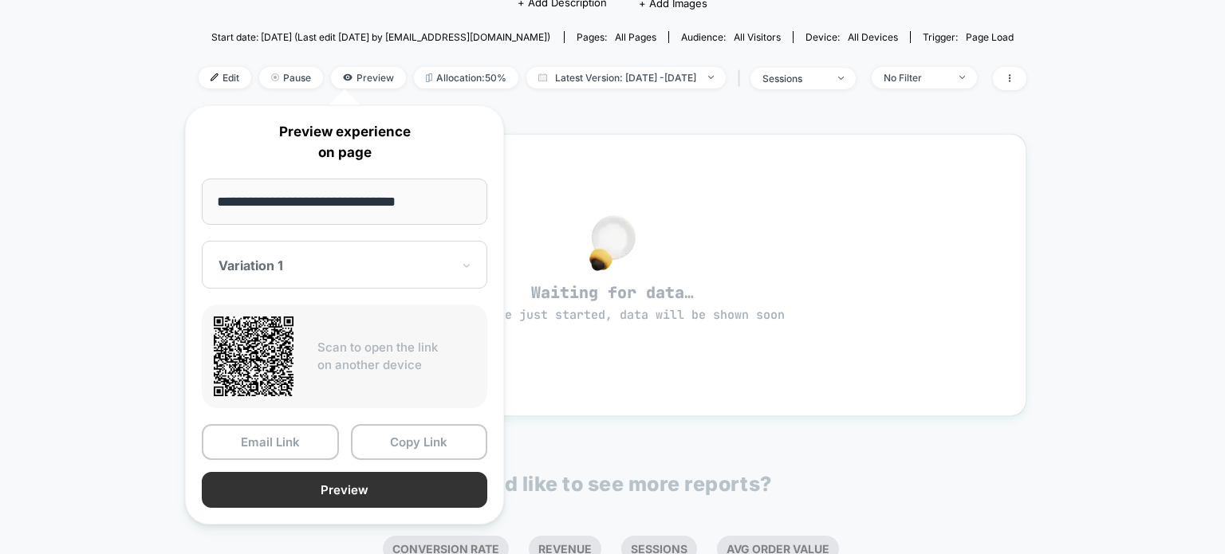
click at [376, 498] on button "Preview" at bounding box center [344, 490] width 285 height 36
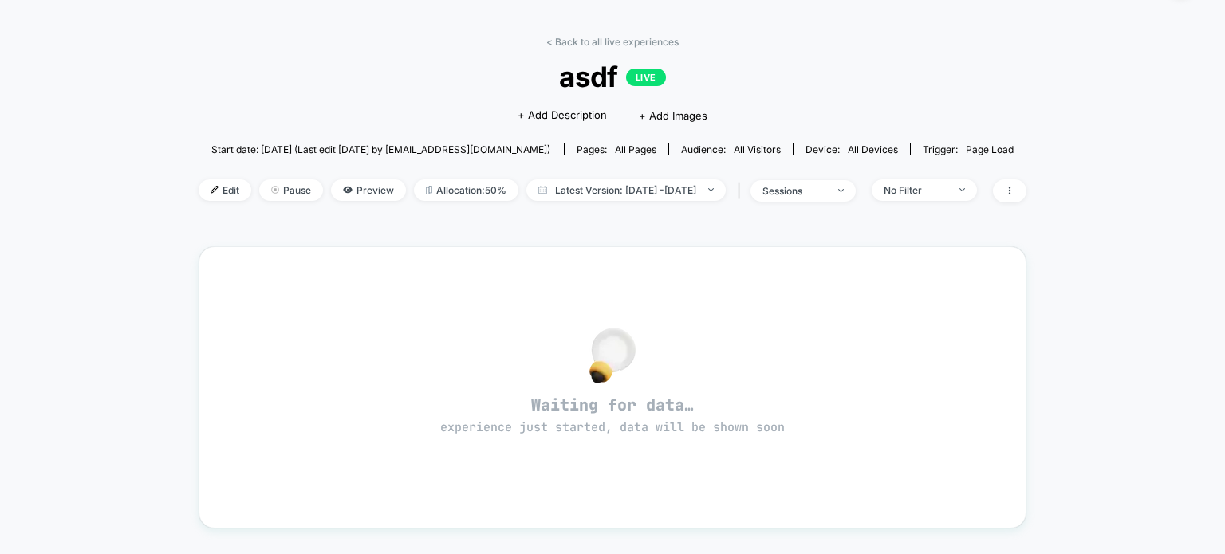
scroll to position [0, 0]
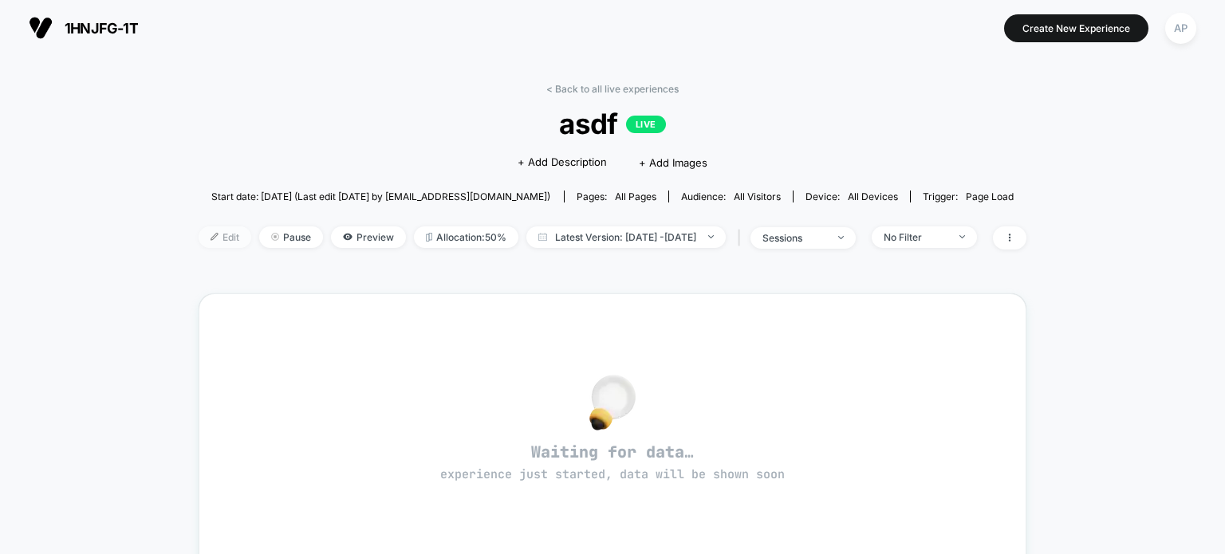
click at [211, 234] on img at bounding box center [215, 237] width 8 height 8
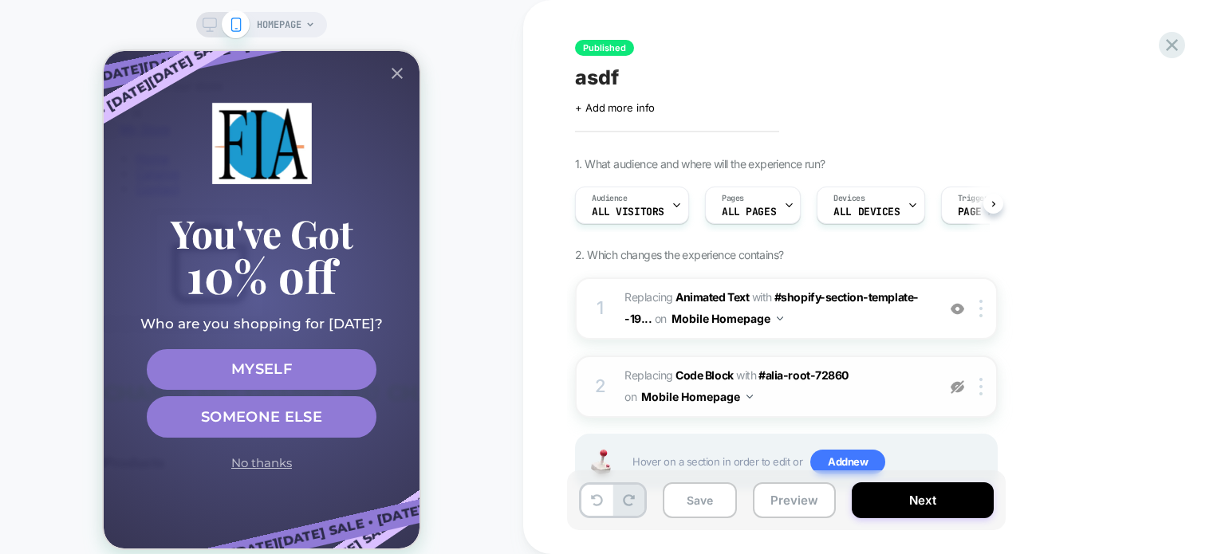
click at [959, 385] on img at bounding box center [958, 387] width 14 height 14
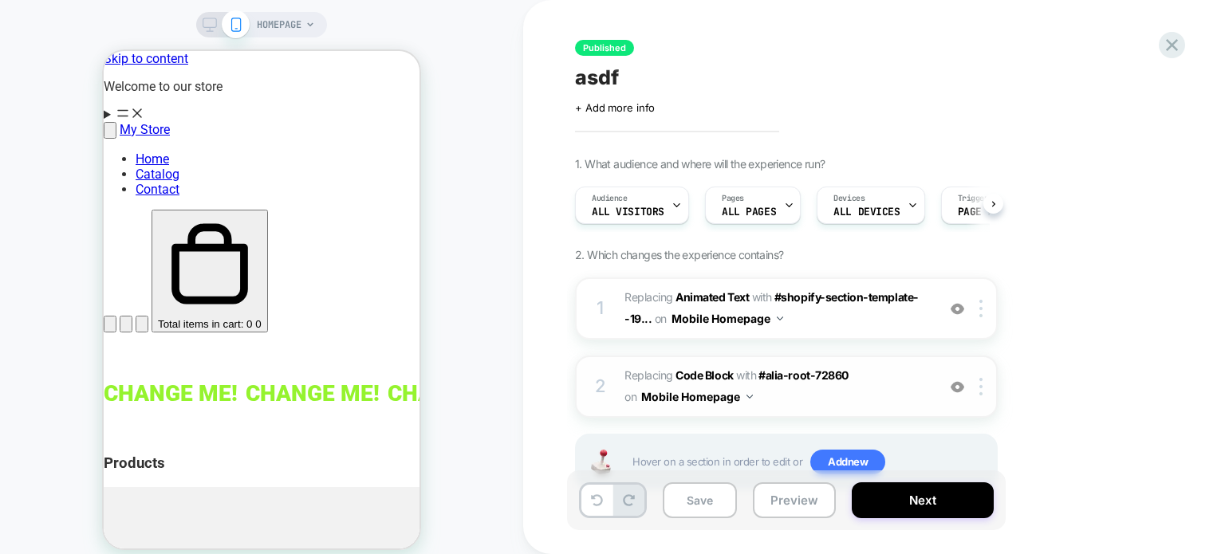
click at [957, 385] on img at bounding box center [958, 387] width 14 height 14
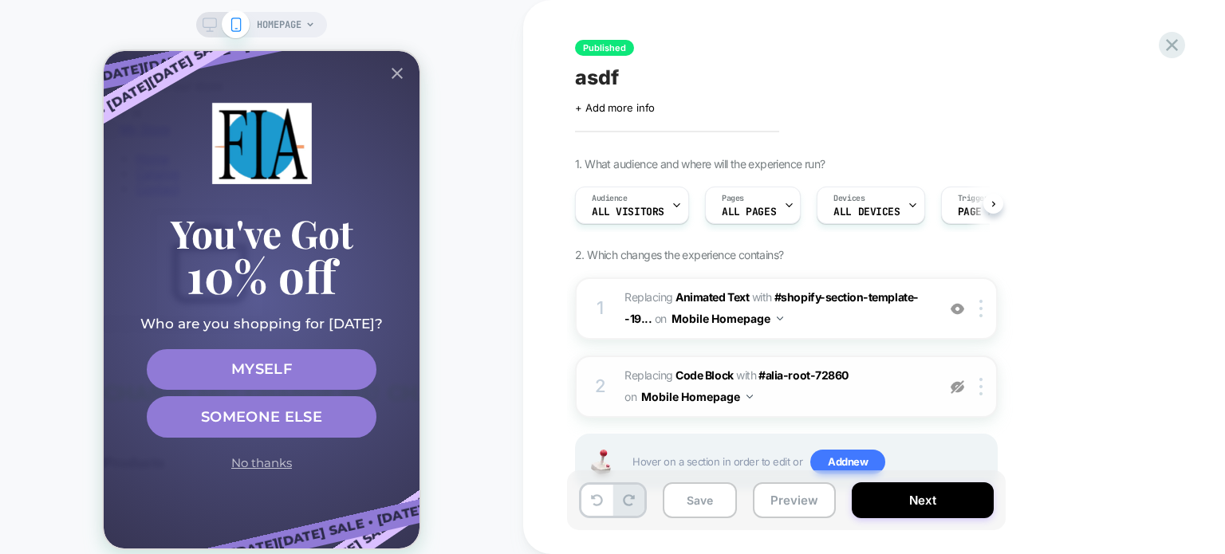
click at [958, 388] on img at bounding box center [958, 387] width 14 height 14
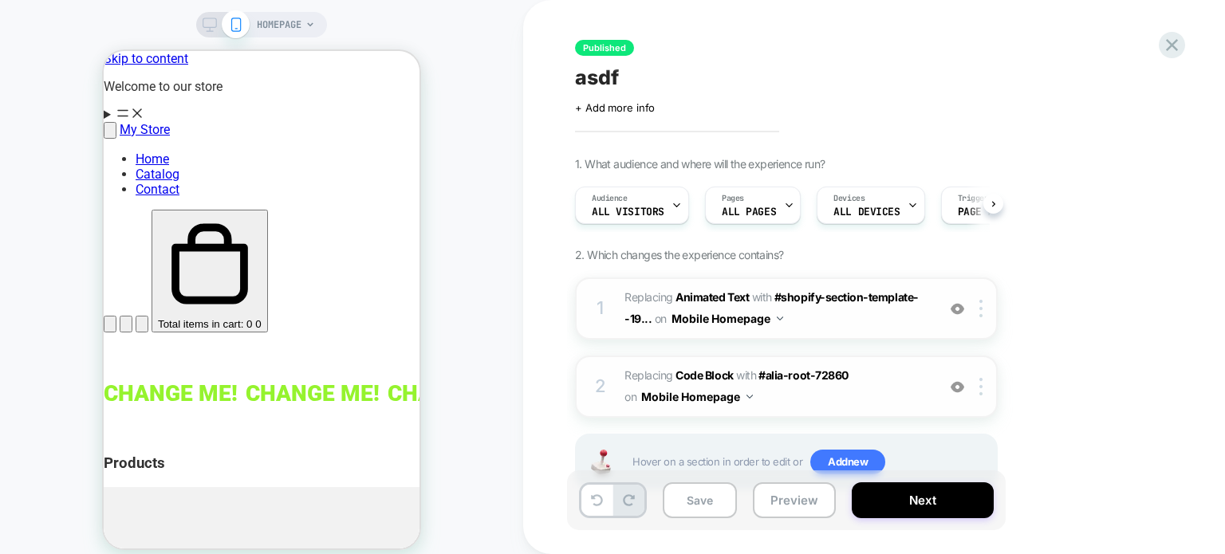
click at [957, 309] on img at bounding box center [958, 309] width 14 height 14
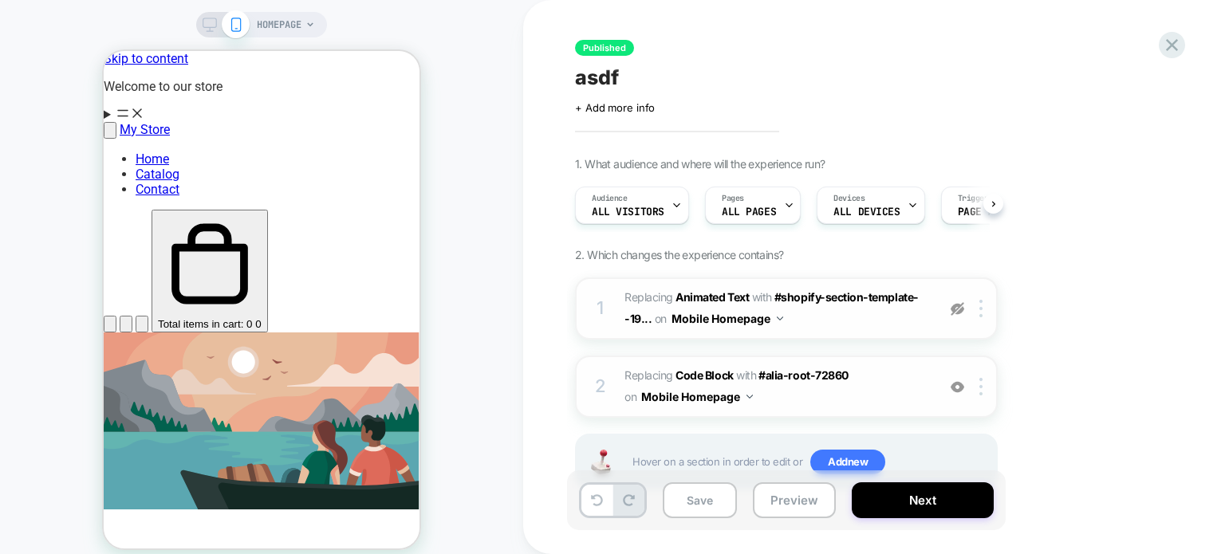
click at [957, 309] on img at bounding box center [958, 309] width 14 height 14
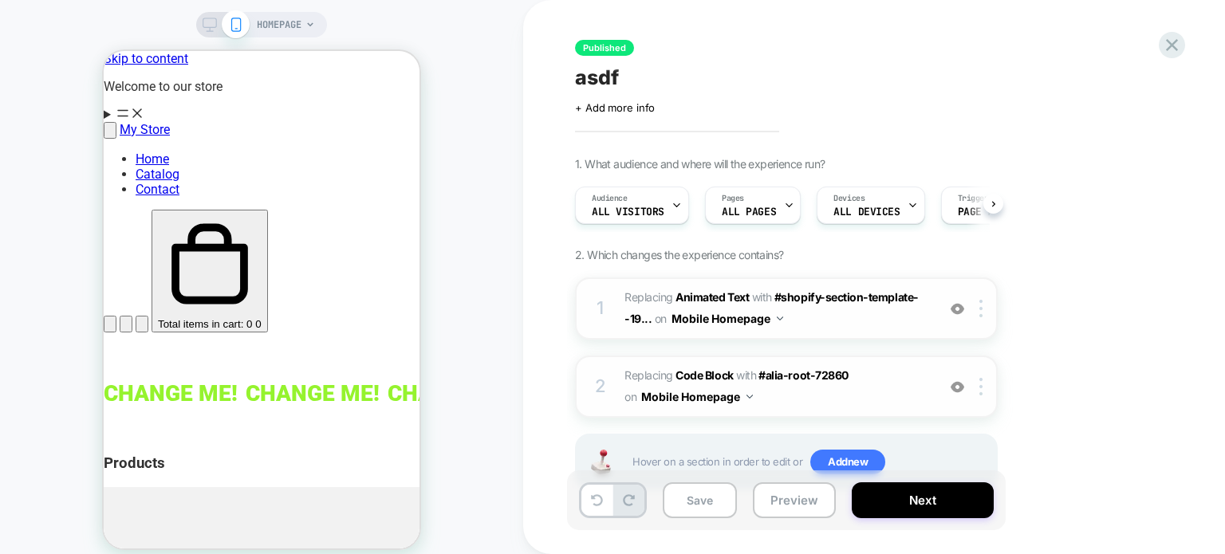
click at [891, 309] on span "#_loomi_addon_1759502517769 Replacing Animated Text WITH #shopify-section-templ…" at bounding box center [776, 308] width 304 height 43
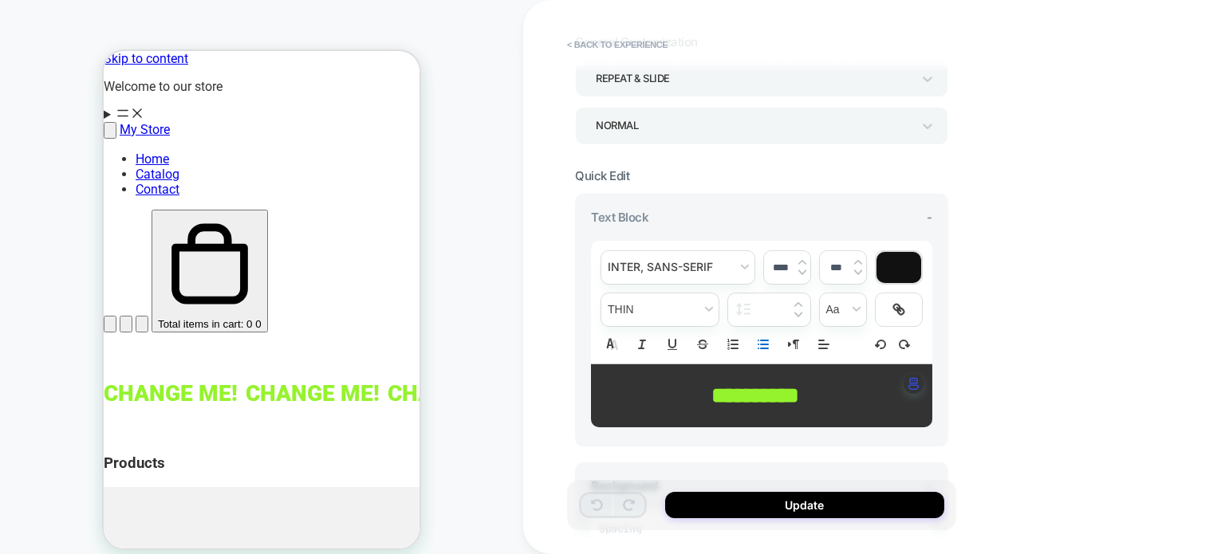
scroll to position [159, 0]
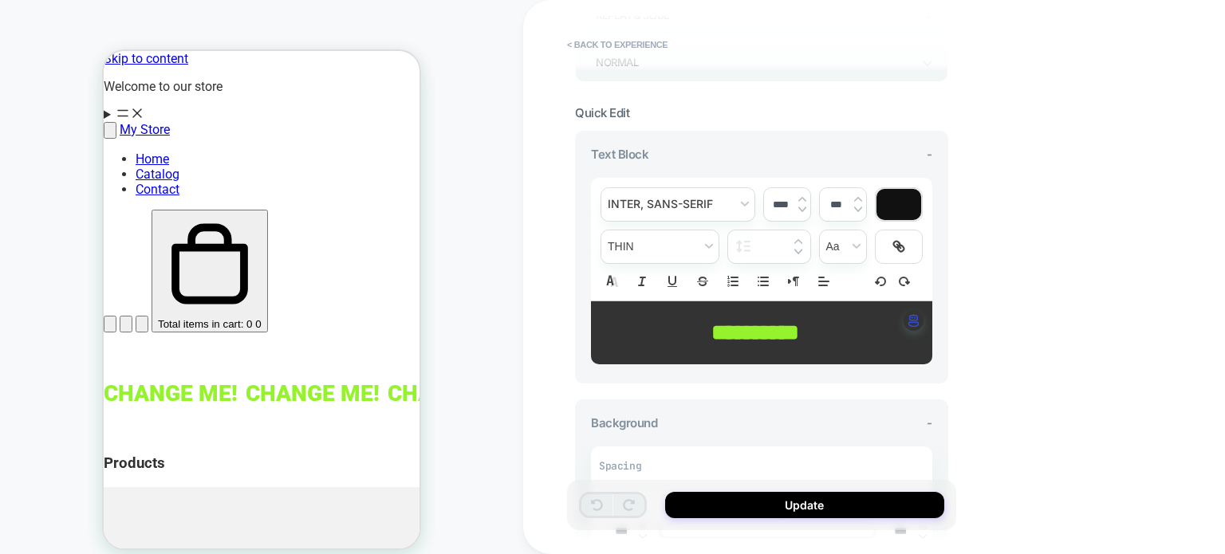
click at [787, 329] on strong "**********" at bounding box center [755, 332] width 88 height 22
type input "****"
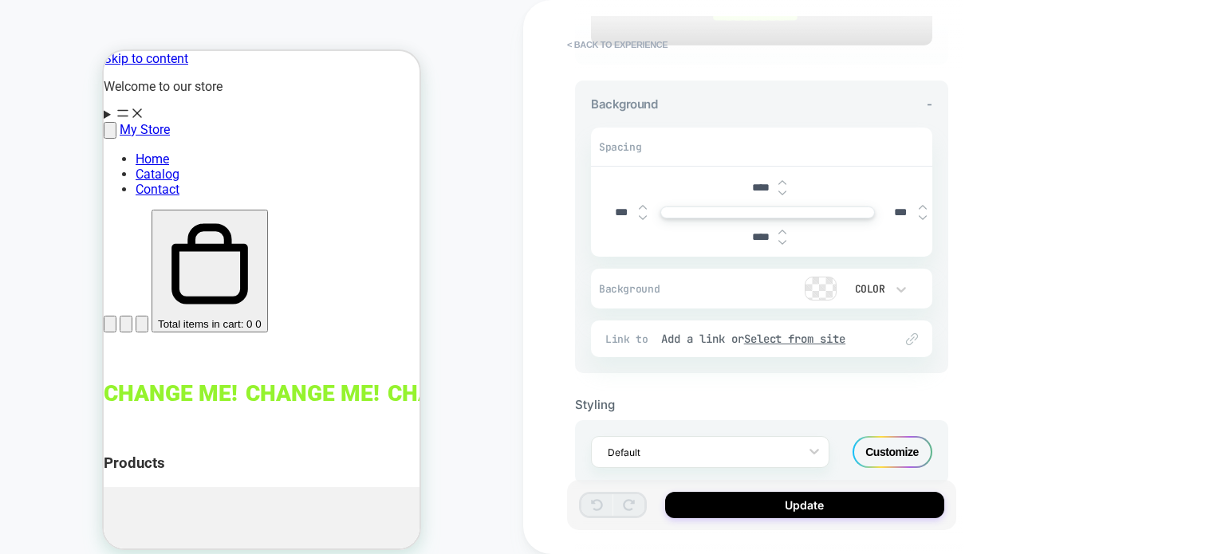
scroll to position [509, 0]
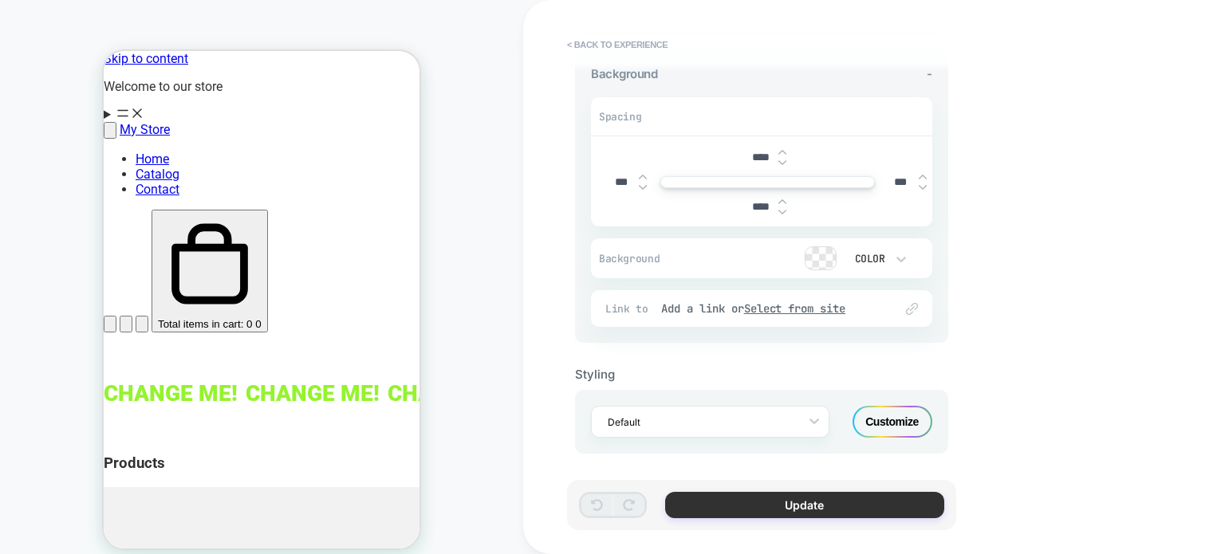
click at [794, 503] on button "Update" at bounding box center [804, 505] width 279 height 26
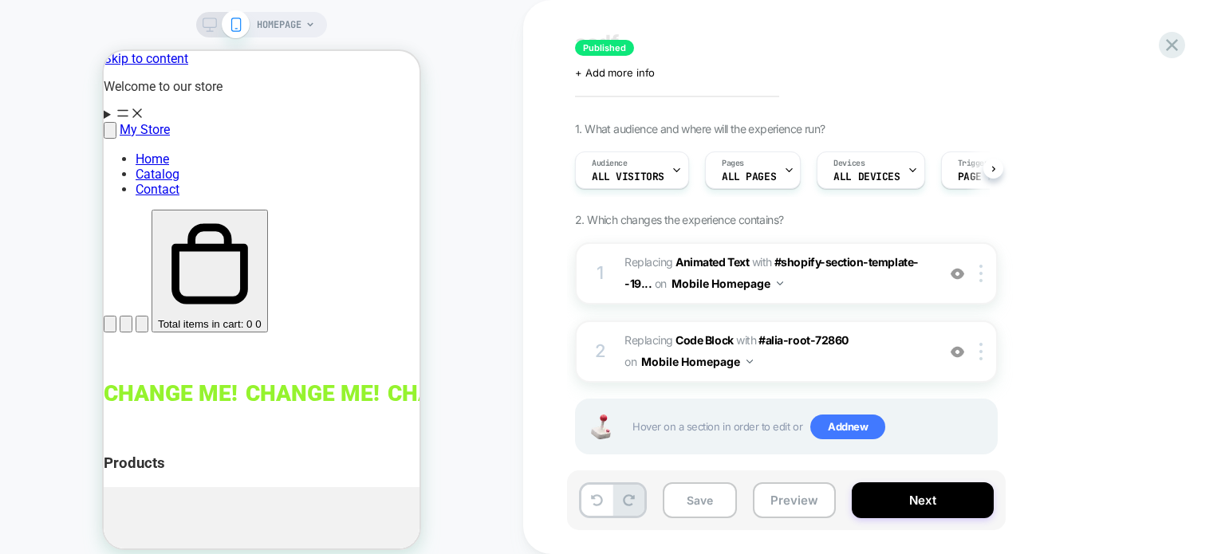
scroll to position [53, 0]
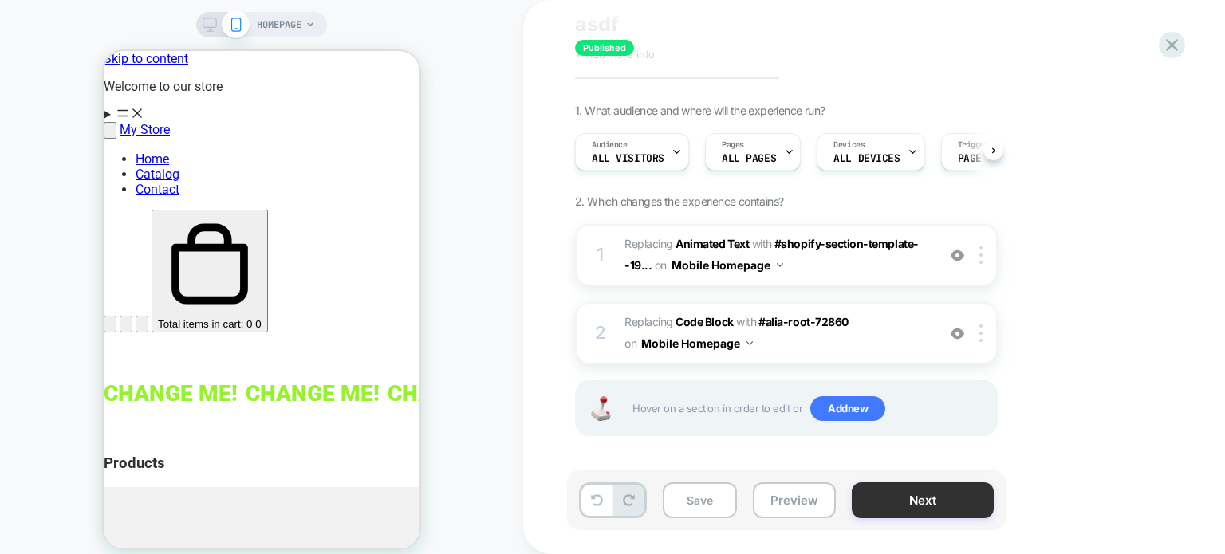
click at [912, 509] on button "Next" at bounding box center [923, 500] width 142 height 36
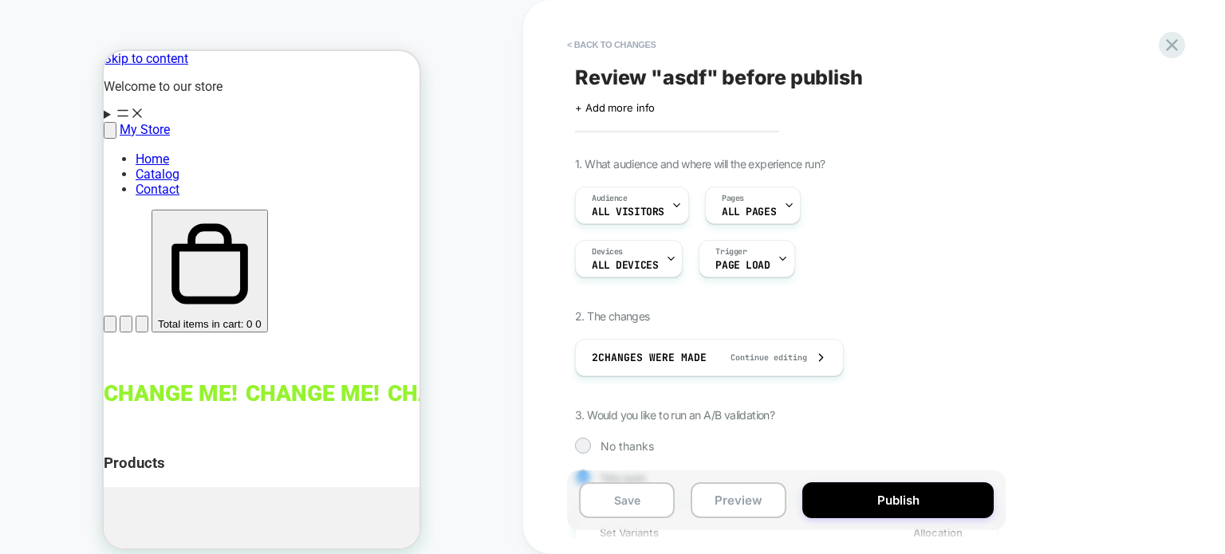
scroll to position [0, 1]
click at [791, 358] on span "Continue editing" at bounding box center [761, 357] width 93 height 10
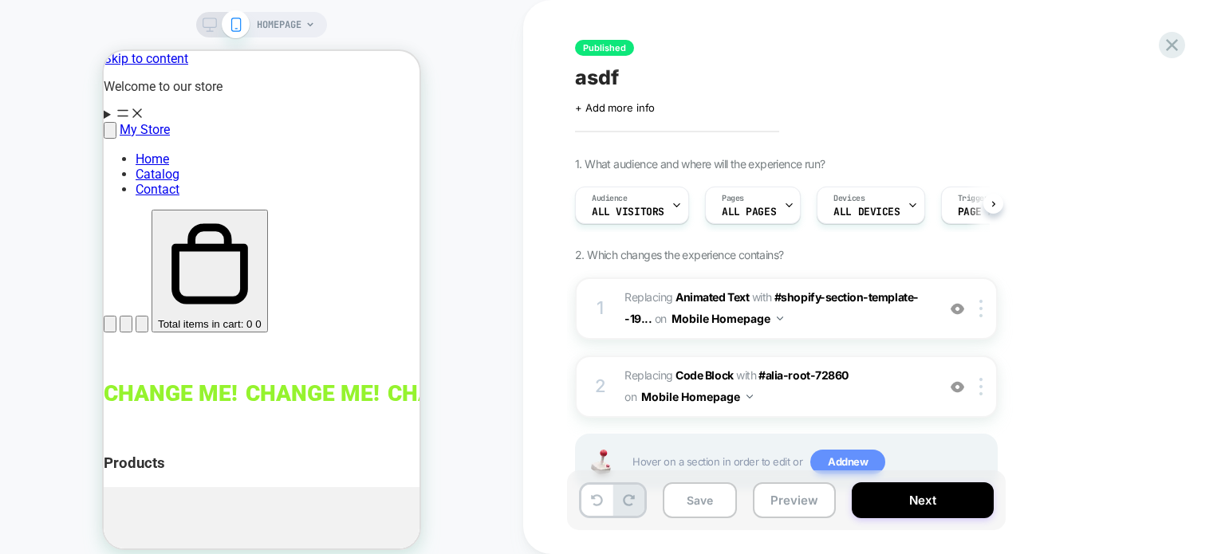
scroll to position [0, 0]
click at [907, 492] on button "Next" at bounding box center [923, 500] width 142 height 36
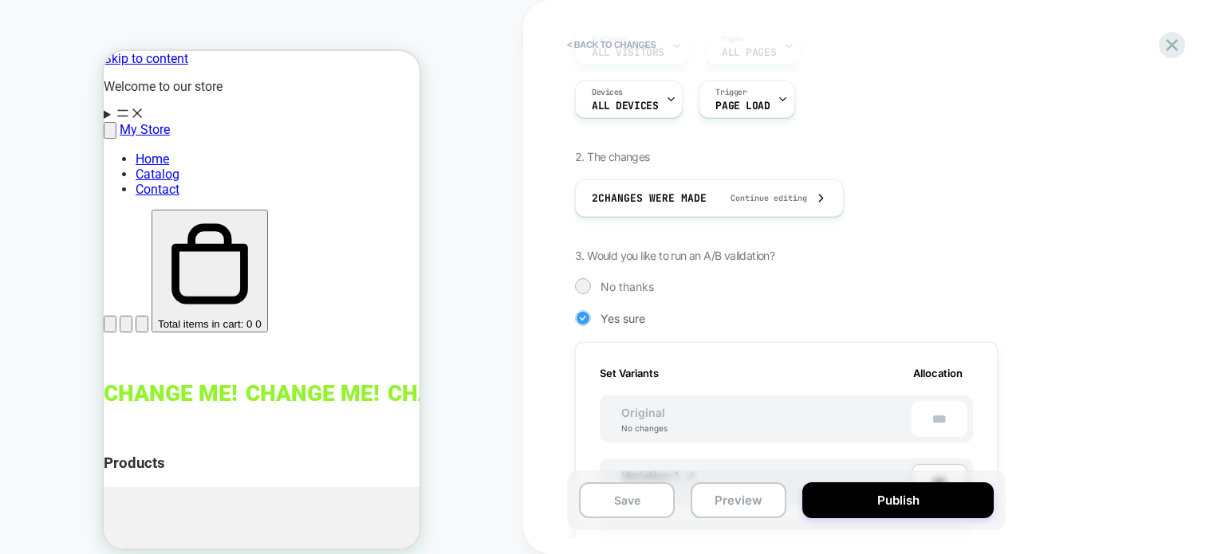
scroll to position [319, 0]
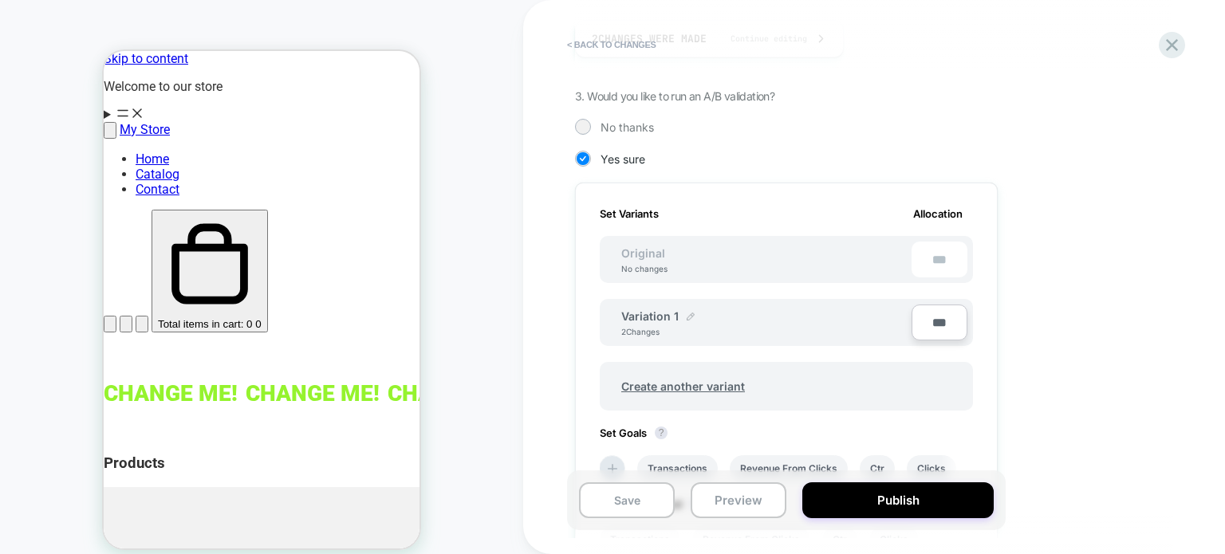
click at [687, 314] on img at bounding box center [691, 317] width 8 height 8
drag, startPoint x: 698, startPoint y: 321, endPoint x: 628, endPoint y: 321, distance: 69.4
click at [628, 321] on input "**********" at bounding box center [679, 324] width 116 height 31
type input "*"
type input "**********"
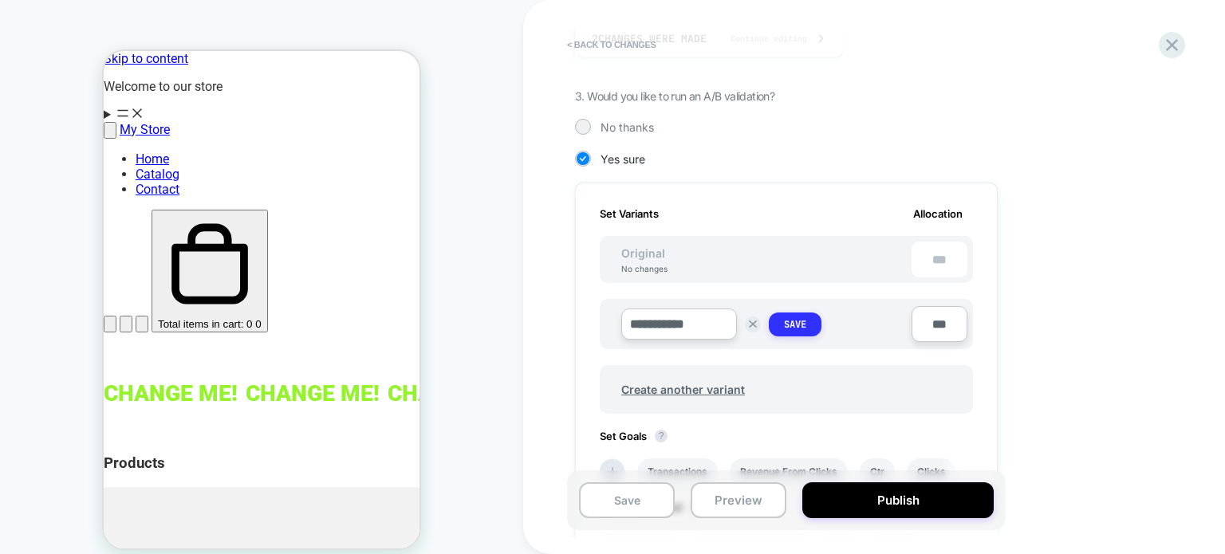
click at [806, 323] on button "Save" at bounding box center [795, 325] width 53 height 24
type input "***"
type input "**"
type input "***"
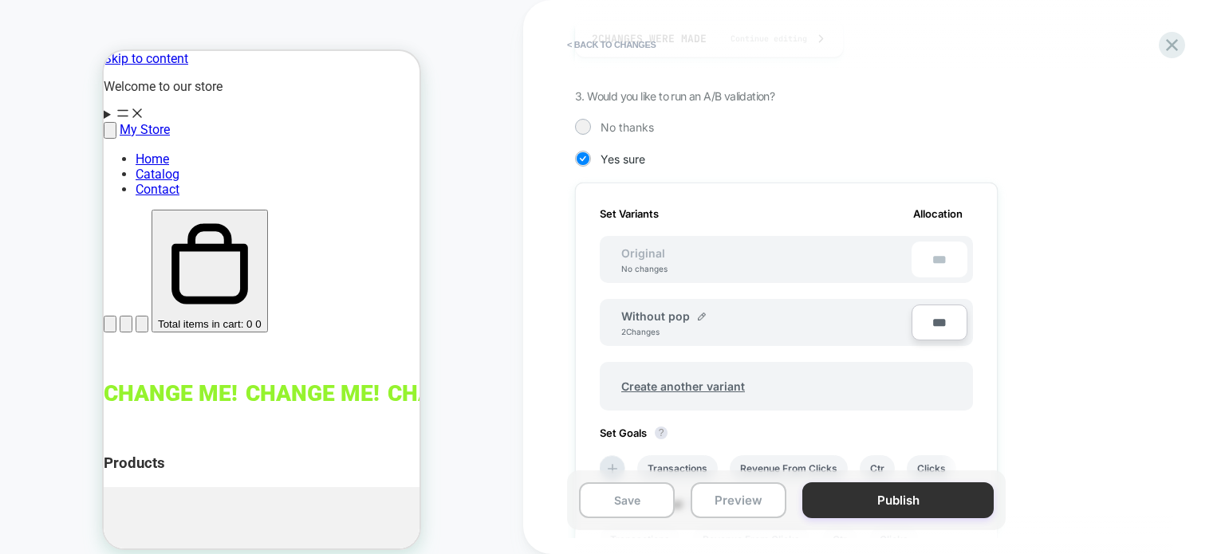
type input "***"
click at [915, 500] on button "Publish" at bounding box center [897, 500] width 191 height 36
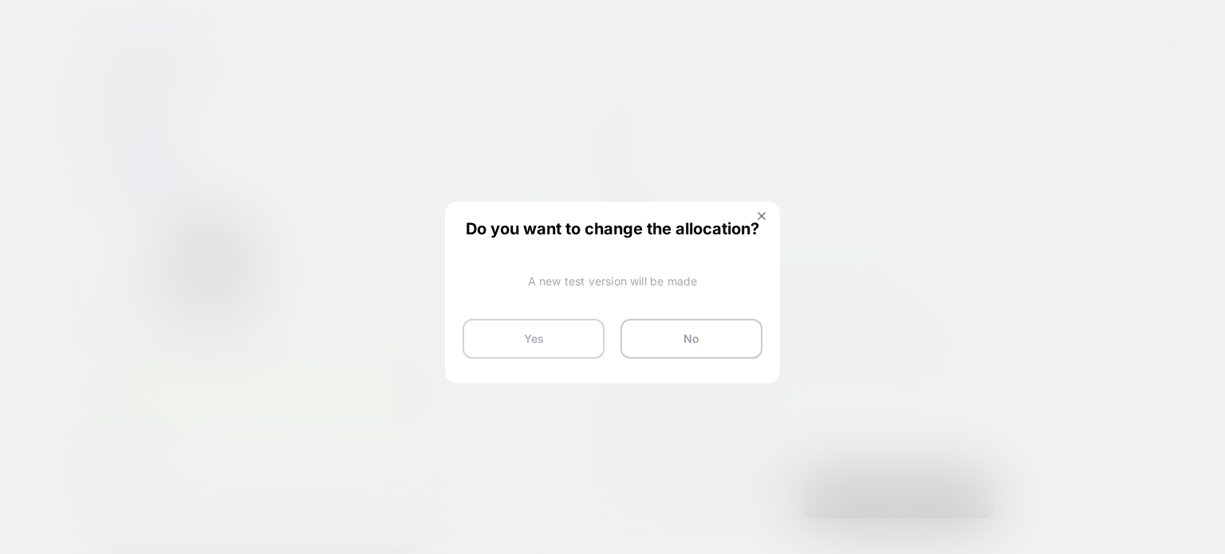
click at [554, 333] on button "Yes" at bounding box center [534, 339] width 142 height 40
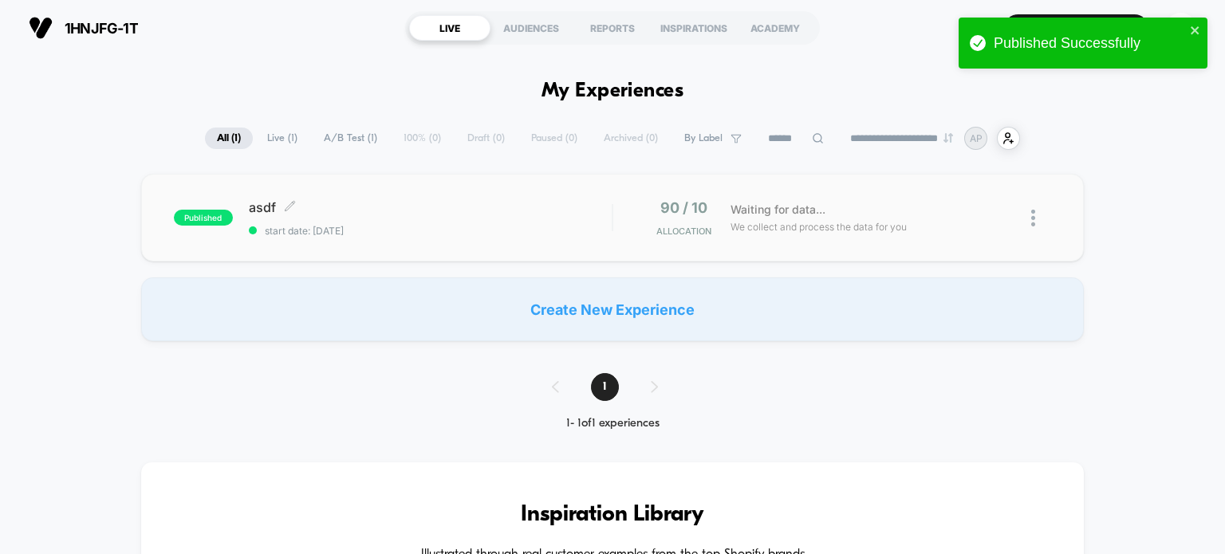
click at [380, 201] on span "asdf Click to edit experience details" at bounding box center [431, 207] width 364 height 16
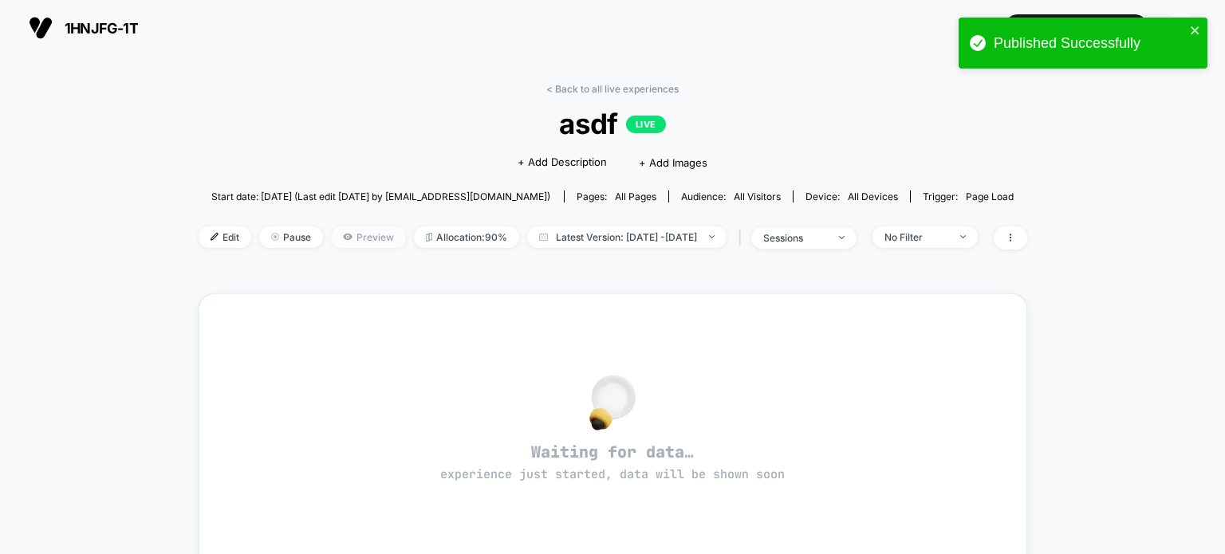
click at [349, 239] on span "Preview" at bounding box center [368, 237] width 75 height 22
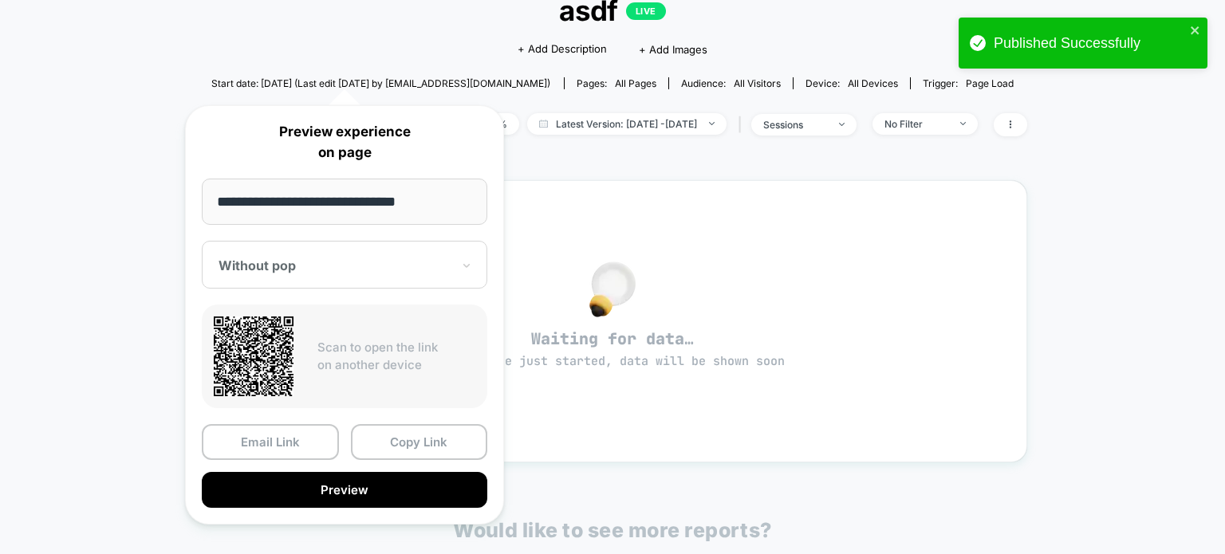
scroll to position [159, 0]
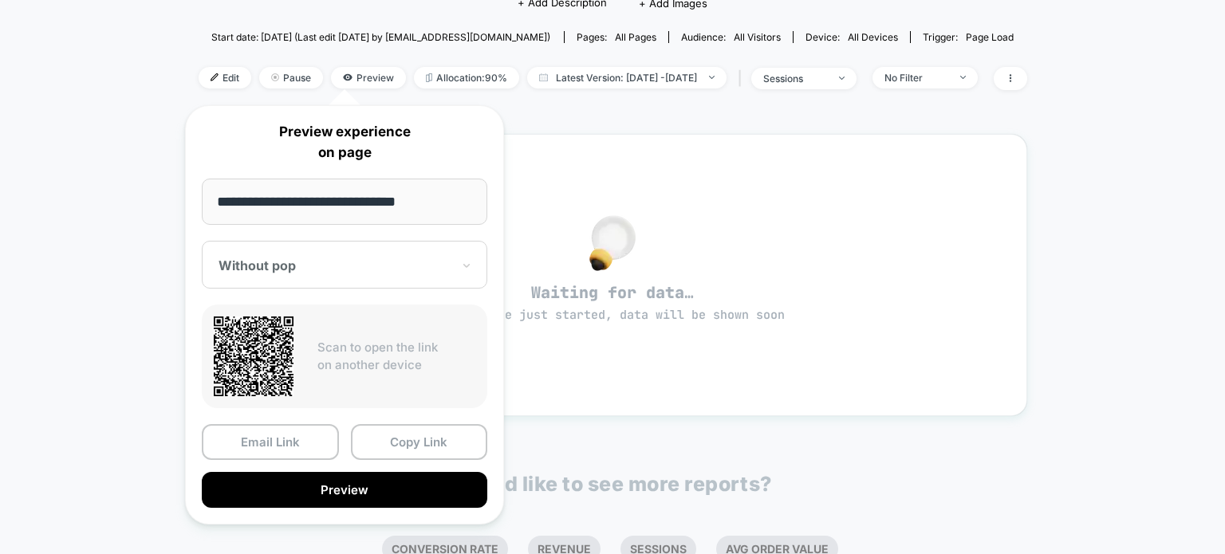
drag, startPoint x: 431, startPoint y: 200, endPoint x: 181, endPoint y: 202, distance: 250.4
click at [181, 202] on div "**********" at bounding box center [344, 314] width 351 height 451
click at [596, 378] on div "Waiting for data… experience just started, data will be shown soon" at bounding box center [612, 275] width 771 height 225
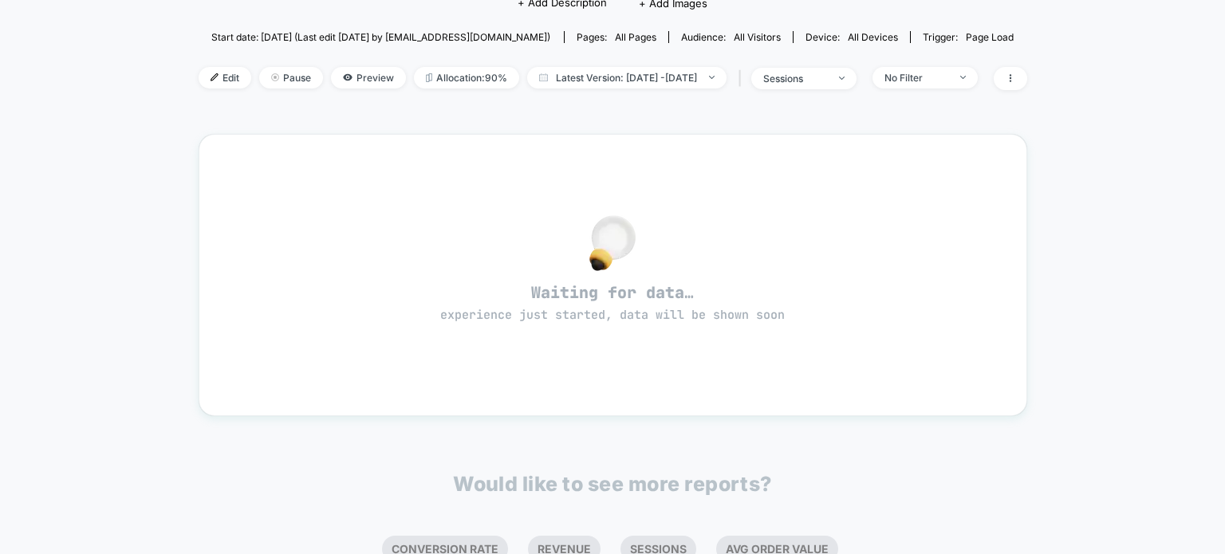
scroll to position [0, 0]
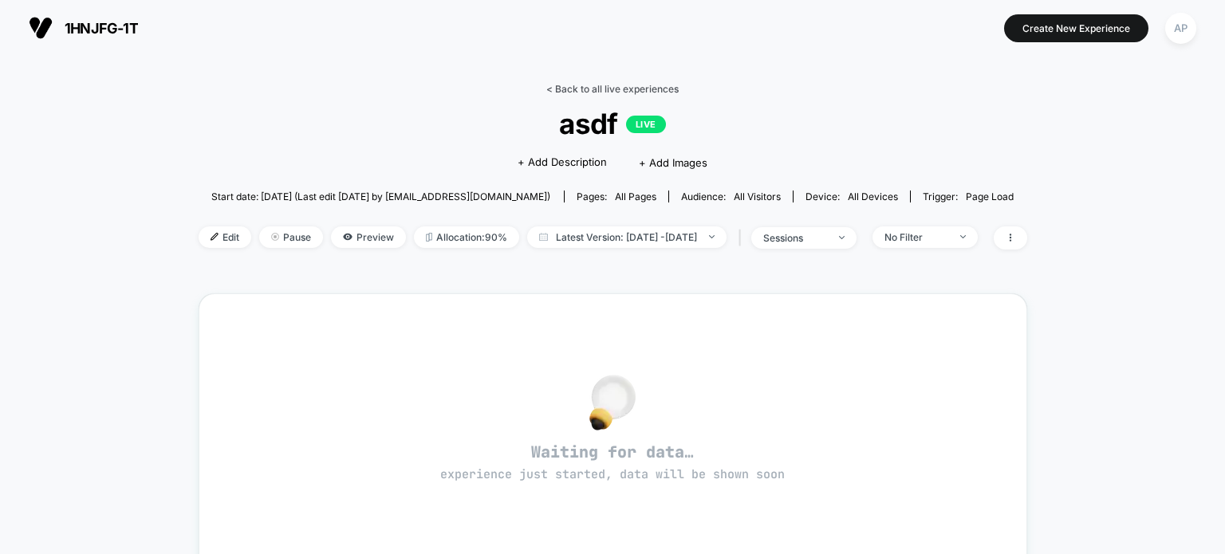
click at [577, 89] on link "< Back to all live experiences" at bounding box center [612, 89] width 132 height 12
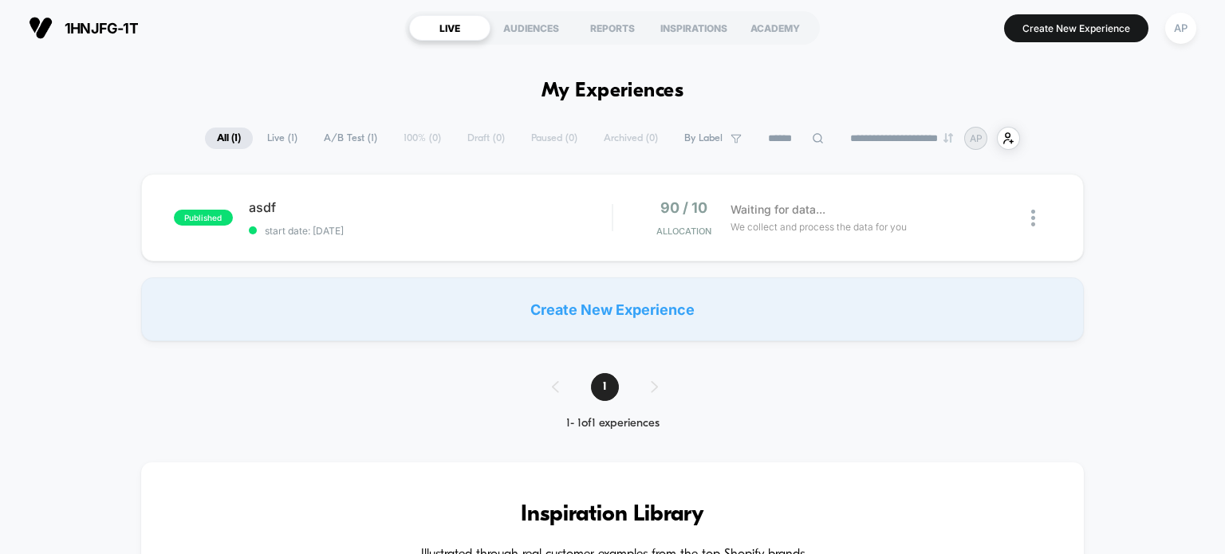
click at [329, 136] on span "A/B Test ( 1 )" at bounding box center [350, 139] width 77 height 22
click at [274, 138] on span "Live ( 1 )" at bounding box center [283, 139] width 54 height 22
click at [221, 136] on span "All ( 1 )" at bounding box center [229, 139] width 49 height 22
click at [520, 216] on div "asdf Click to edit experience details Click to edit experience details start da…" at bounding box center [431, 217] width 364 height 37
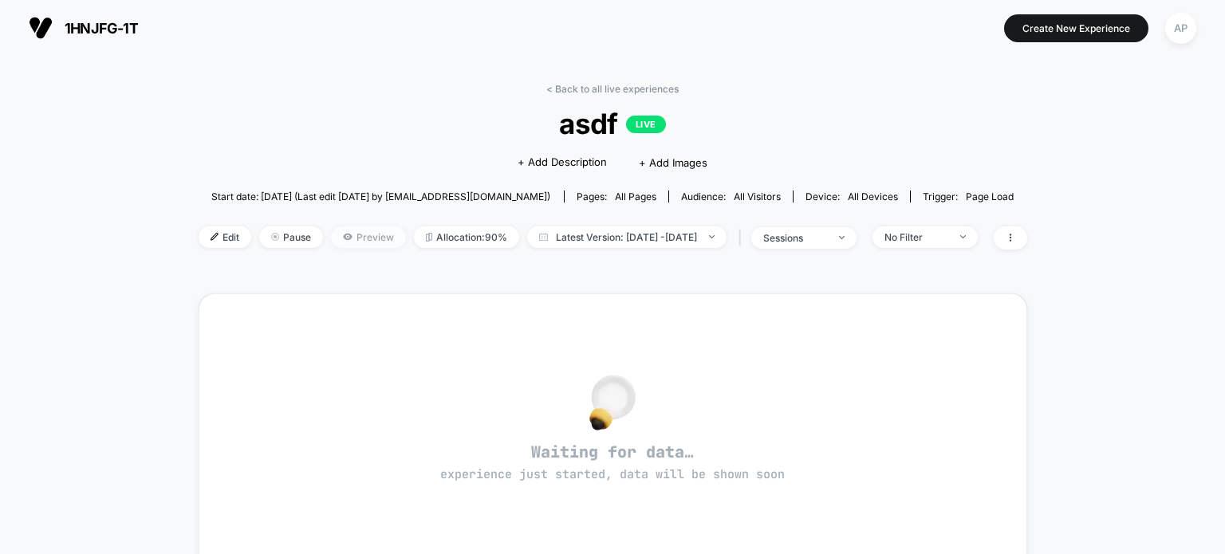
click at [333, 235] on span "Preview" at bounding box center [368, 237] width 75 height 22
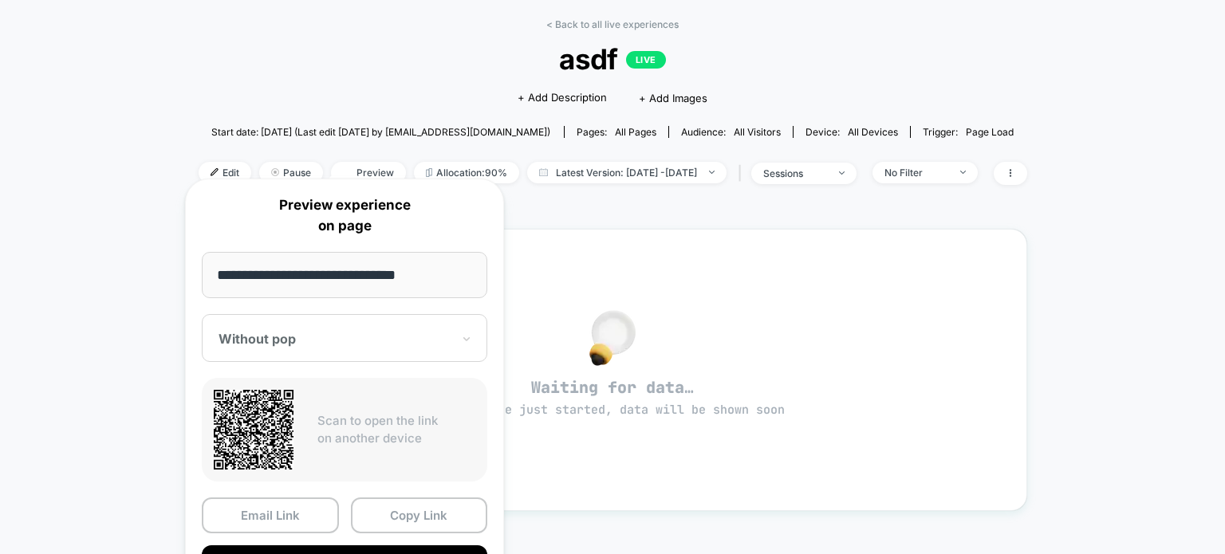
scroll to position [159, 0]
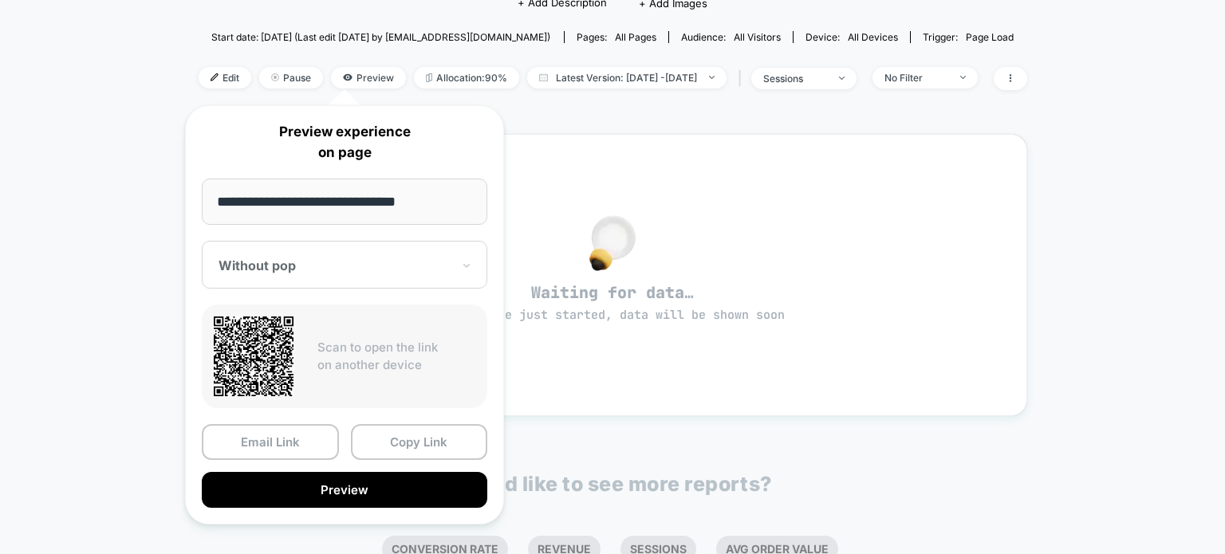
drag, startPoint x: 430, startPoint y: 198, endPoint x: 201, endPoint y: 203, distance: 228.9
click at [202, 203] on input "**********" at bounding box center [344, 202] width 285 height 46
click at [293, 269] on div at bounding box center [334, 266] width 233 height 16
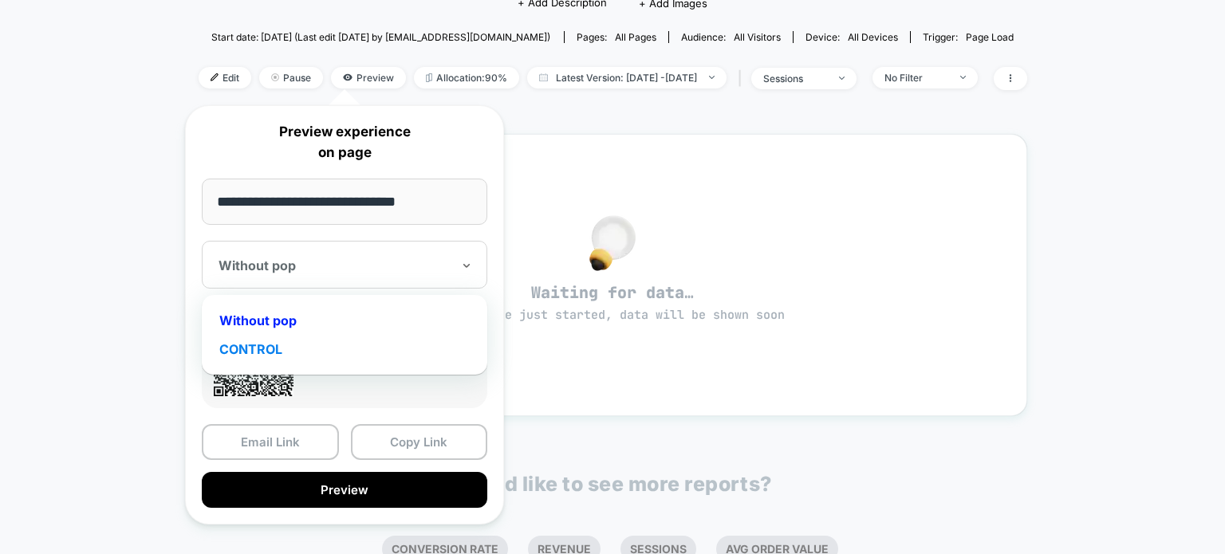
click at [258, 347] on div "CONTROL" at bounding box center [345, 349] width 270 height 29
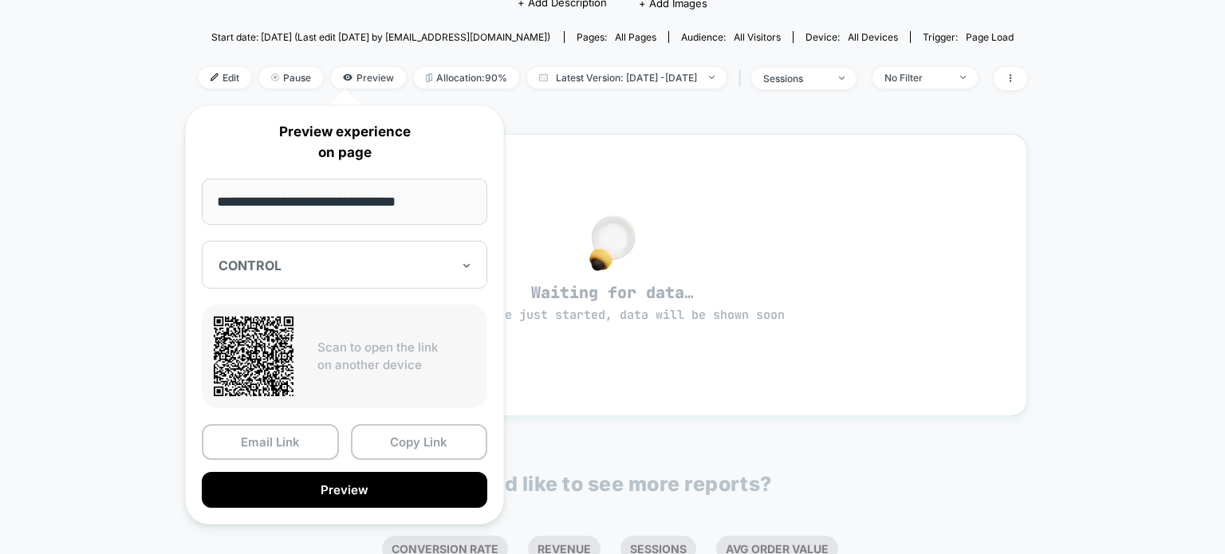
click at [291, 266] on div at bounding box center [334, 266] width 233 height 16
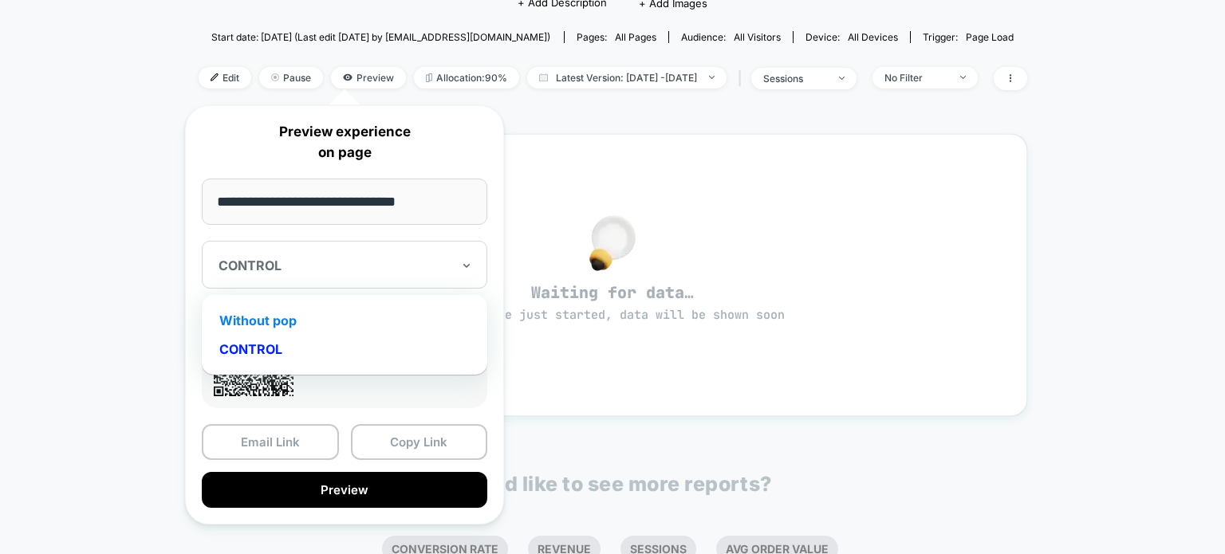
click at [246, 320] on div "Without pop" at bounding box center [345, 320] width 270 height 29
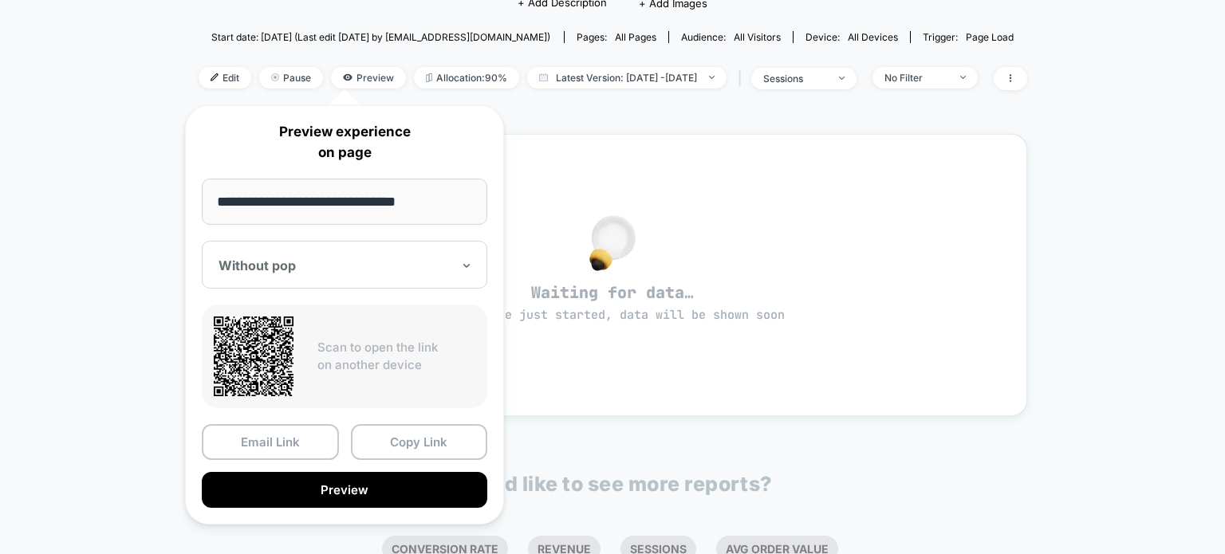
click at [357, 284] on div "Without pop" at bounding box center [344, 265] width 285 height 48
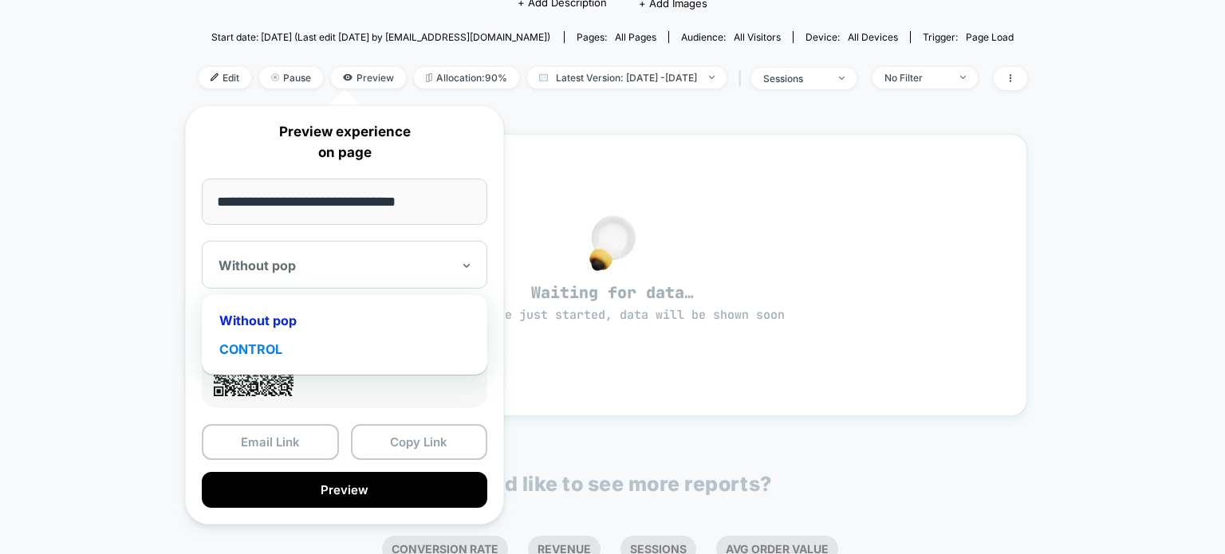
click at [257, 350] on div "CONTROL" at bounding box center [345, 349] width 270 height 29
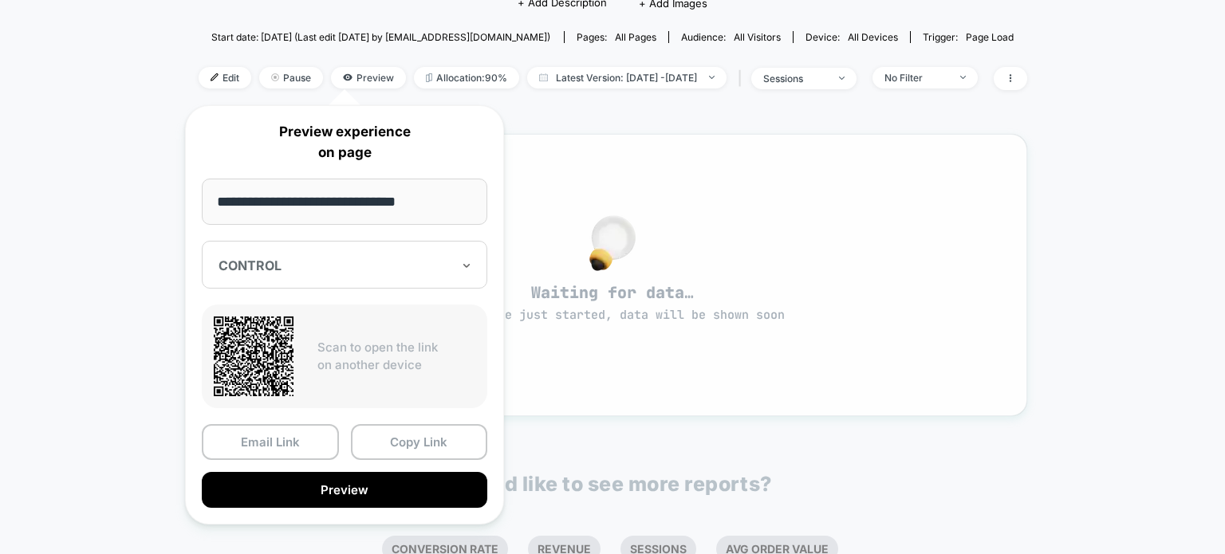
click at [856, 262] on div "Waiting for data… experience just started, data will be shown soon" at bounding box center [612, 275] width 771 height 225
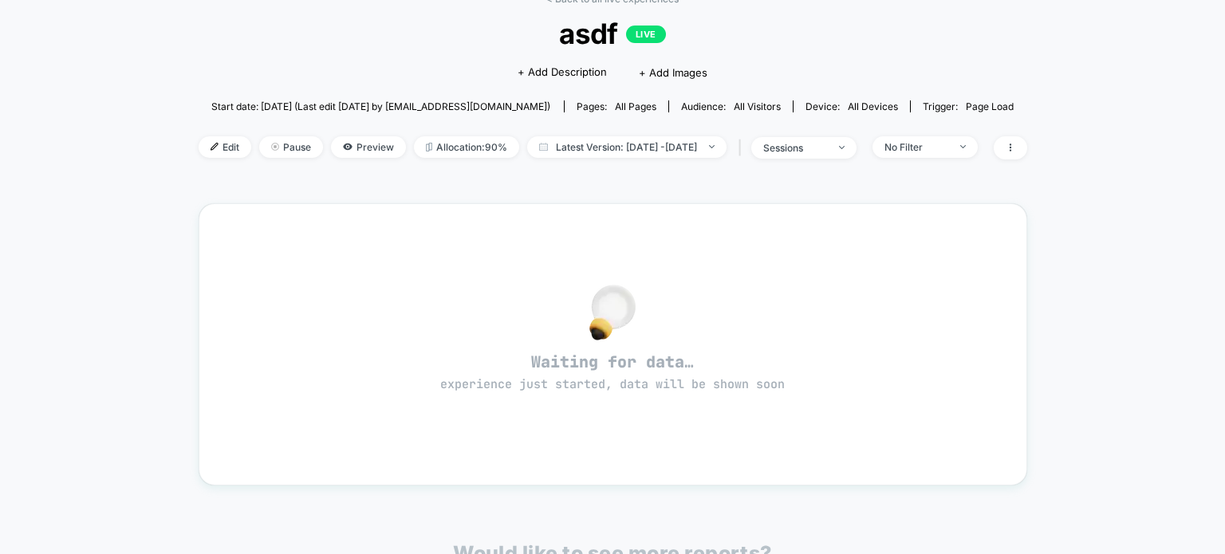
scroll to position [0, 0]
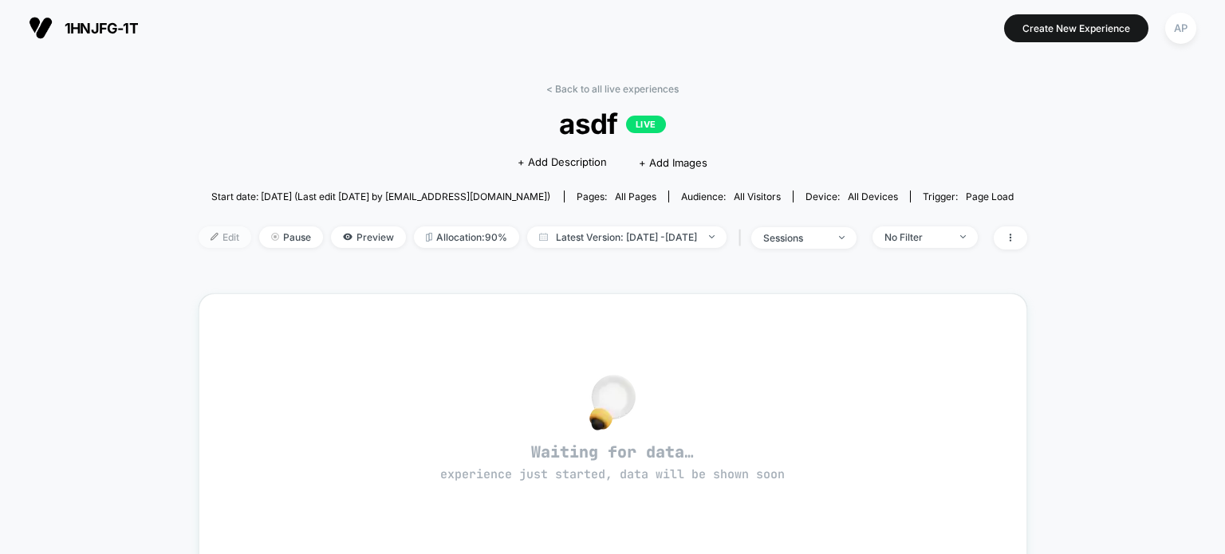
click at [203, 242] on span "Edit" at bounding box center [225, 237] width 53 height 22
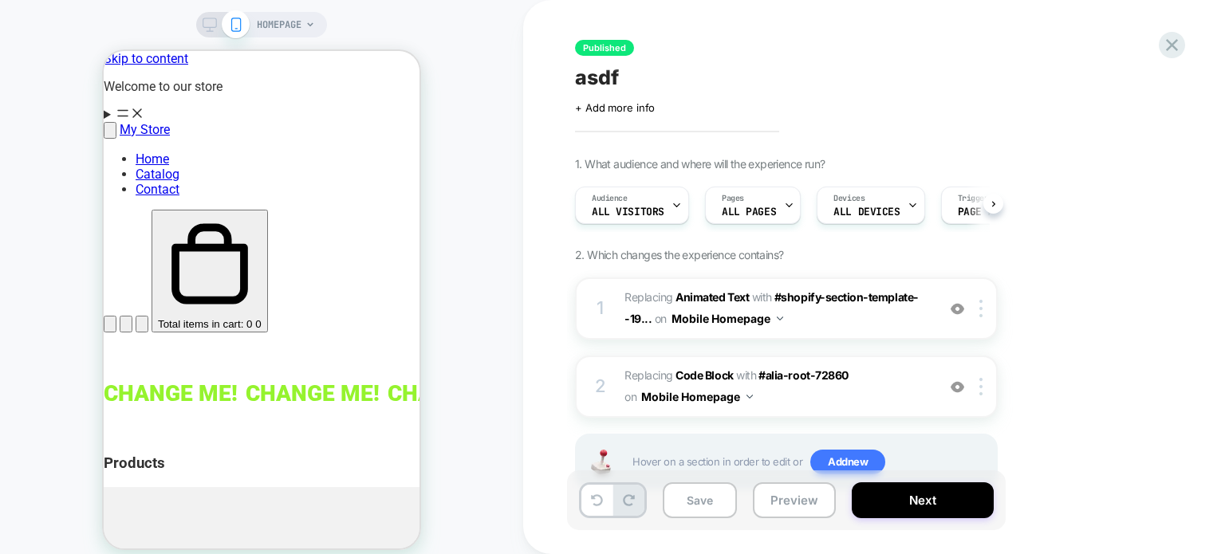
click at [208, 25] on icon at bounding box center [210, 25] width 14 height 14
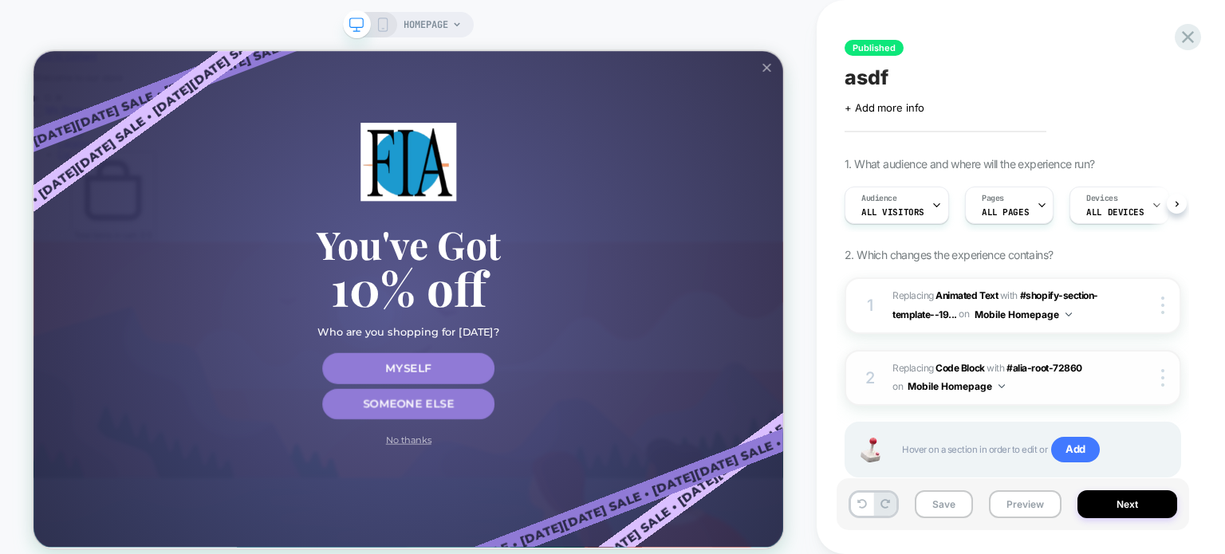
click at [1106, 377] on div "2 Replacing Code Block WITH #alia-root-72860 #alia-root-72860 on Mobile Homepag…" at bounding box center [1012, 378] width 337 height 57
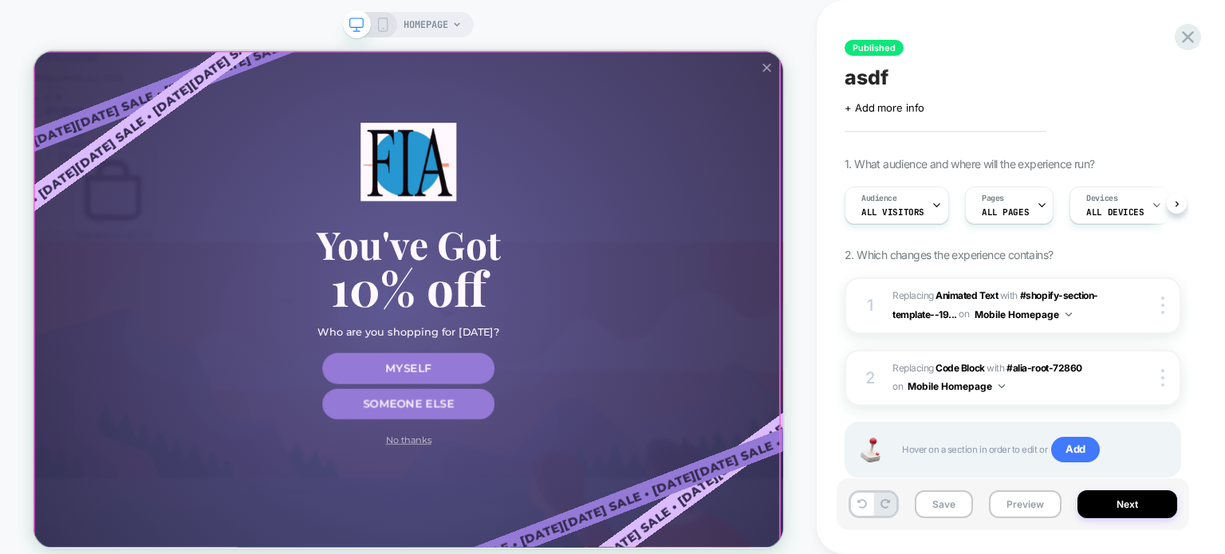
click at [915, 151] on div "Black Friday Sale • Black Friday Sale • Black Friday Sale • Black Friday Sale •…" at bounding box center [533, 382] width 1000 height 662
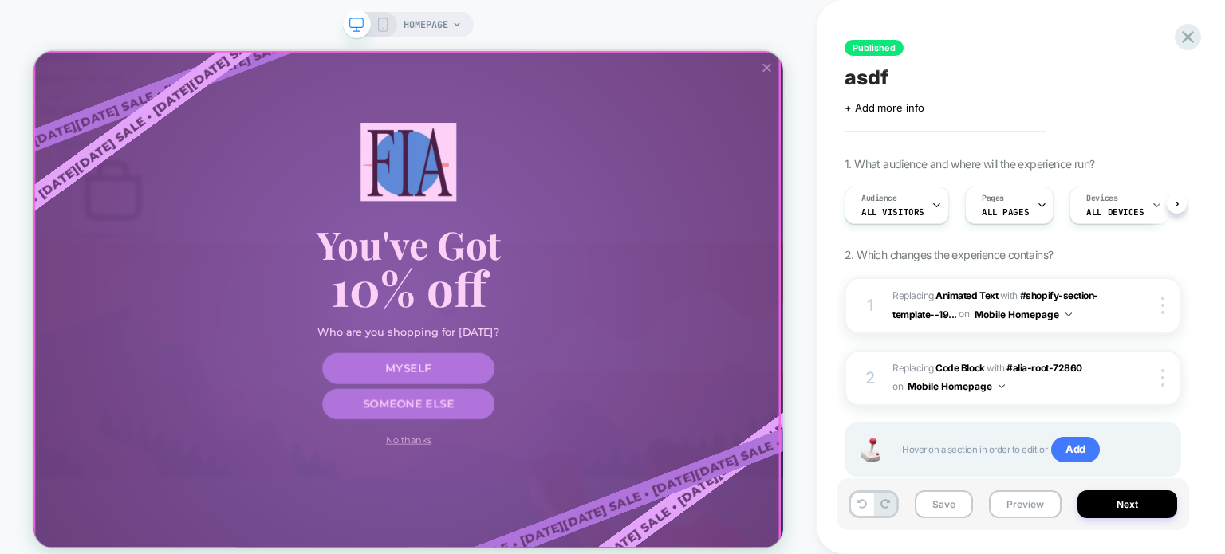
click at [1001, 71] on div at bounding box center [531, 384] width 993 height 663
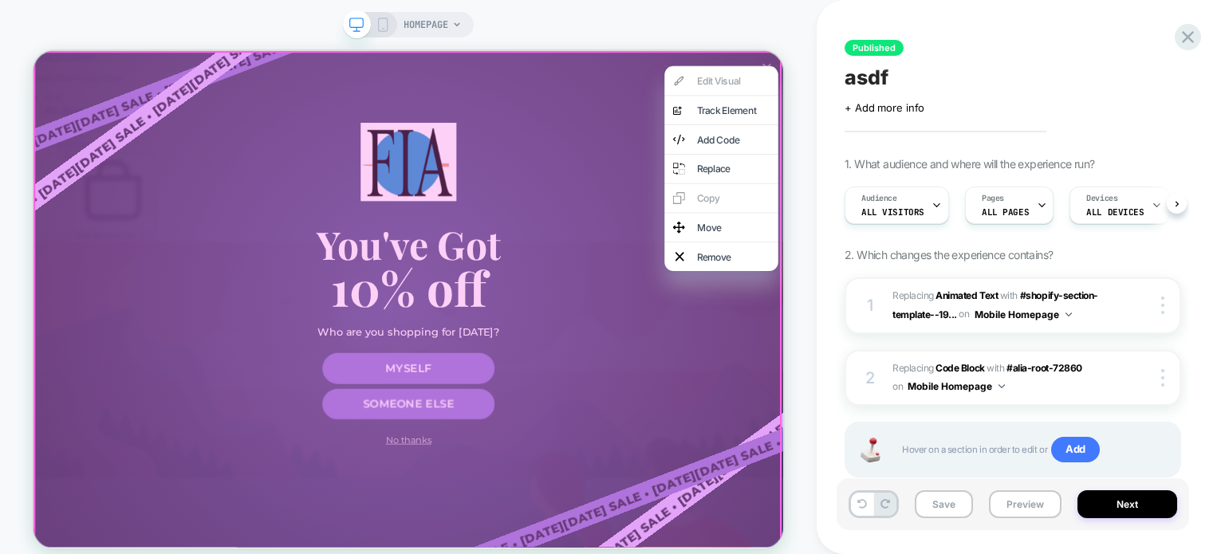
click at [759, 167] on div at bounding box center [532, 384] width 998 height 667
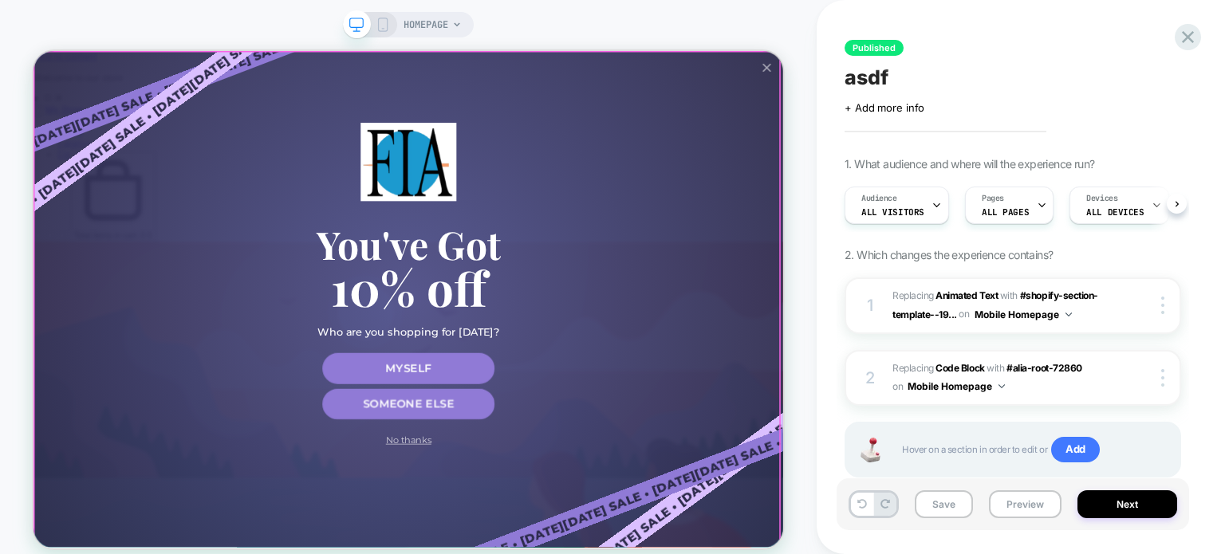
click at [783, 186] on div at bounding box center [531, 384] width 993 height 663
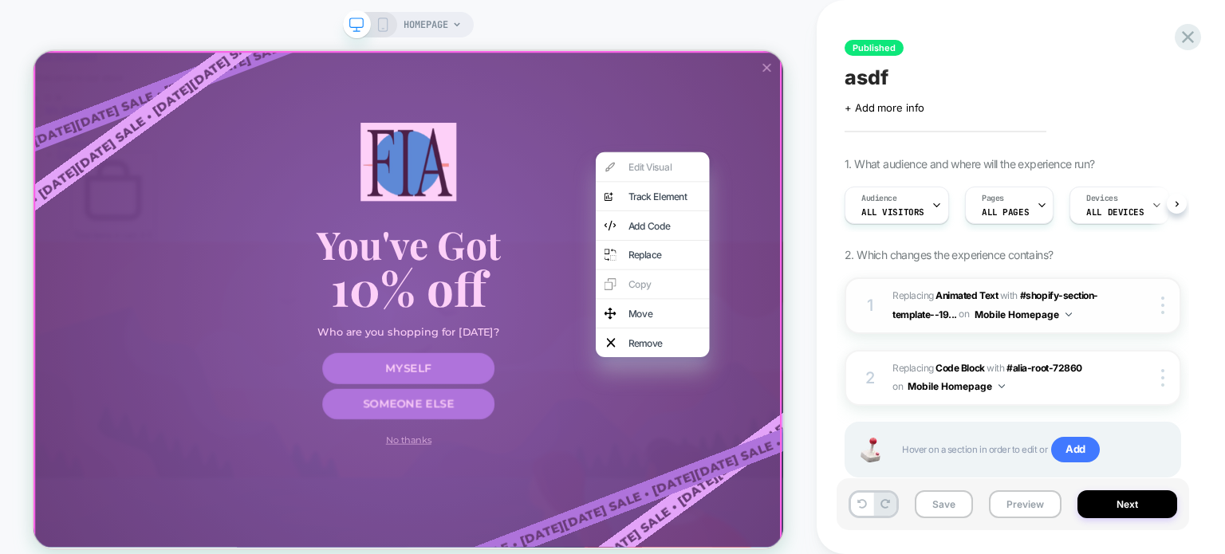
click at [1041, 314] on button "Mobile Homepage" at bounding box center [1022, 315] width 97 height 20
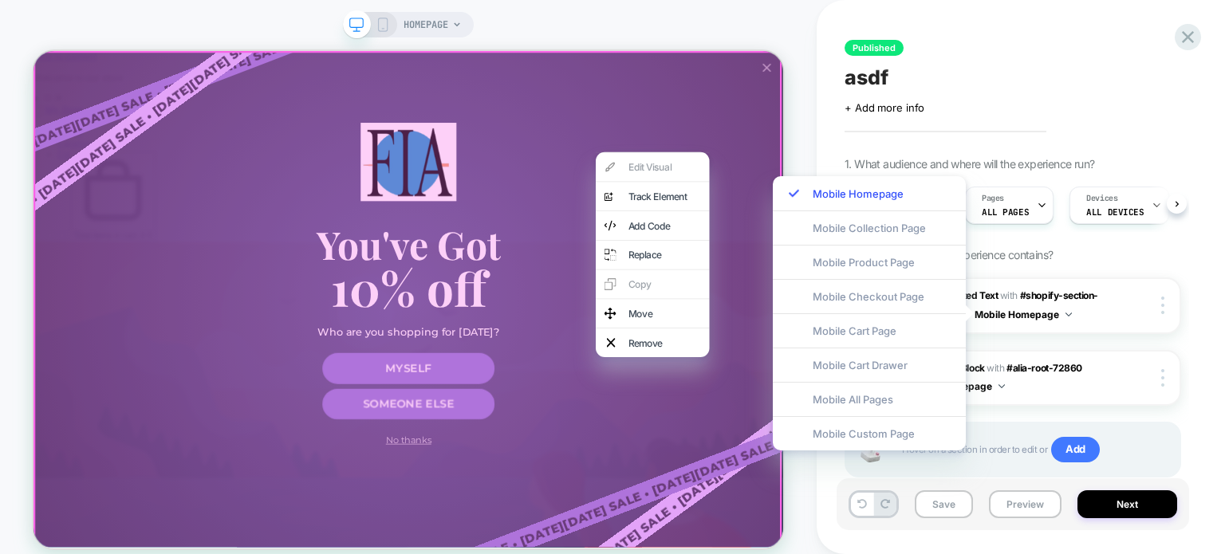
click at [1081, 104] on div "+ Add more info" at bounding box center [1003, 107] width 319 height 13
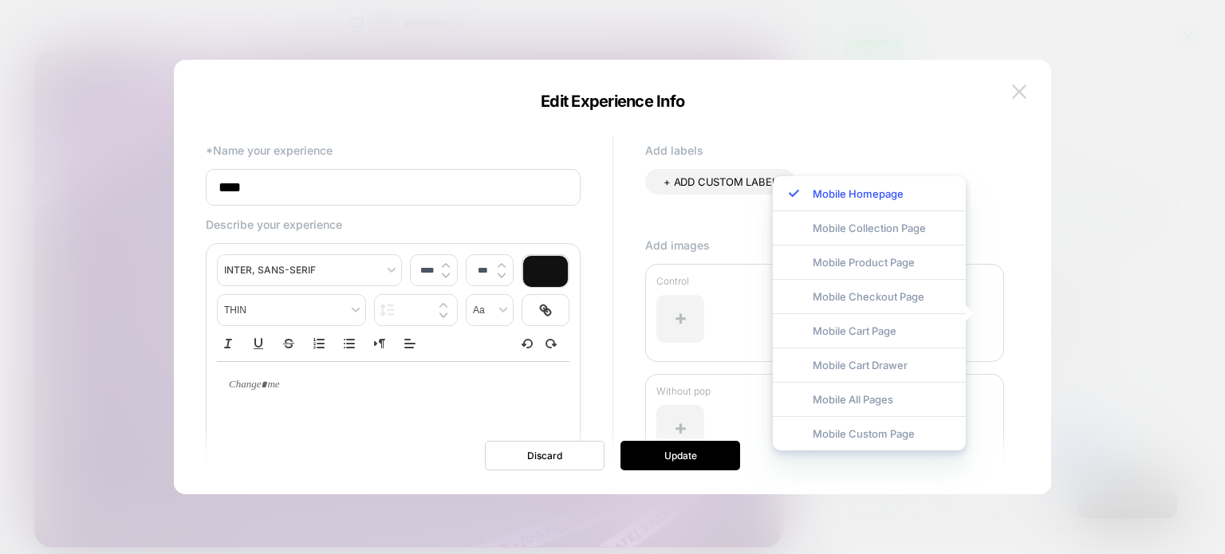
click at [1024, 89] on img at bounding box center [1019, 92] width 14 height 14
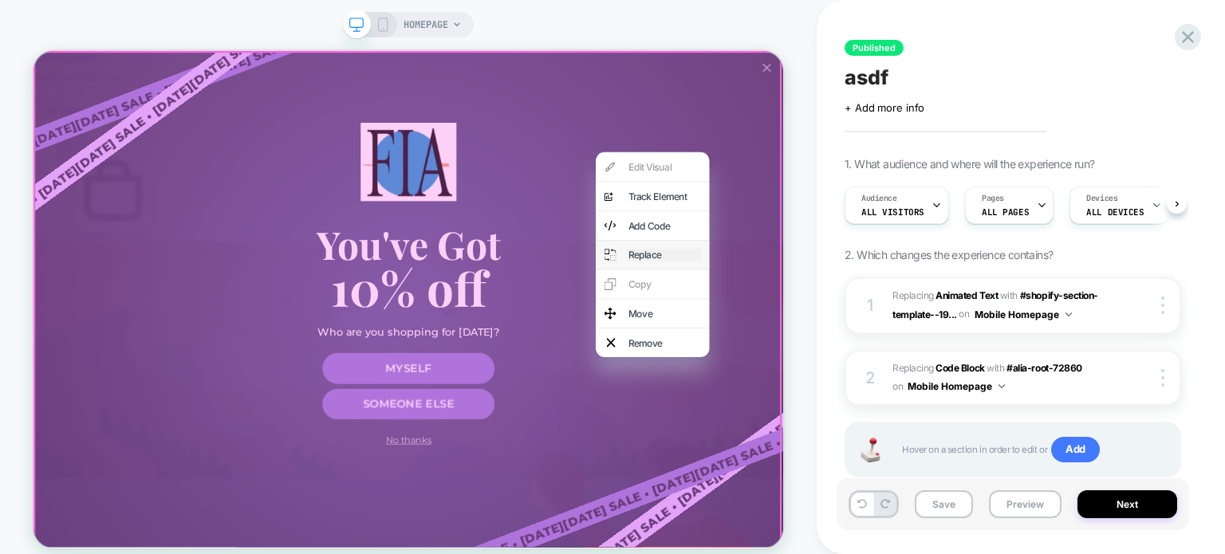
click at [846, 331] on div "Replace" at bounding box center [874, 323] width 97 height 16
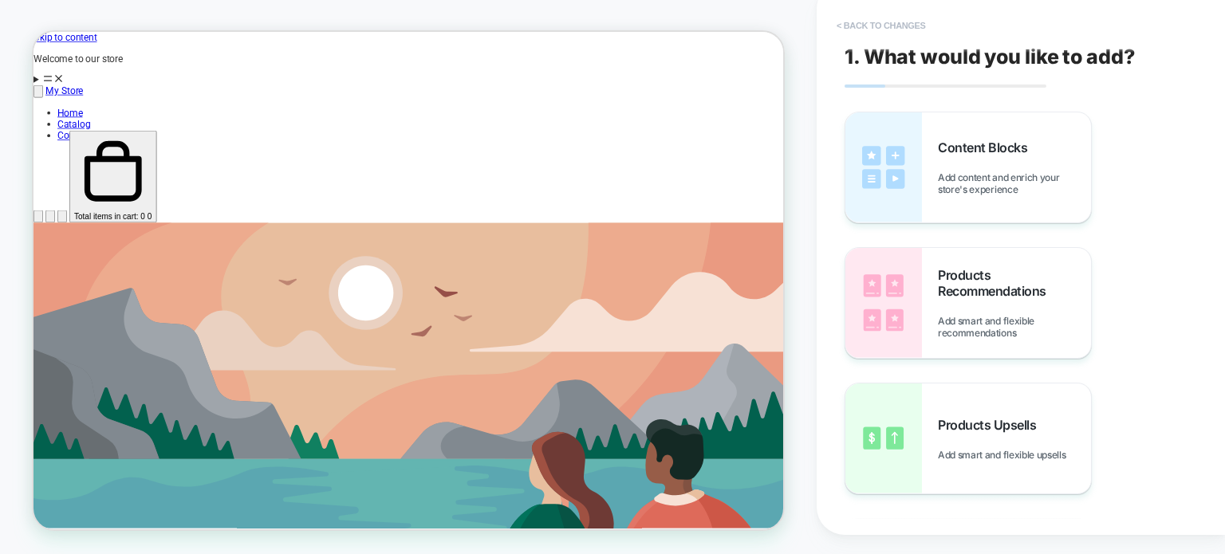
click at [880, 18] on button "< Back to changes" at bounding box center [881, 26] width 105 height 26
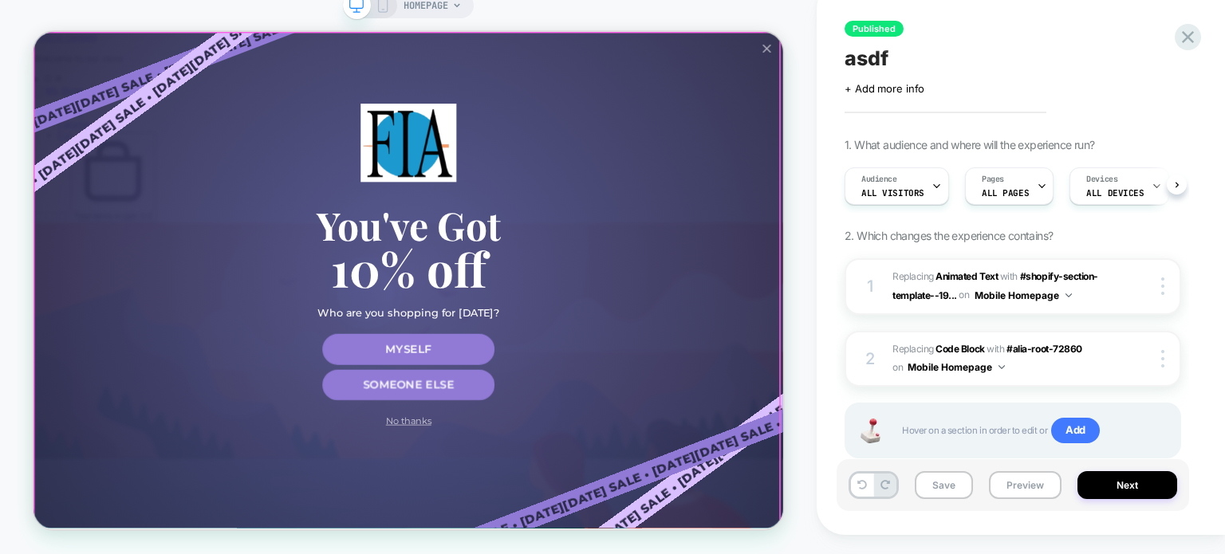
click at [800, 370] on div "Black Friday Sale • Black Friday Sale • Black Friday Sale • Black Friday Sale •…" at bounding box center [533, 363] width 1000 height 662
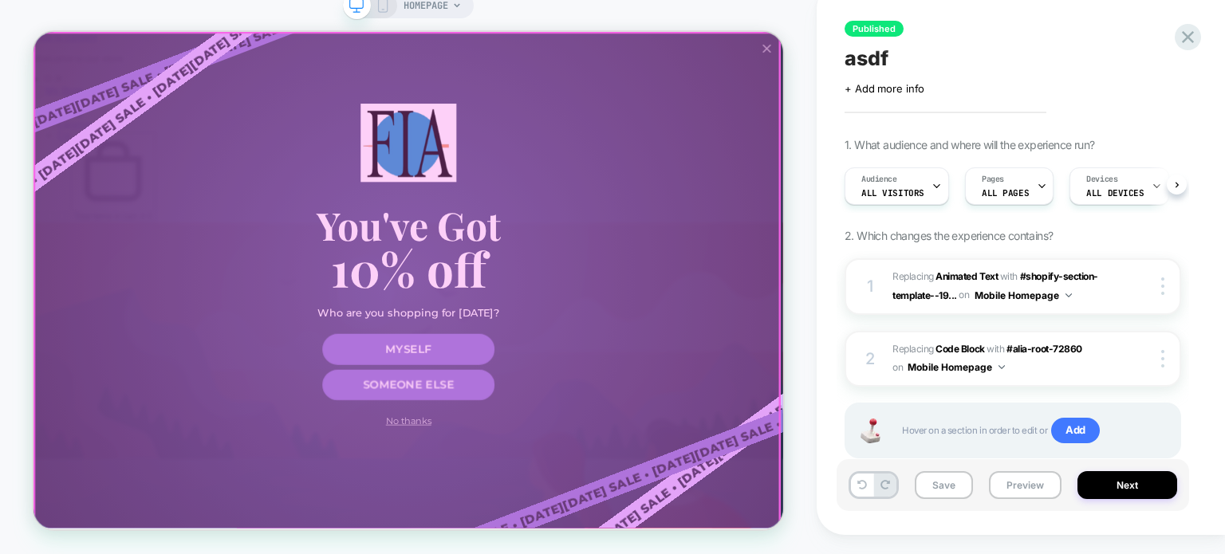
click at [480, 319] on div at bounding box center [531, 364] width 993 height 663
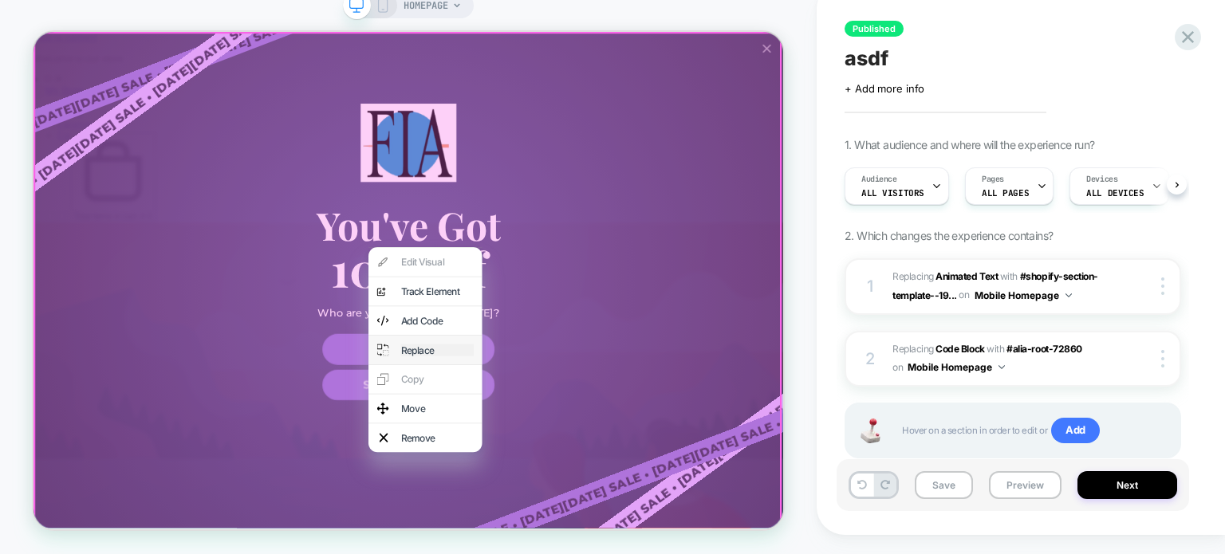
click at [544, 464] on div "Replace" at bounding box center [571, 456] width 97 height 16
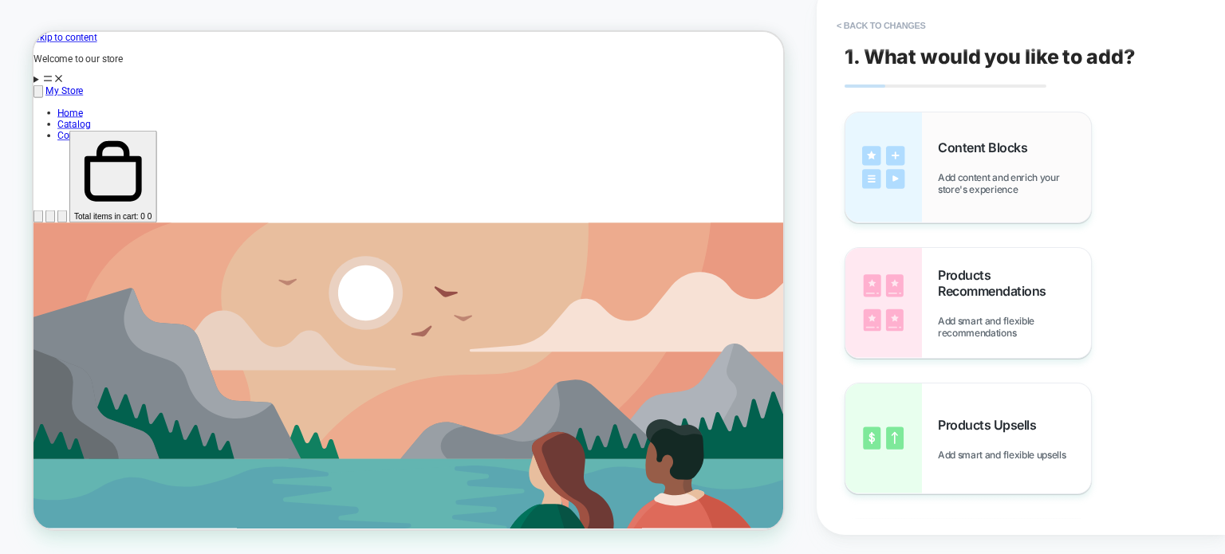
click at [980, 178] on span "Add content and enrich your store's experience" at bounding box center [1014, 183] width 153 height 24
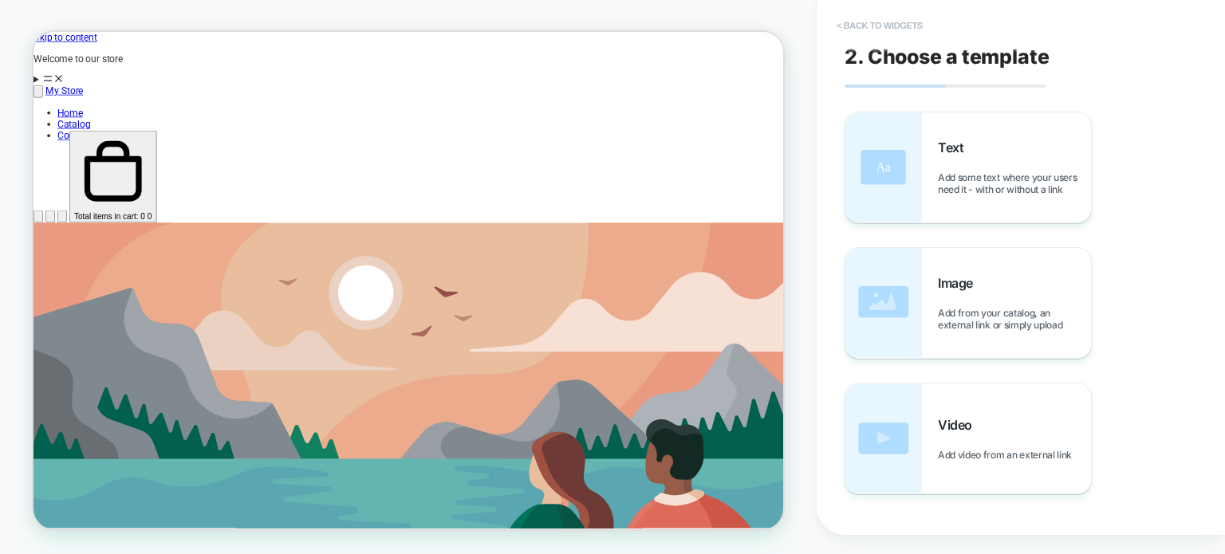
click at [872, 22] on button "< Back to widgets" at bounding box center [880, 26] width 102 height 26
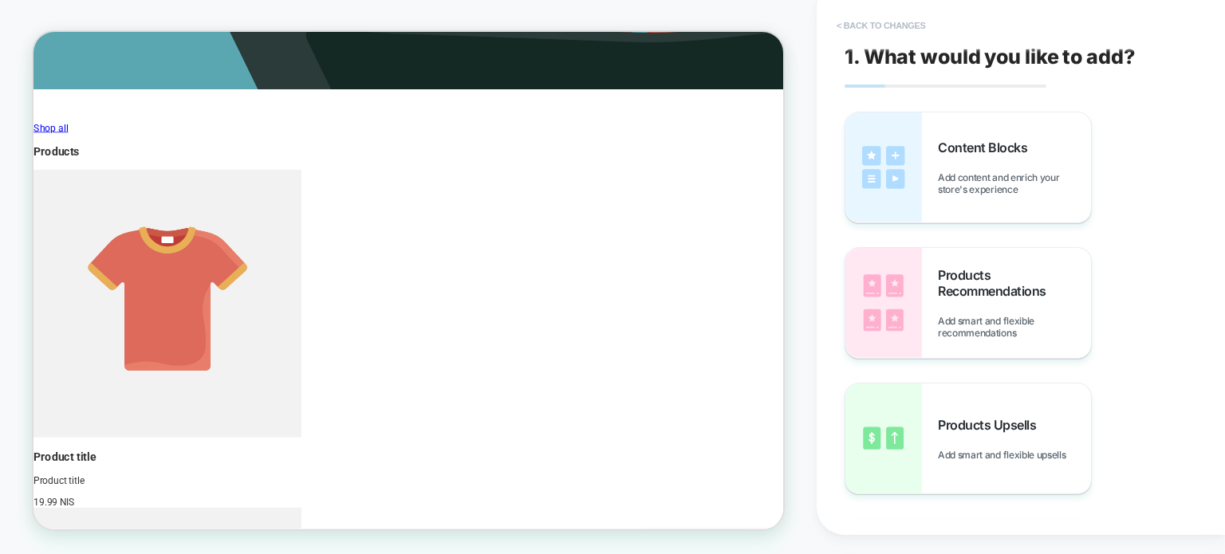
click at [864, 22] on button "< Back to changes" at bounding box center [881, 26] width 105 height 26
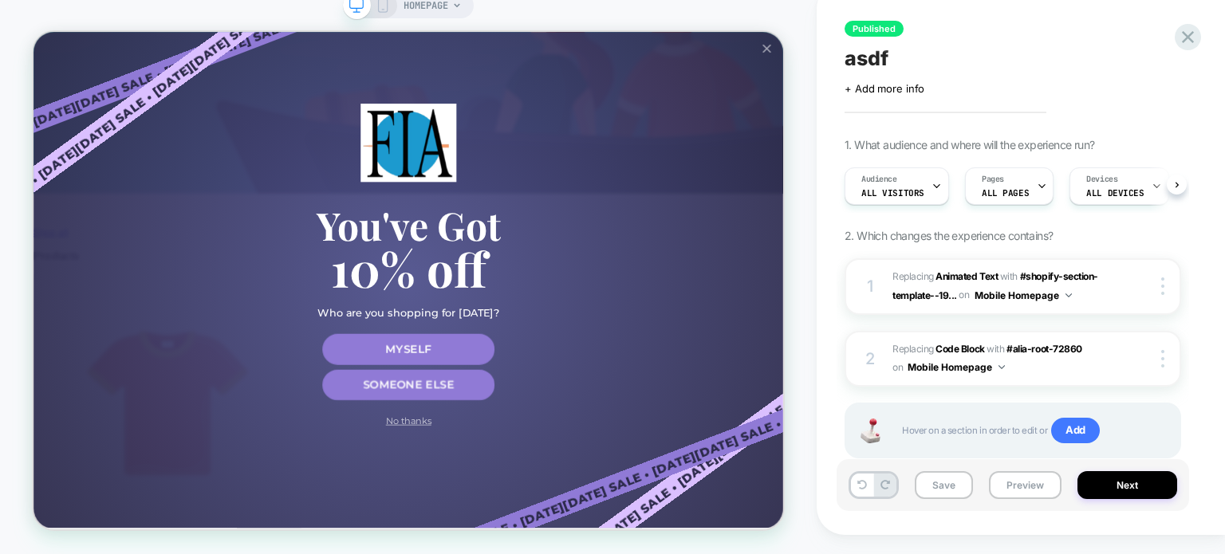
click at [376, 11] on icon at bounding box center [383, 5] width 14 height 14
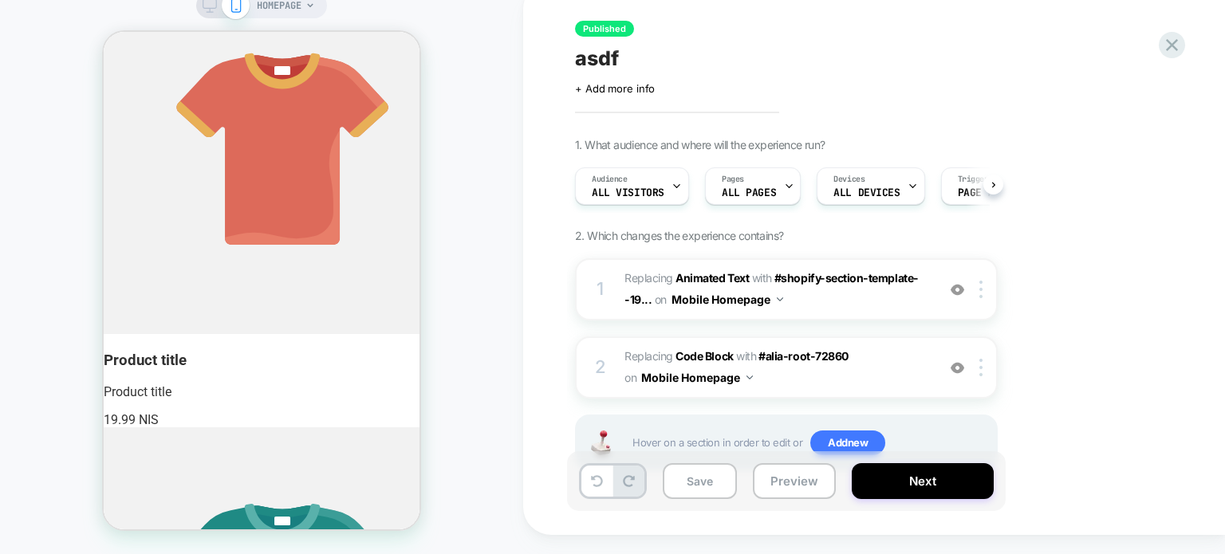
click at [211, 8] on icon at bounding box center [210, 5] width 14 height 14
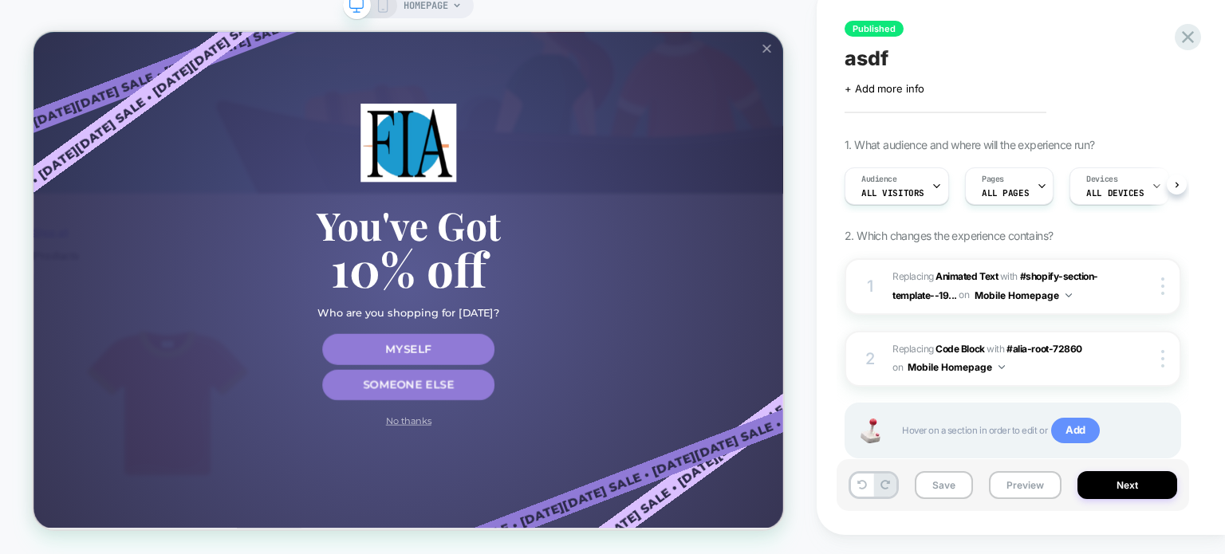
click at [1081, 430] on span "Add" at bounding box center [1075, 431] width 49 height 26
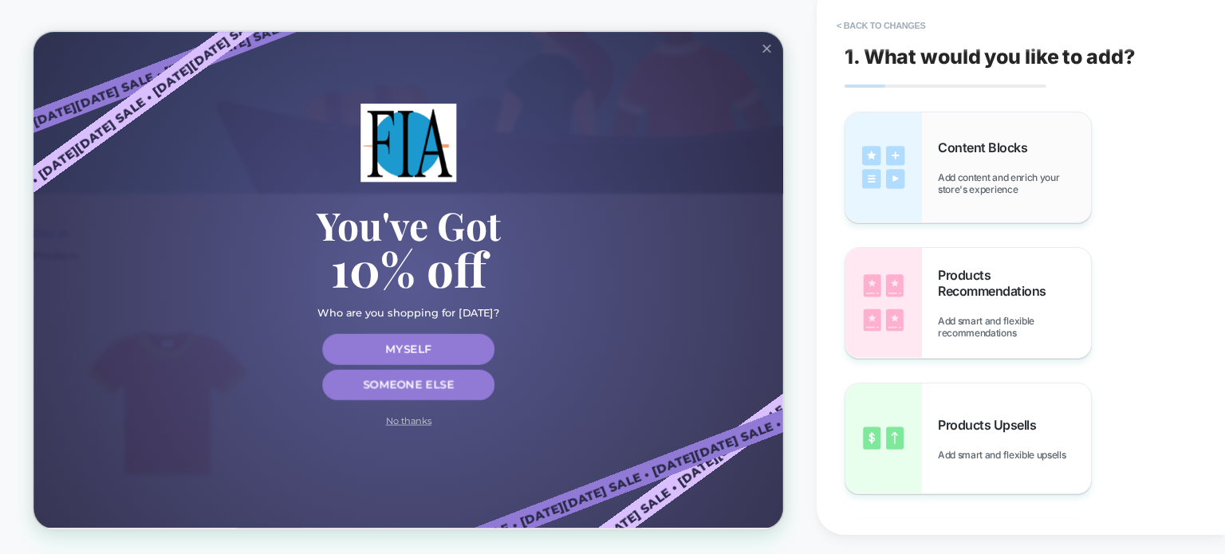
click at [981, 187] on span "Add content and enrich your store's experience" at bounding box center [1014, 183] width 153 height 24
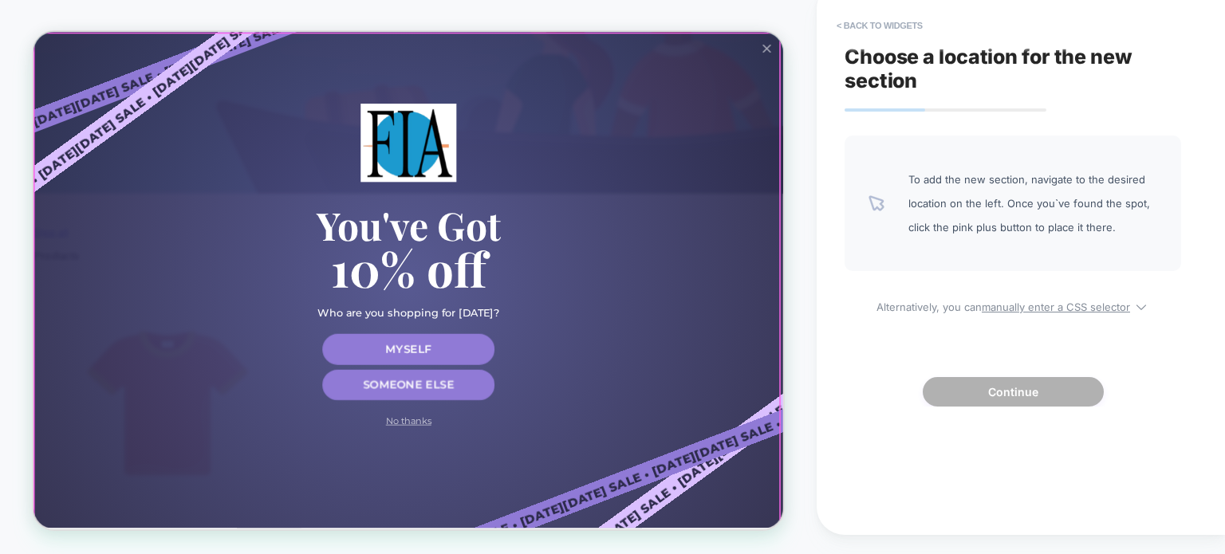
click at [724, 280] on div at bounding box center [531, 365] width 993 height 663
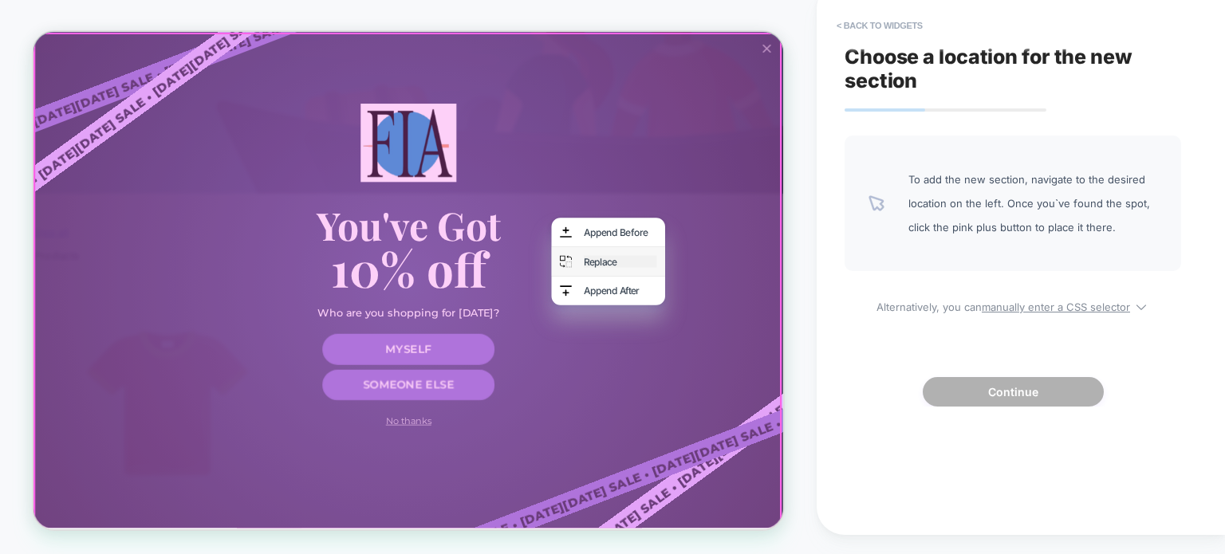
click at [793, 341] on div "Replace" at bounding box center [815, 338] width 97 height 16
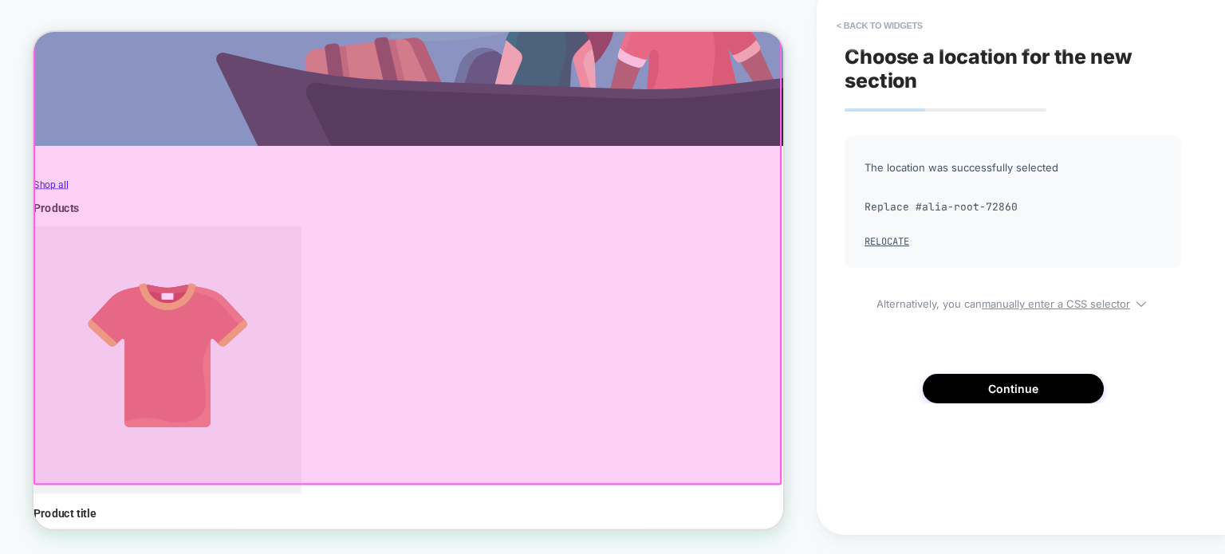
scroll to position [670, 0]
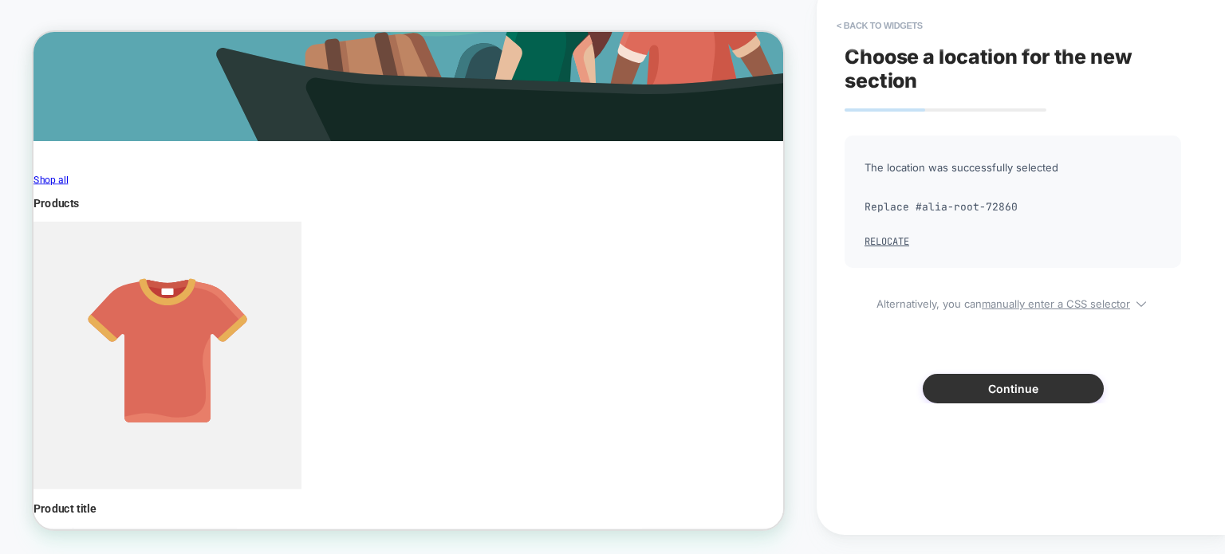
click at [1017, 388] on button "Continue" at bounding box center [1013, 389] width 181 height 30
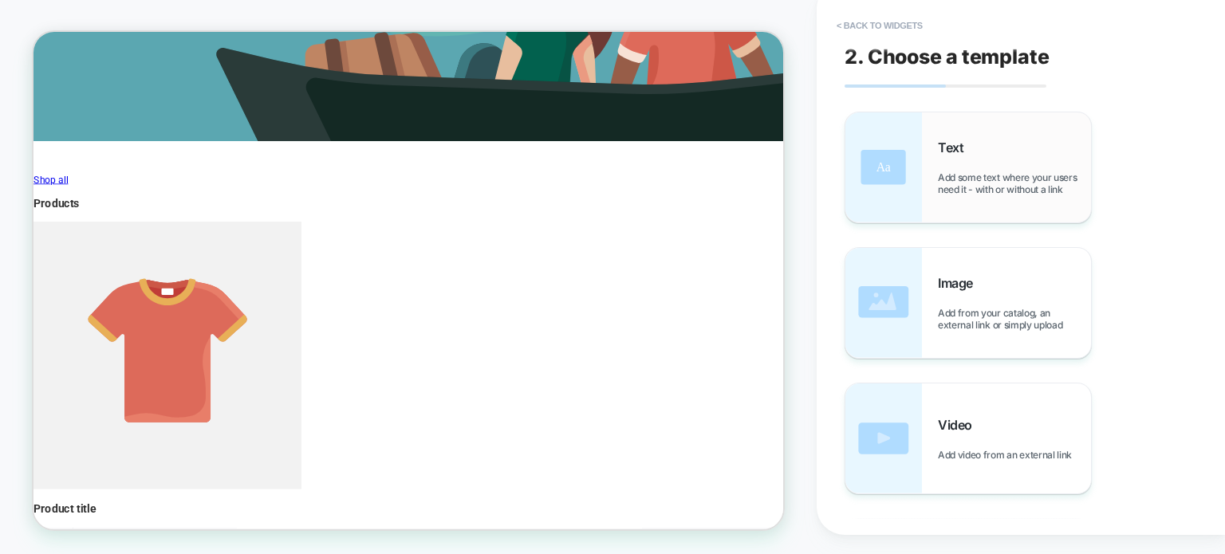
scroll to position [657, 0]
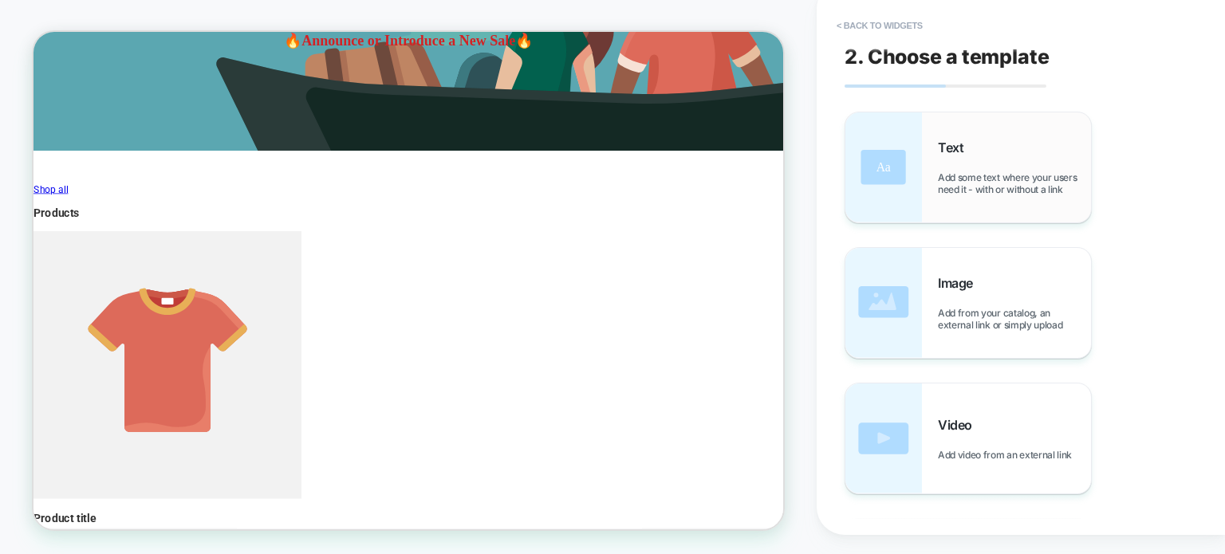
click at [991, 160] on div "Text Add some text where your users need it - with or without a link" at bounding box center [1014, 168] width 153 height 56
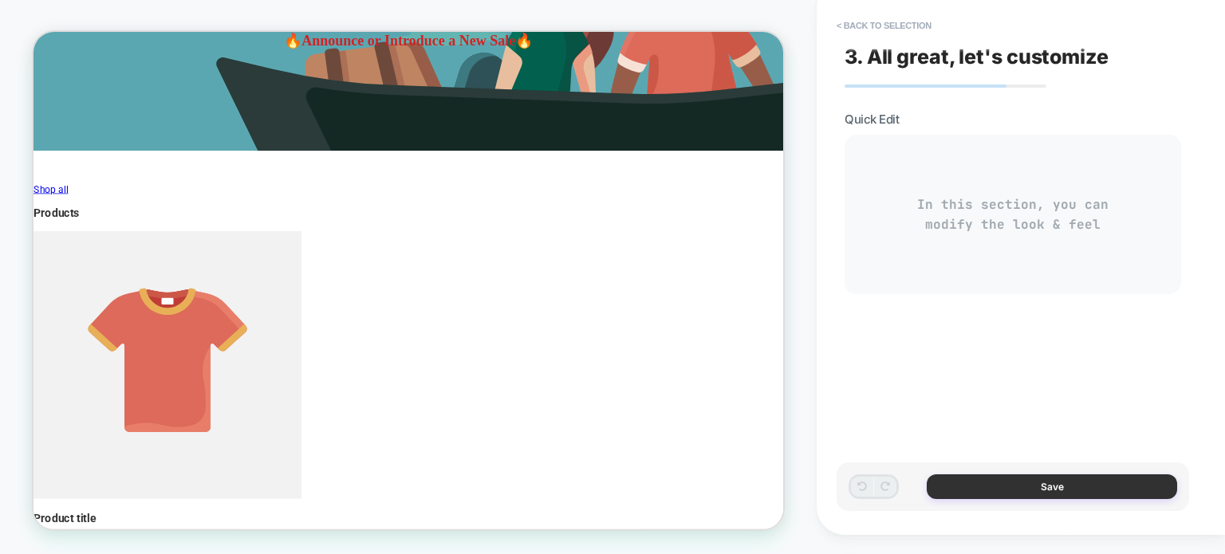
click at [1033, 490] on button "Save" at bounding box center [1052, 486] width 250 height 25
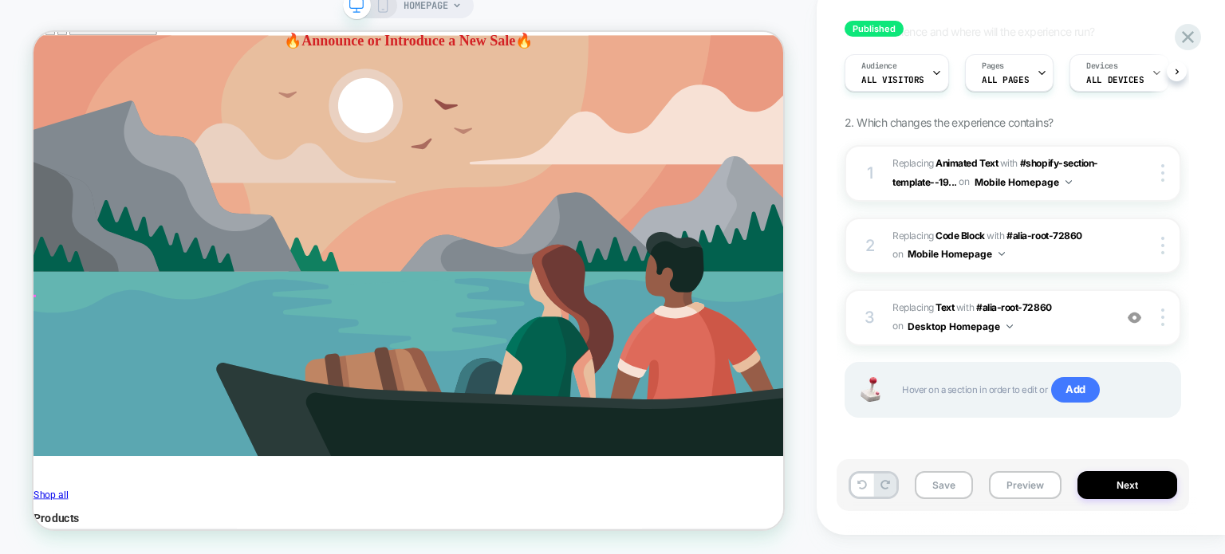
scroll to position [0, 0]
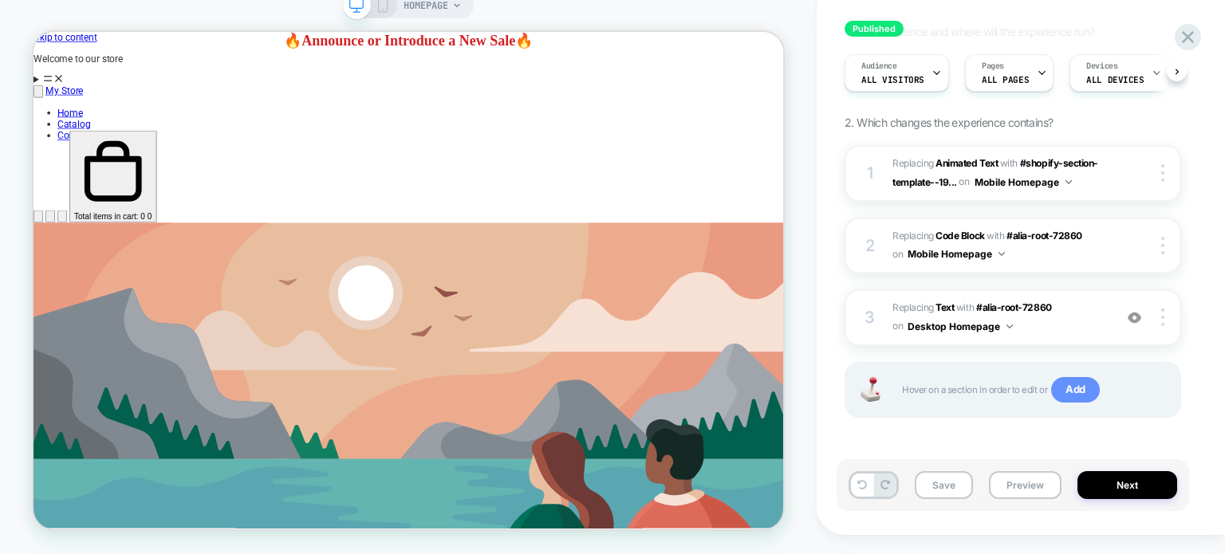
click at [1081, 392] on span "Add" at bounding box center [1075, 390] width 49 height 26
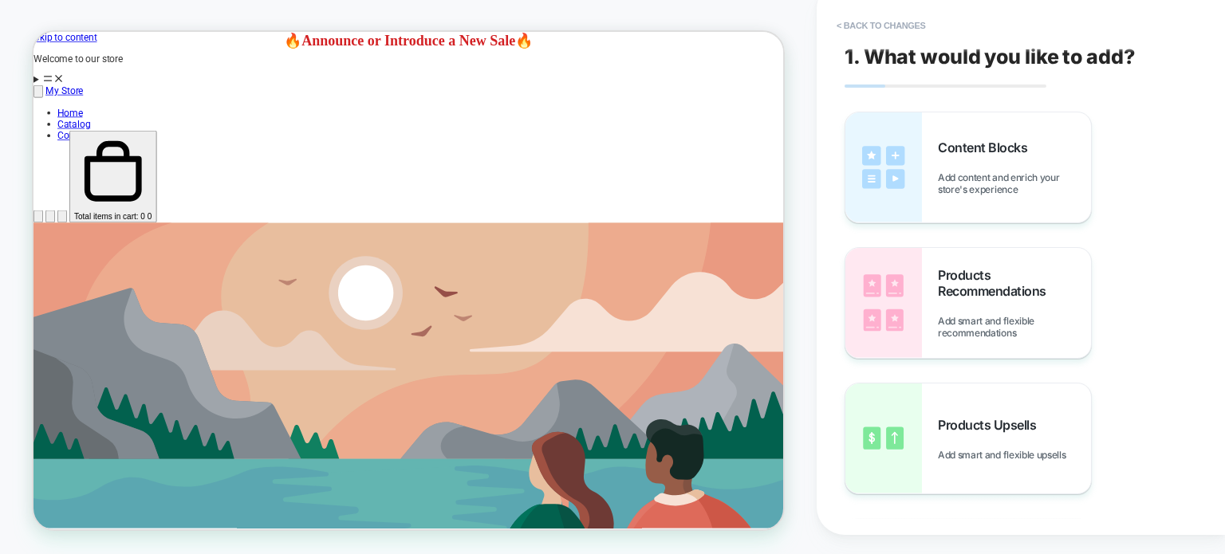
click at [852, 263] on div "Black Friday Sale • Black Friday Sale • Black Friday Sale • Black Friday Sale •…" at bounding box center [533, 363] width 1000 height 662
click at [984, 181] on span "Add content and enrich your store's experience" at bounding box center [1014, 183] width 153 height 24
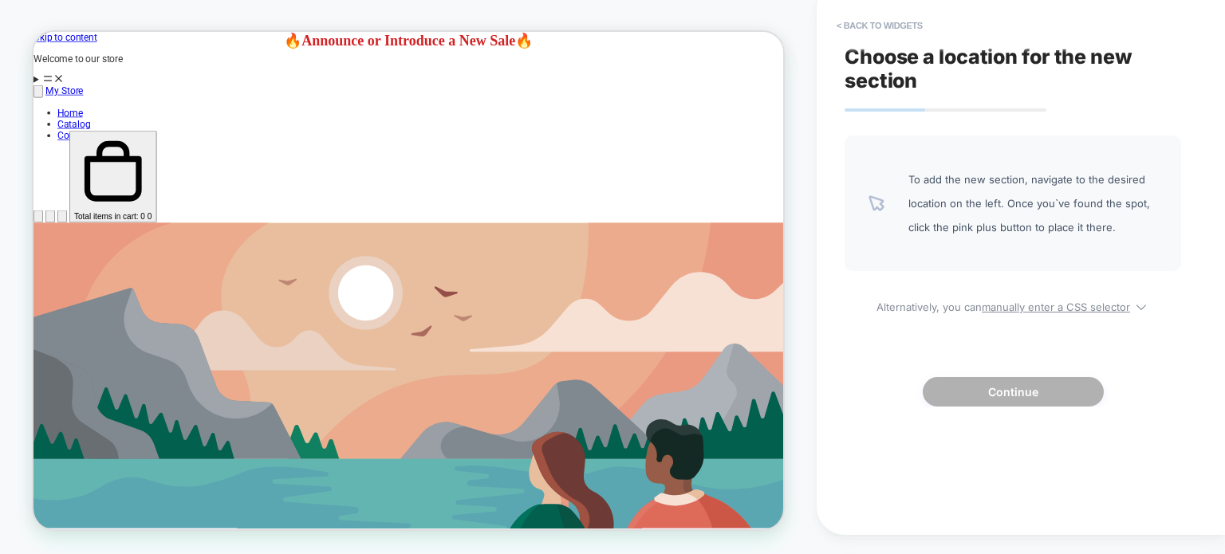
click at [838, 240] on div "Black Friday Sale • Black Friday Sale • Black Friday Sale • Black Friday Sale •…" at bounding box center [533, 363] width 1000 height 662
click at [567, 290] on div "Black Friday Sale • Black Friday Sale • Black Friday Sale • Black Friday Sale •…" at bounding box center [533, 363] width 1000 height 662
click at [363, 272] on div "Black Friday Sale • Black Friday Sale • Black Friday Sale • Black Friday Sale •…" at bounding box center [533, 363] width 1000 height 662
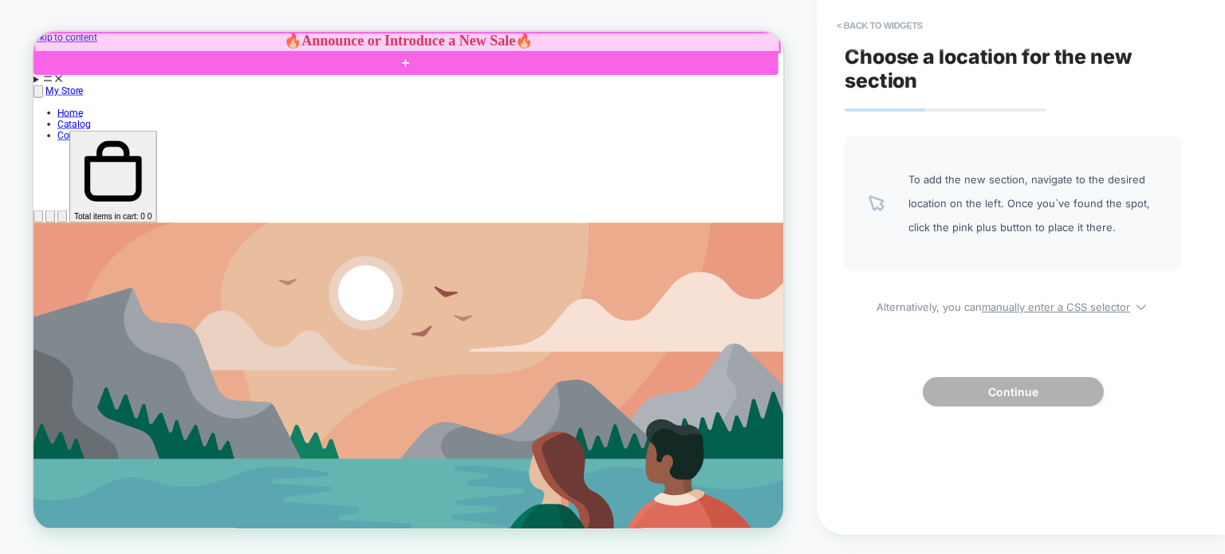
click at [614, 170] on div "Black Friday Sale • Black Friday Sale • Black Friday Sale • Black Friday Sale •…" at bounding box center [533, 363] width 1000 height 662
click at [748, 169] on div "Black Friday Sale • Black Friday Sale • Black Friday Sale • Black Friday Sale •…" at bounding box center [533, 363] width 1000 height 662
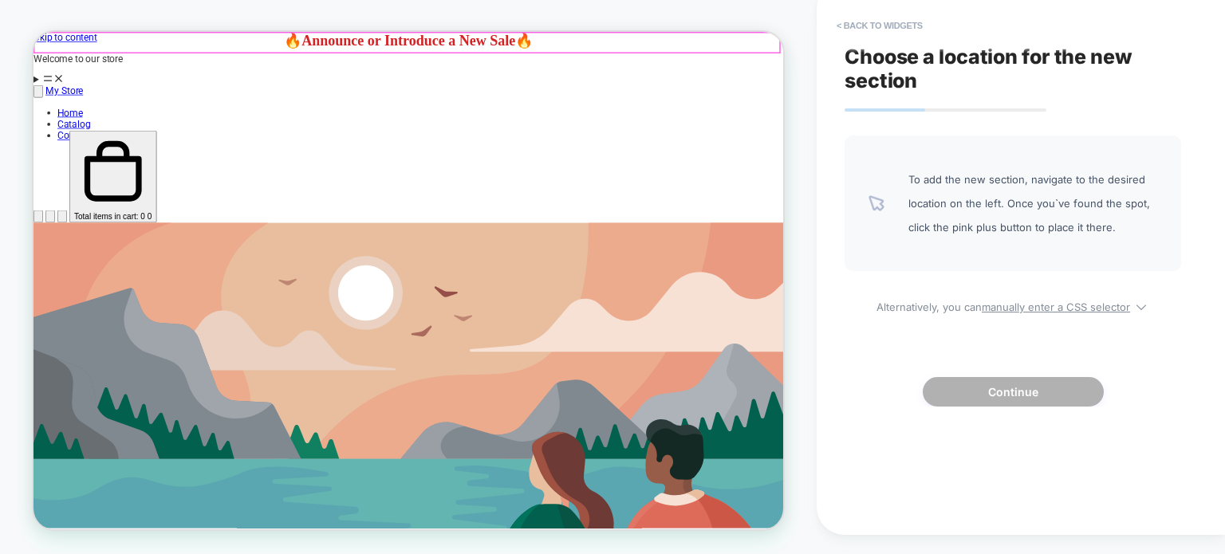
click at [754, 42] on p "🔥Announce or Introduce a New Sale🔥" at bounding box center [533, 43] width 1000 height 22
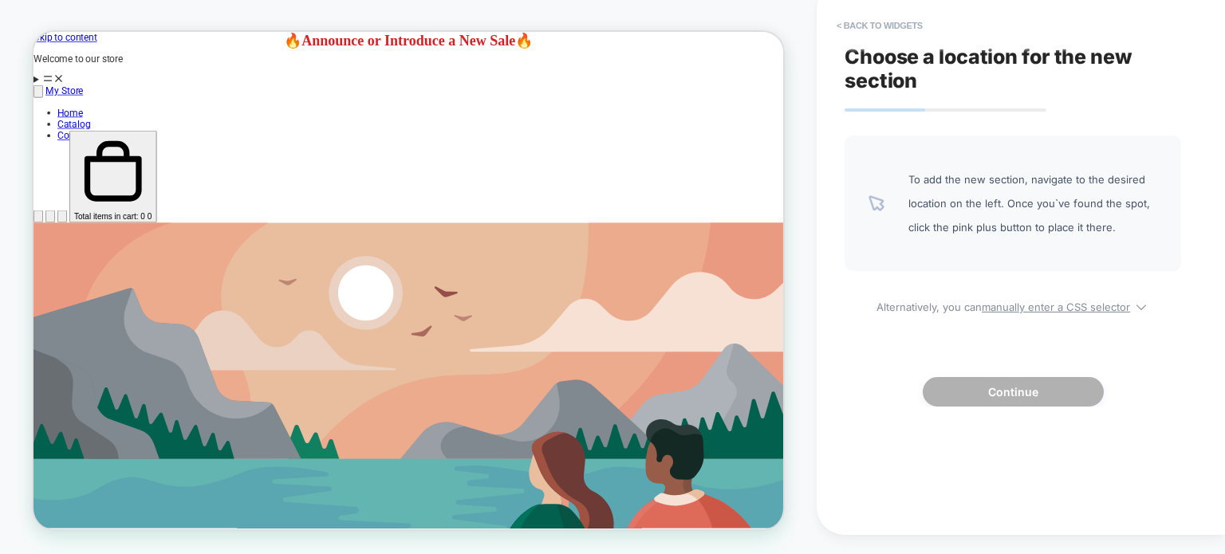
click at [777, 284] on div "Black Friday Sale • Black Friday Sale • Black Friday Sale • Black Friday Sale •…" at bounding box center [533, 363] width 1000 height 662
click at [856, 28] on button "< Back to widgets" at bounding box center [880, 26] width 102 height 26
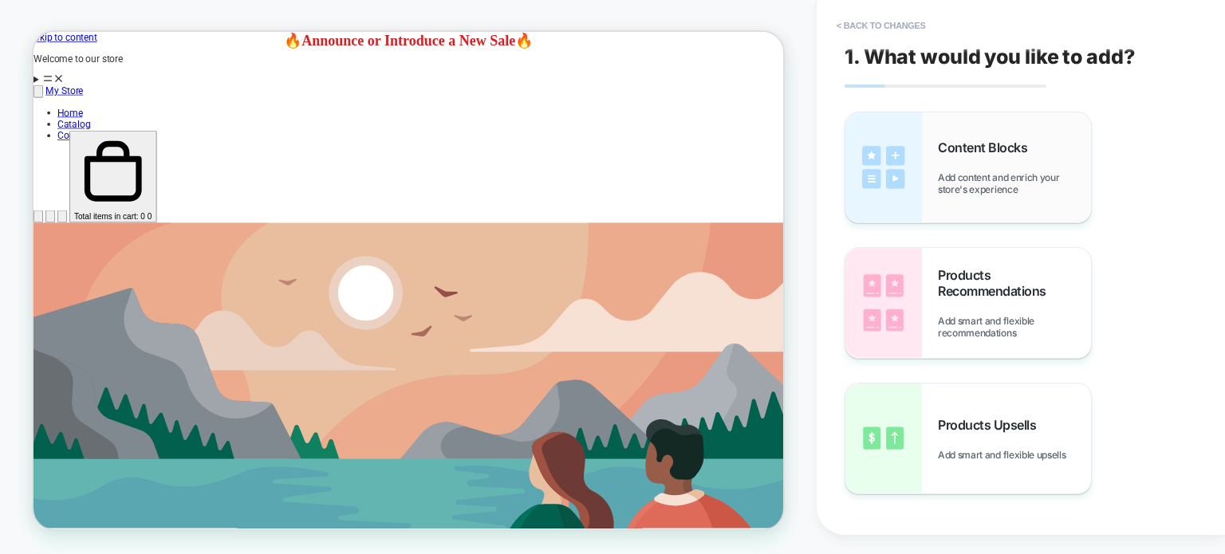
click at [972, 152] on span "Content Blocks" at bounding box center [986, 148] width 97 height 16
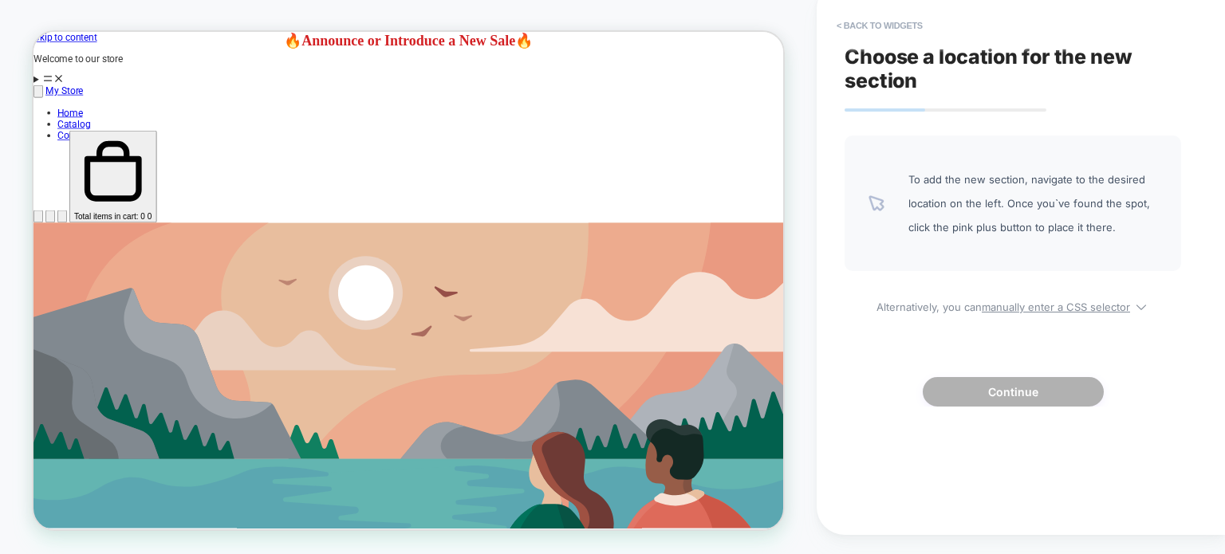
click at [758, 278] on div "Black Friday Sale • Black Friday Sale • Black Friday Sale • Black Friday Sale •…" at bounding box center [533, 363] width 1000 height 662
click at [853, 26] on button "< Back to widgets" at bounding box center [880, 26] width 102 height 26
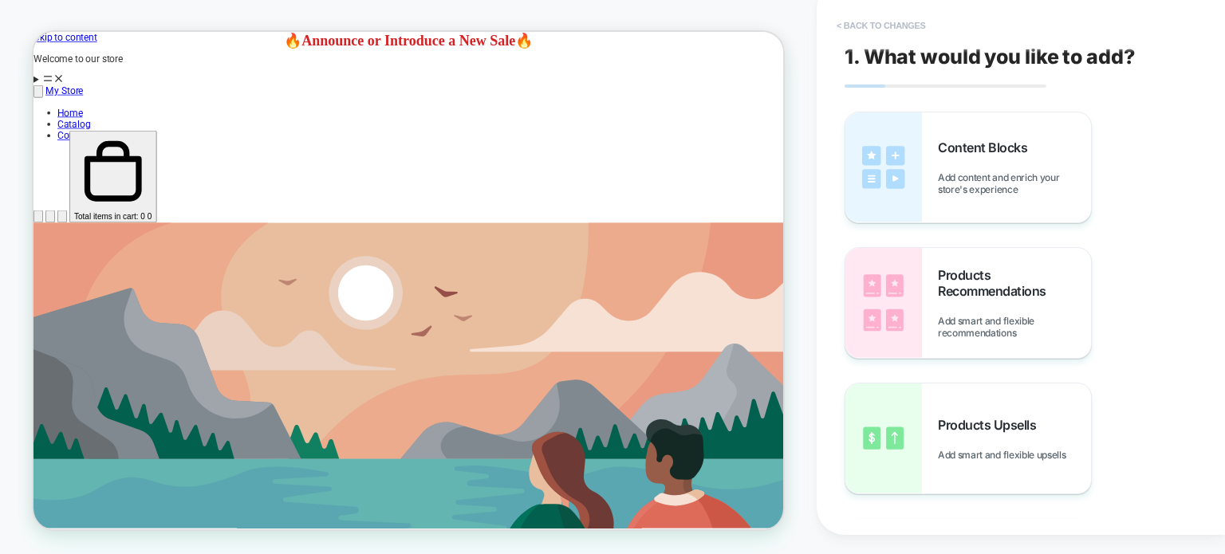
click at [863, 26] on button "< Back to changes" at bounding box center [881, 26] width 105 height 26
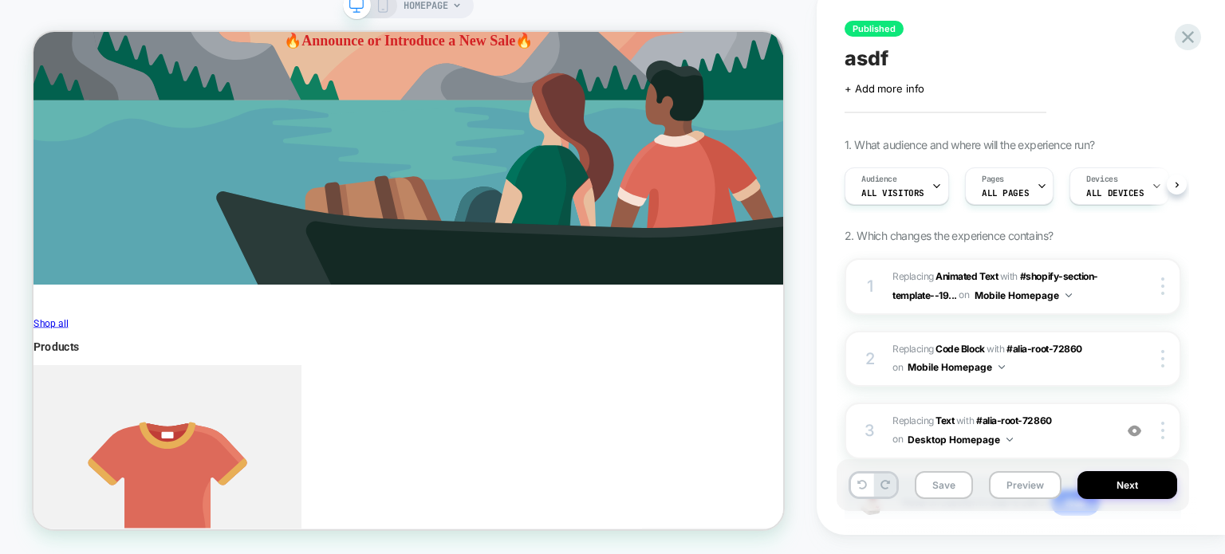
click at [664, 250] on div "Black Friday Sale • Black Friday Sale • Black Friday Sale • Black Friday Sale •…" at bounding box center [533, 363] width 1000 height 662
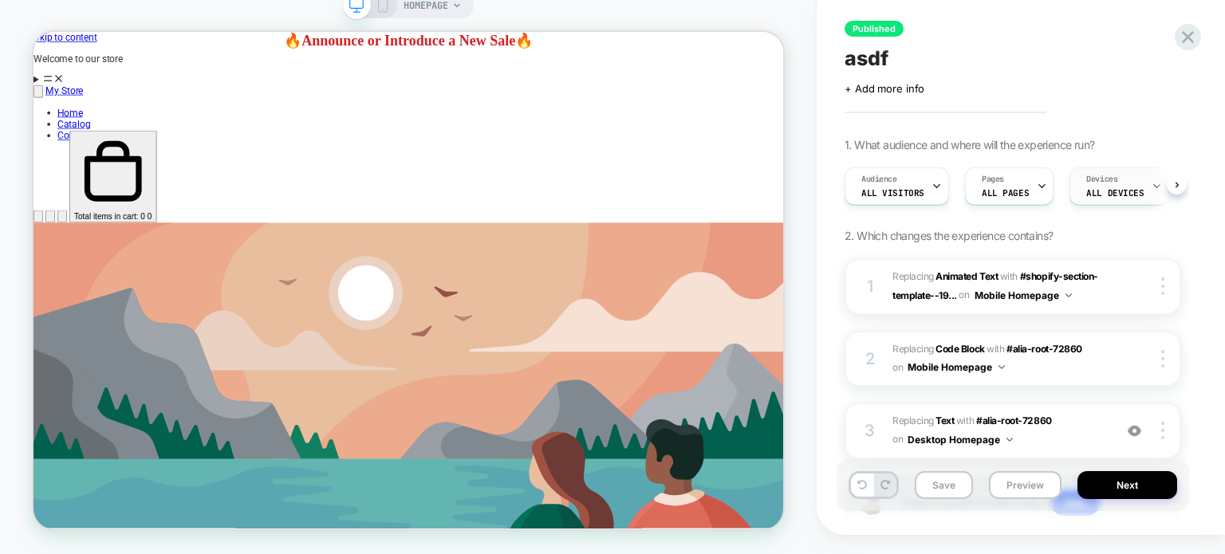
click at [1108, 201] on div "Devices ALL DEVICES" at bounding box center [1114, 186] width 89 height 36
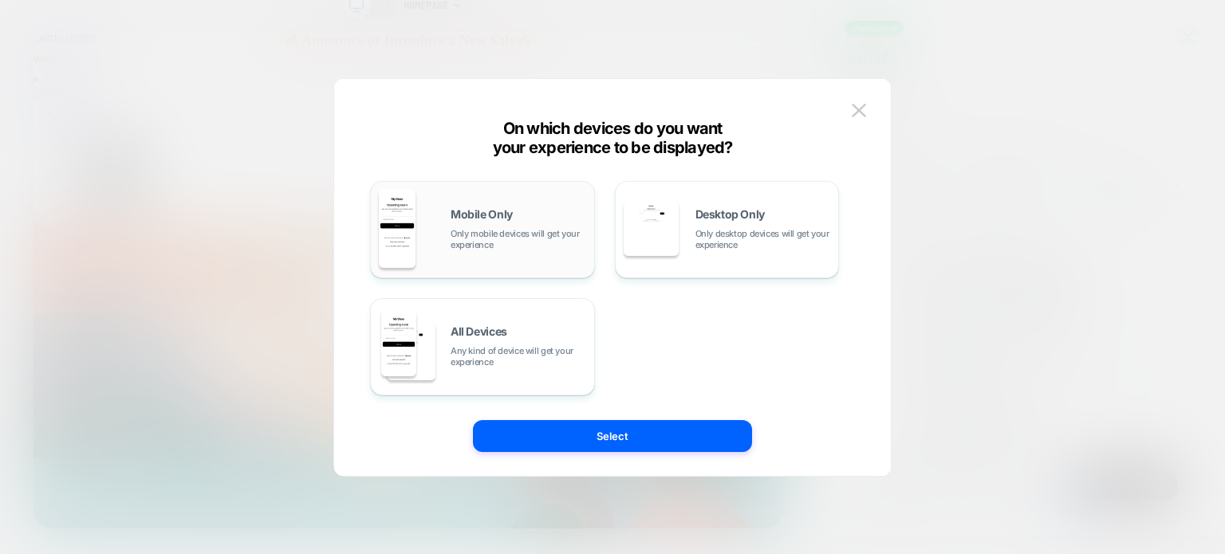
click at [513, 229] on span "Only mobile devices will get your experience" at bounding box center [519, 239] width 136 height 22
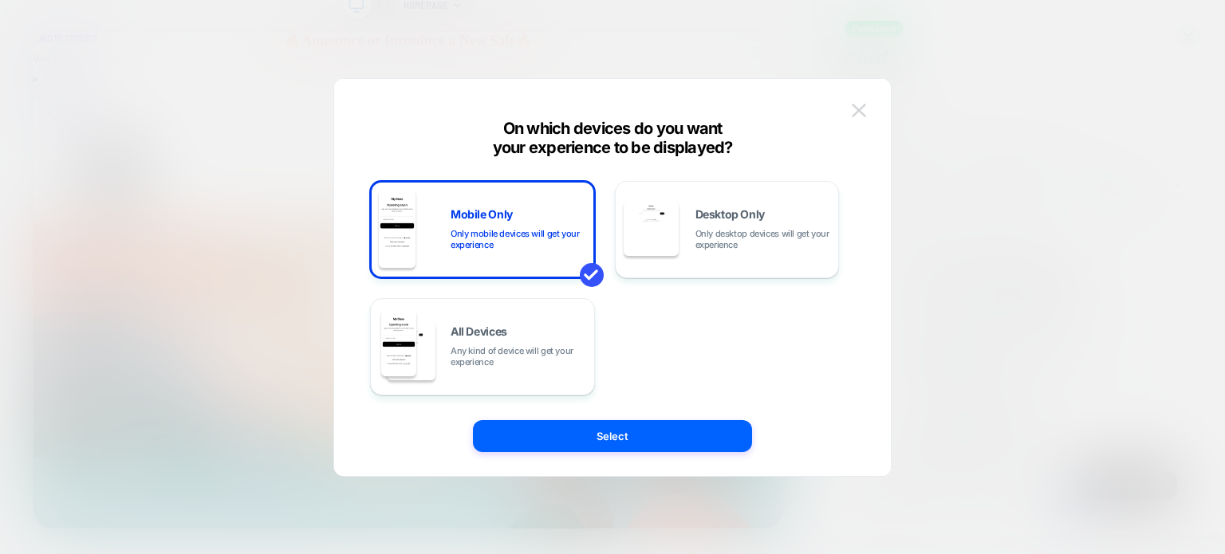
click at [861, 113] on img at bounding box center [859, 111] width 14 height 14
